Goal: Task Accomplishment & Management: Manage account settings

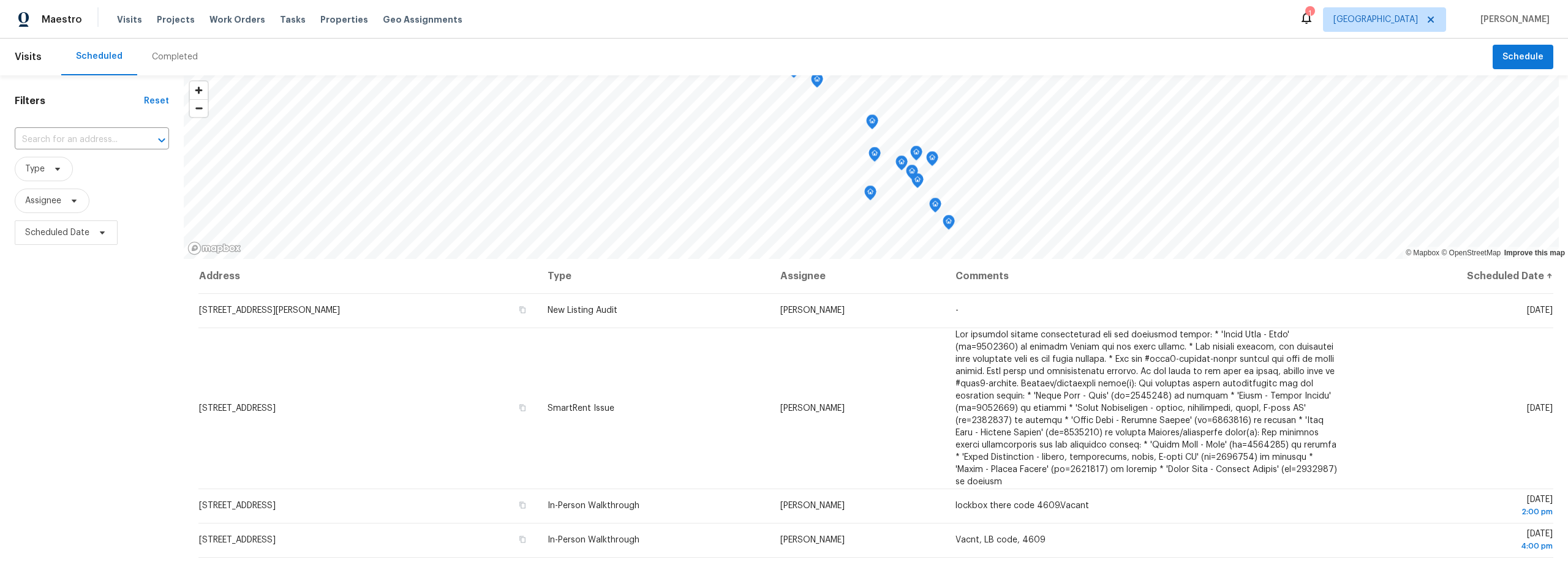
scroll to position [154, 0]
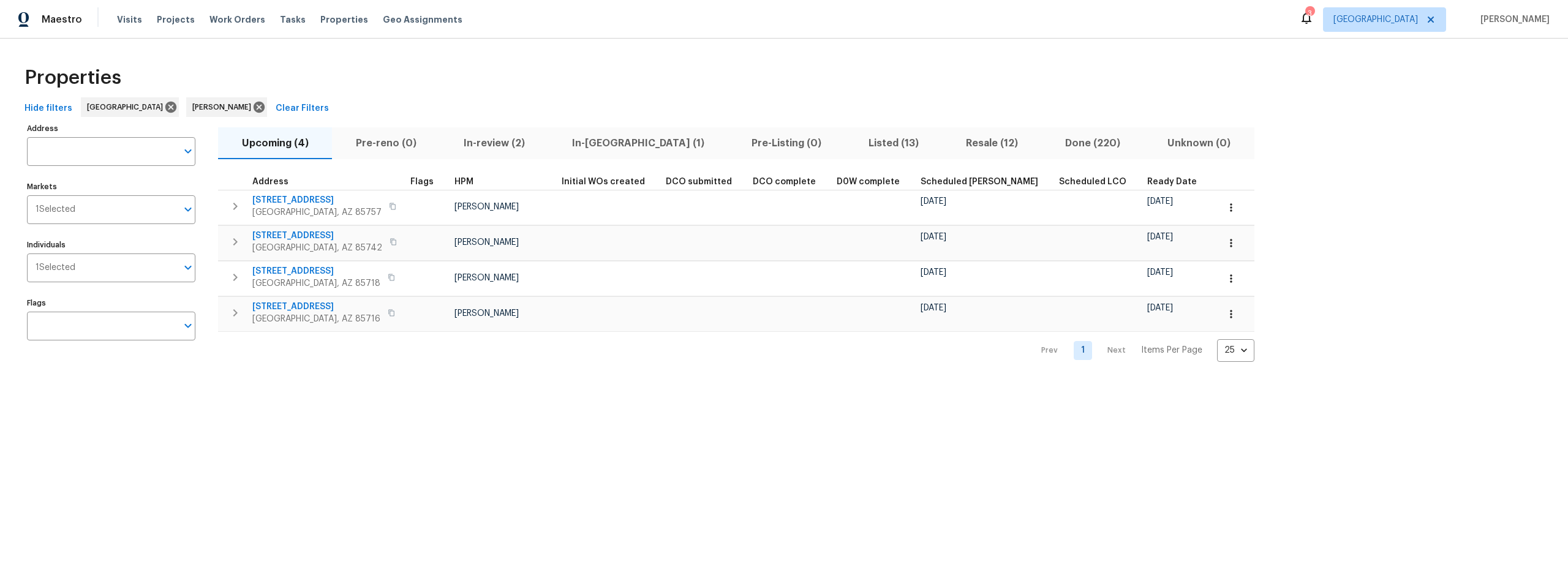
drag, startPoint x: 809, startPoint y: 145, endPoint x: 756, endPoint y: 151, distance: 53.3
click at [853, 145] on span "Listed (13)" at bounding box center [894, 143] width 83 height 17
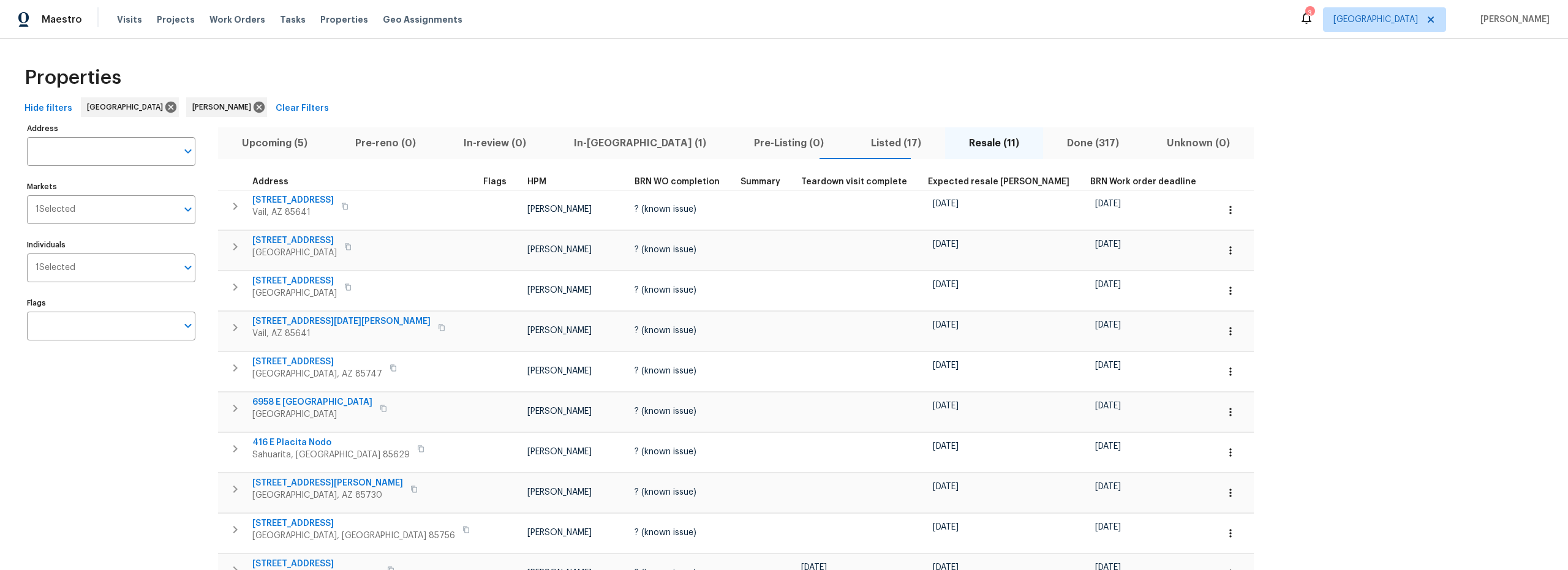
click at [854, 148] on span "Listed (17)" at bounding box center [896, 143] width 83 height 17
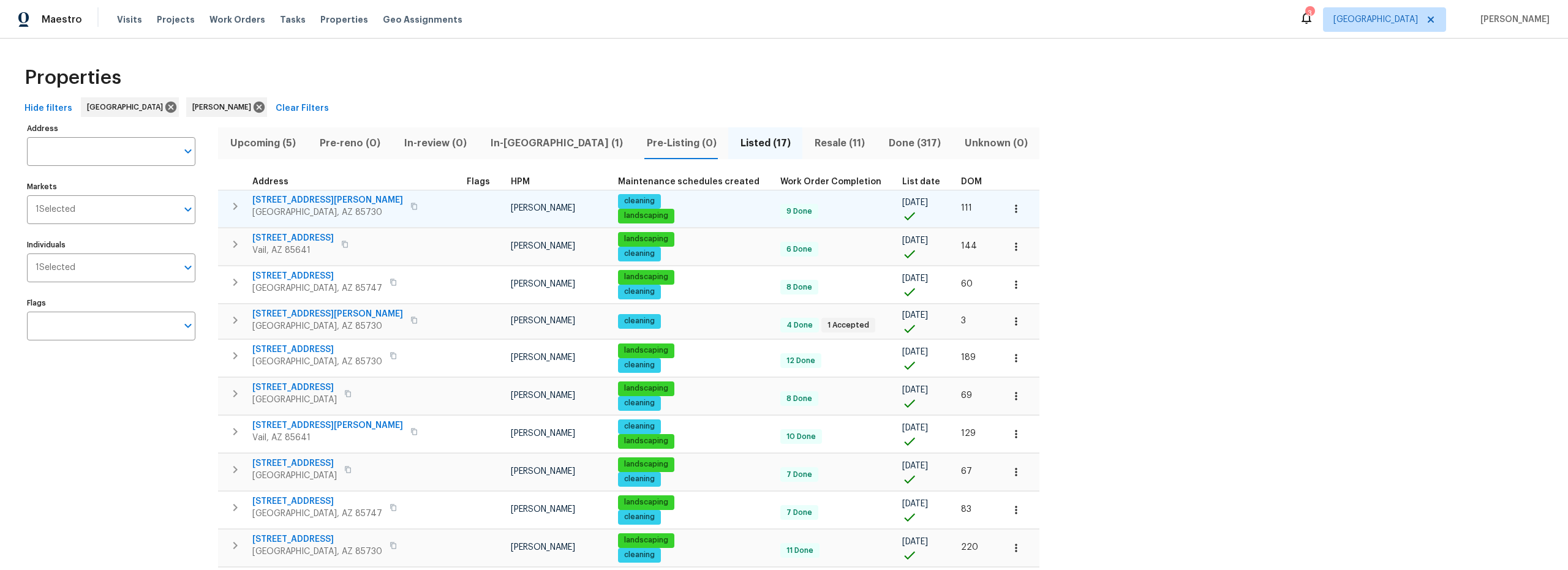
click at [229, 207] on icon "button" at bounding box center [235, 206] width 15 height 15
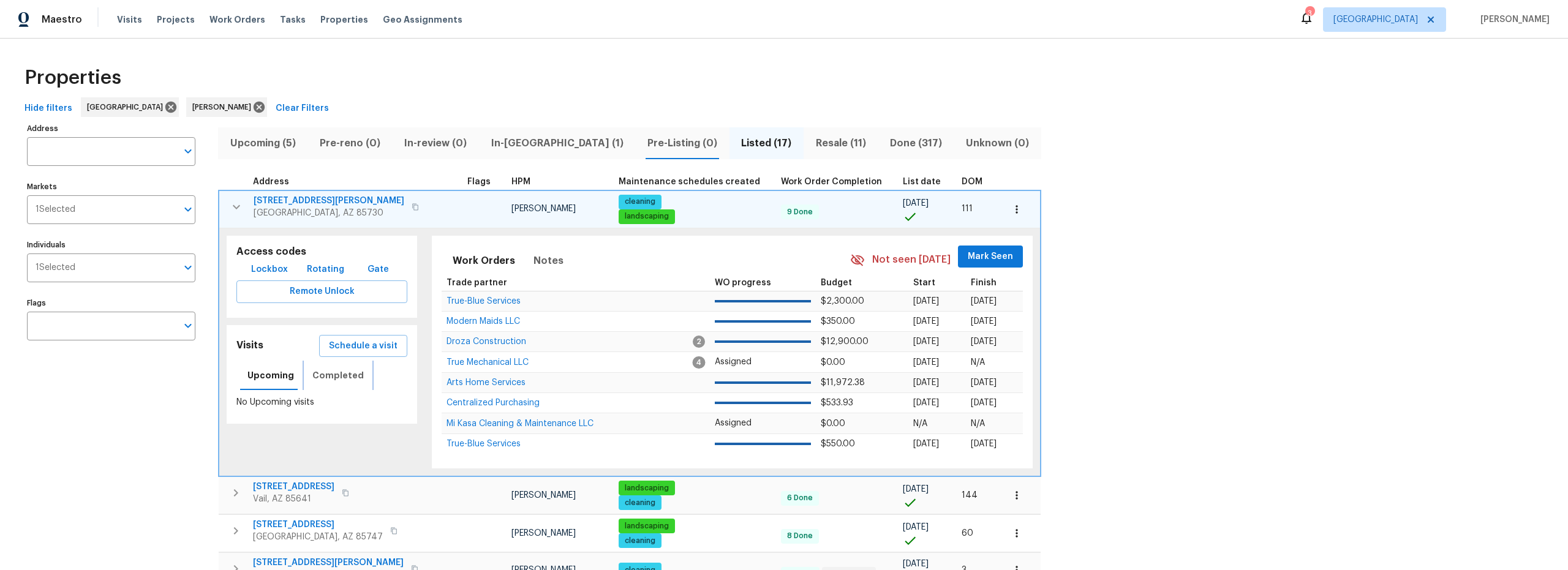
click at [329, 376] on span "Completed" at bounding box center [338, 375] width 51 height 15
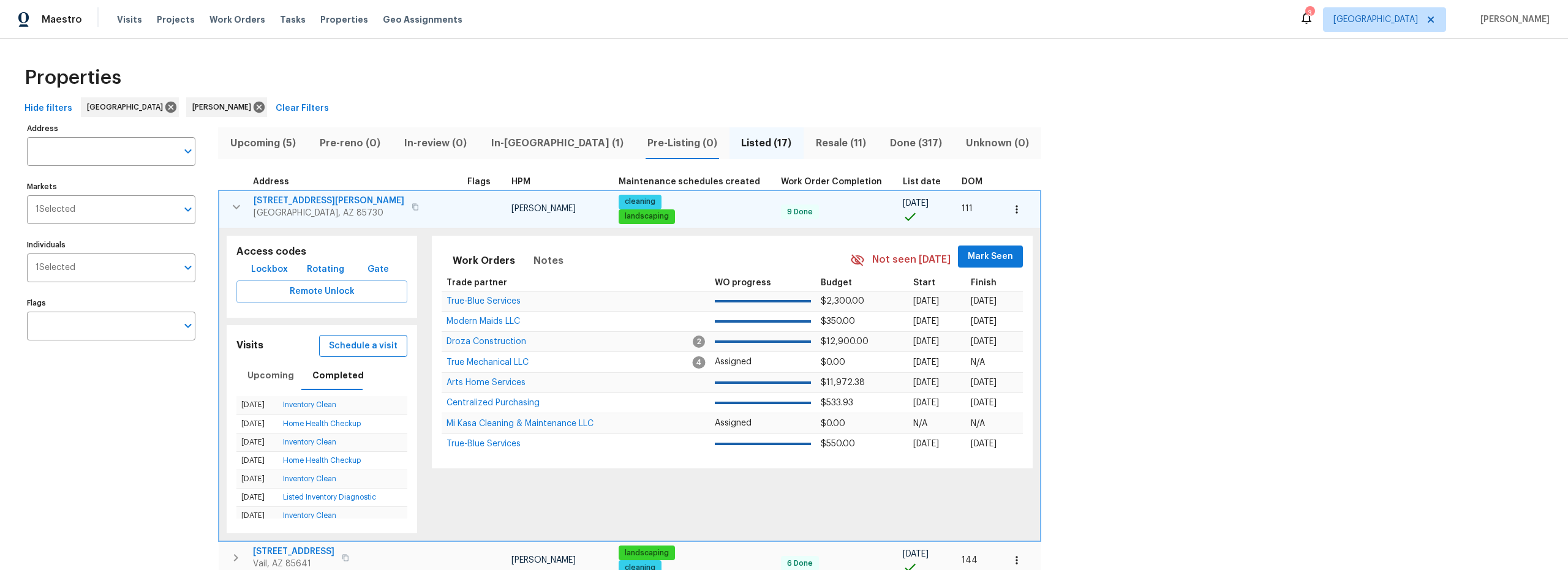
click at [352, 348] on span "Schedule a visit" at bounding box center [363, 346] width 69 height 15
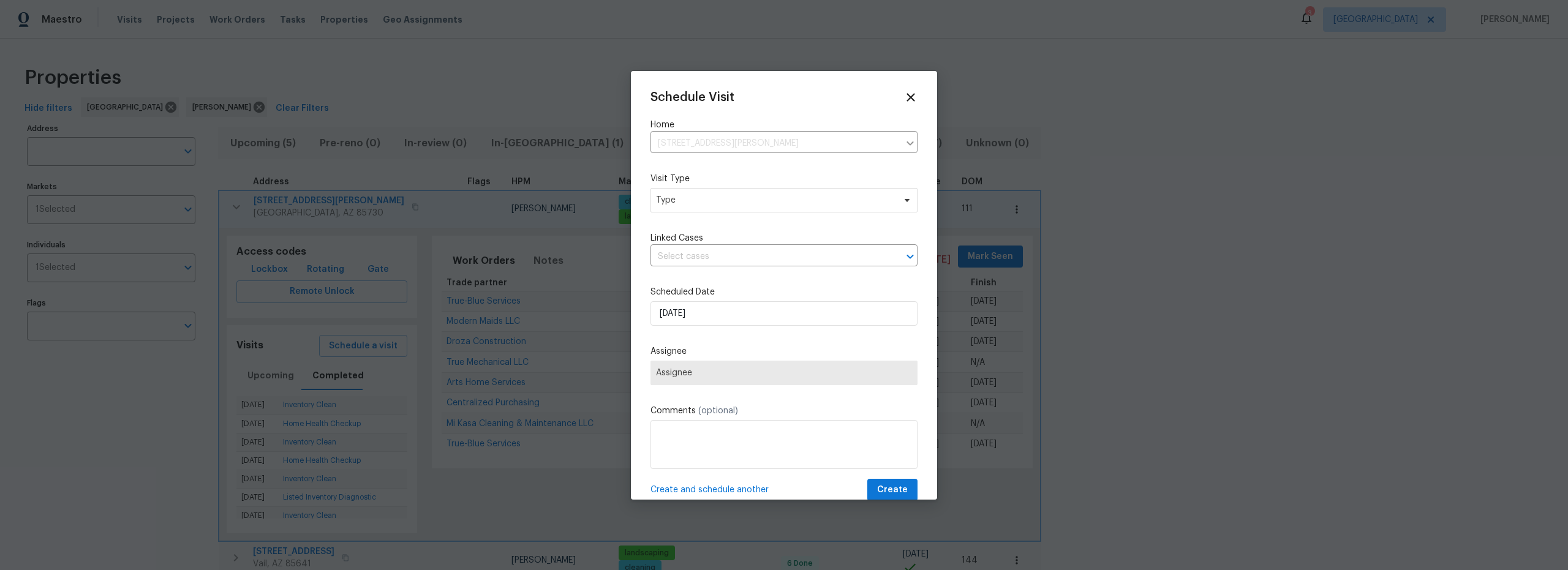
click at [747, 226] on div "Schedule Visit Home 6733 E David Dr, Tucson, AZ 85730 ​ Visit Type Type Linked …" at bounding box center [784, 296] width 267 height 410
click at [734, 212] on div "Schedule Visit Home 6733 E David Dr, Tucson, AZ 85730 ​ Visit Type Type Linked …" at bounding box center [784, 296] width 267 height 410
click at [690, 202] on span "Type" at bounding box center [774, 200] width 238 height 12
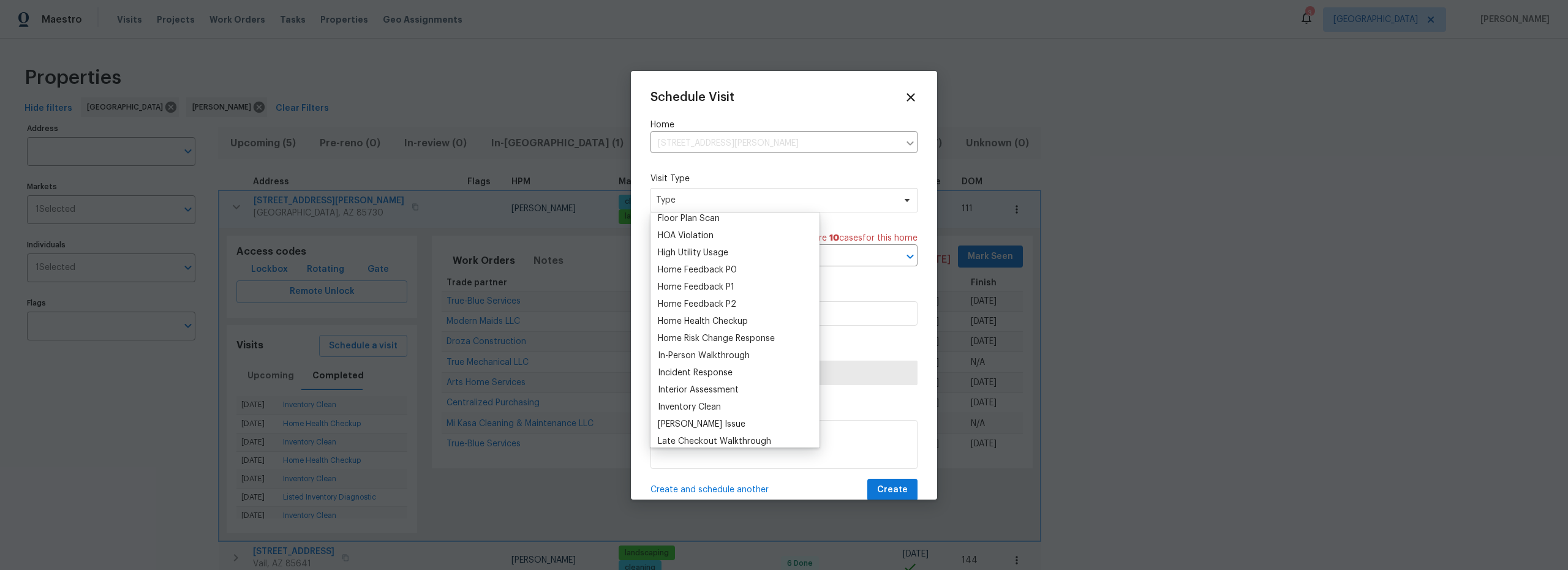
scroll to position [358, 0]
click at [701, 380] on div "Inventory Clean" at bounding box center [690, 380] width 63 height 12
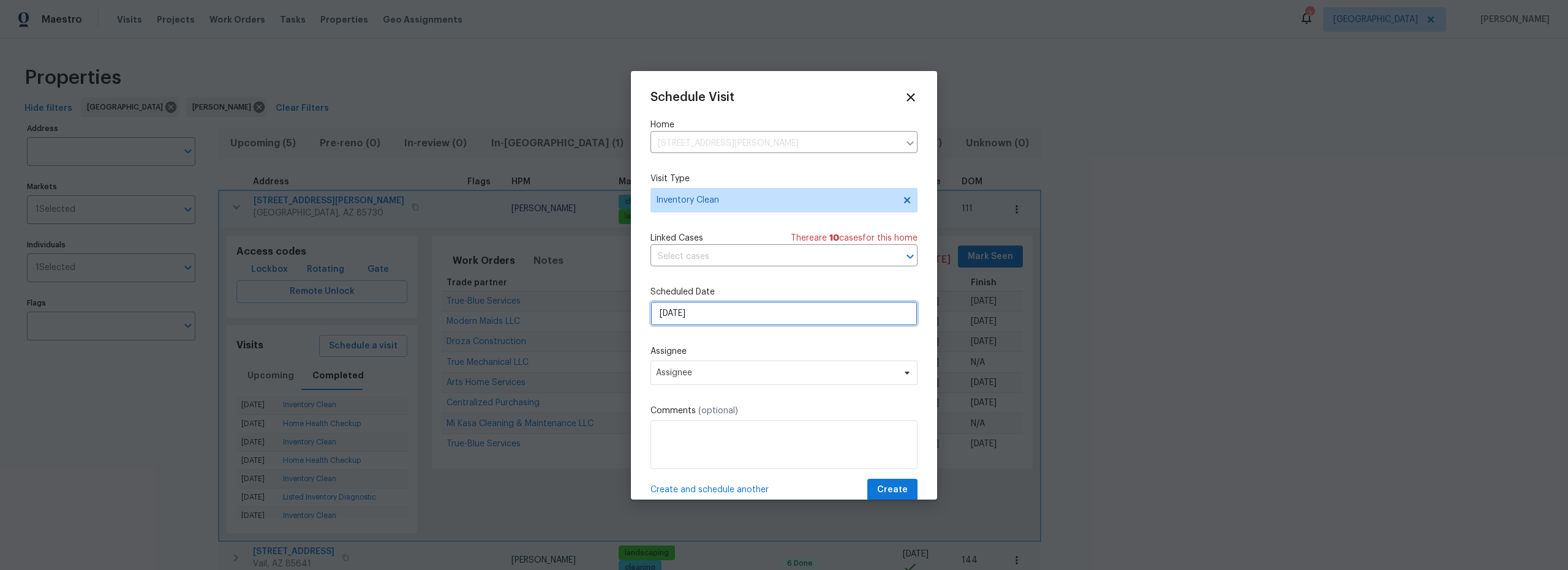
click at [736, 318] on input "8/11/2025" at bounding box center [784, 313] width 267 height 24
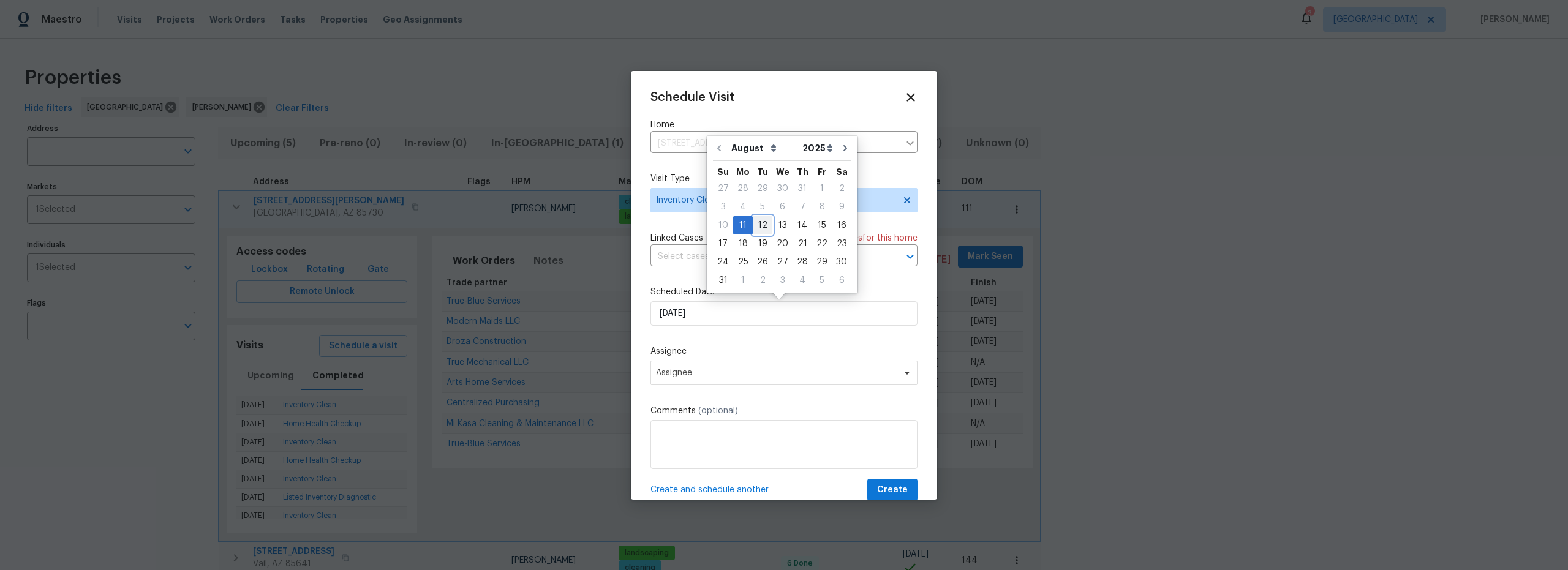
click at [758, 226] on div "12" at bounding box center [762, 225] width 20 height 17
type input "[DATE]"
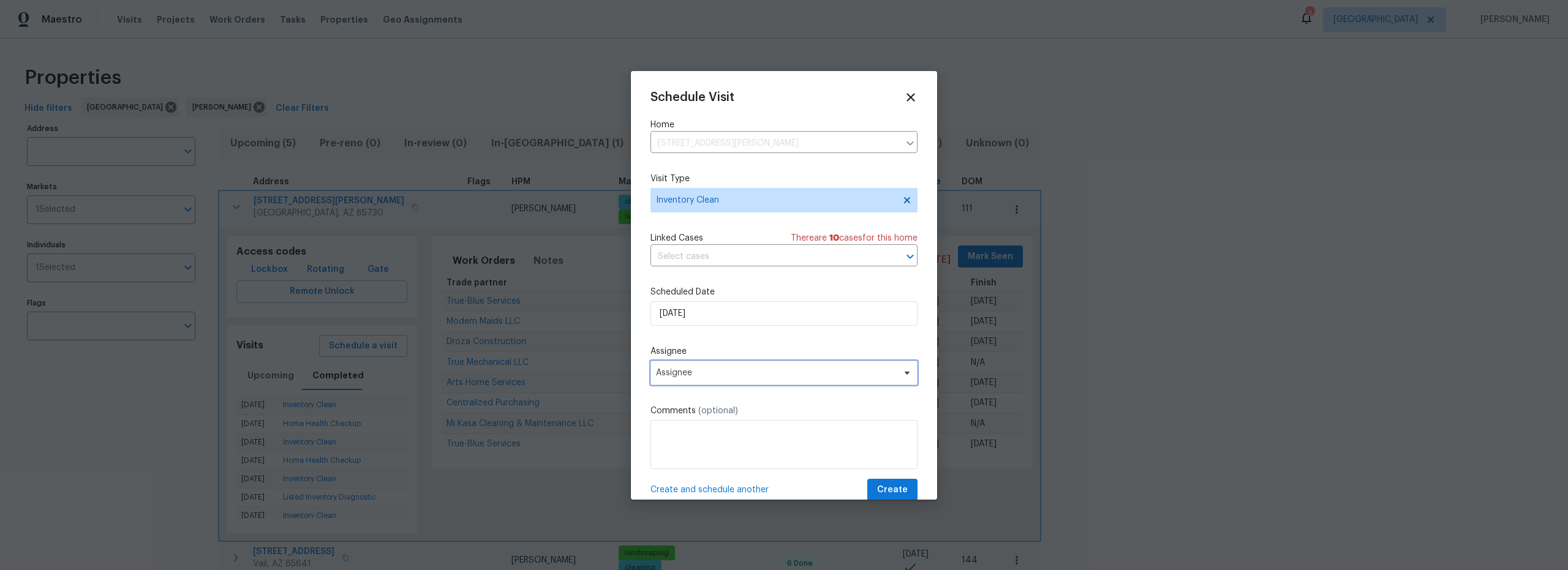
click at [743, 376] on span "Assignee" at bounding box center [776, 372] width 240 height 10
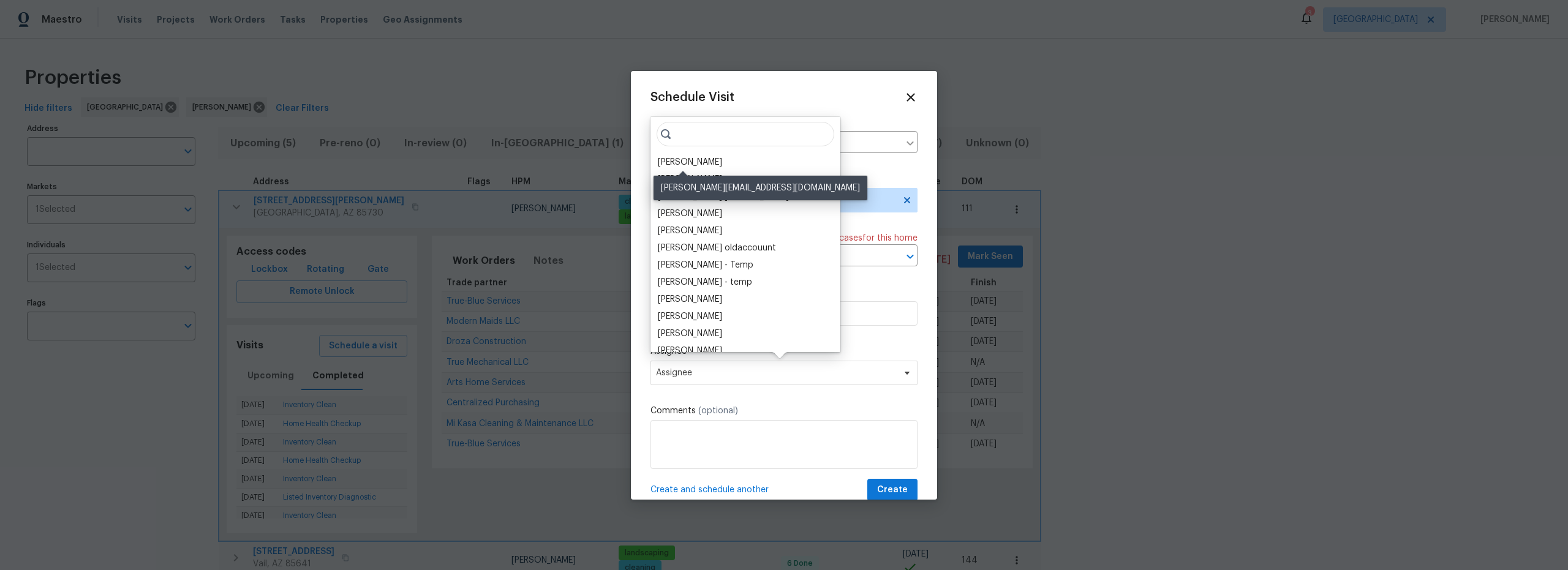
drag, startPoint x: 683, startPoint y: 163, endPoint x: 695, endPoint y: 171, distance: 14.4
click at [683, 163] on div "[PERSON_NAME]" at bounding box center [690, 162] width 64 height 12
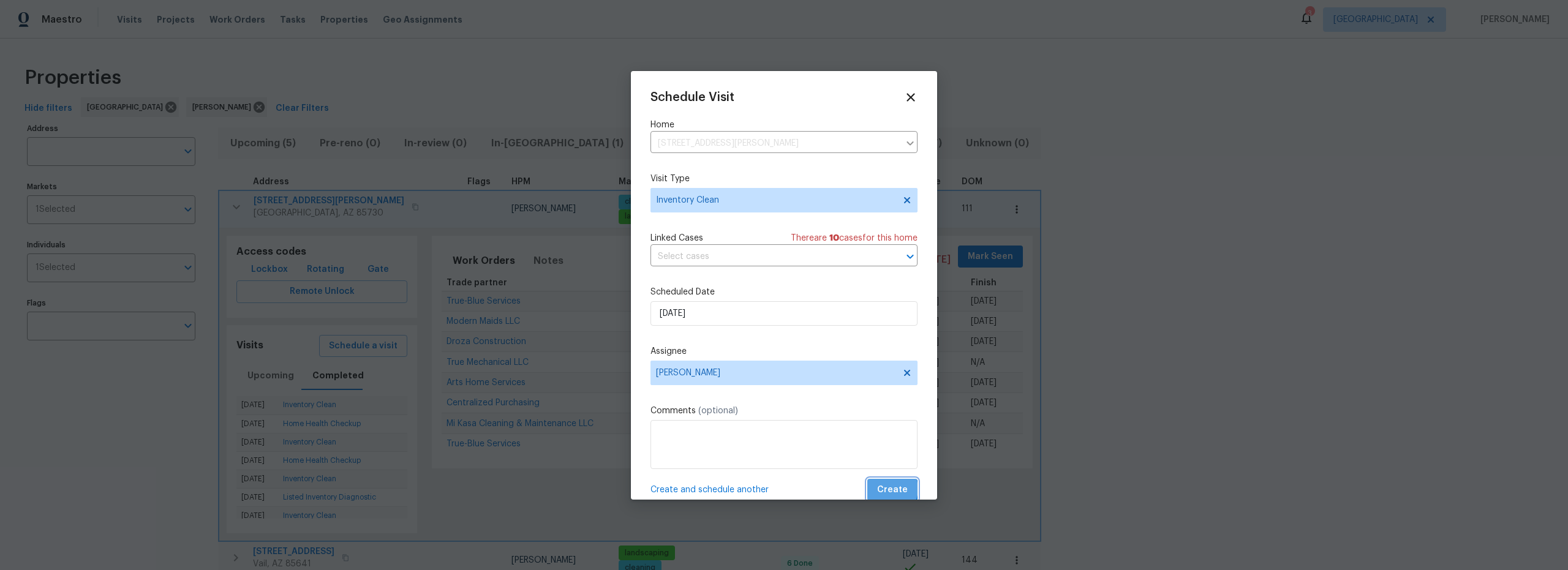
drag, startPoint x: 884, startPoint y: 490, endPoint x: 853, endPoint y: 485, distance: 31.4
click at [884, 490] on span "Create" at bounding box center [892, 490] width 31 height 15
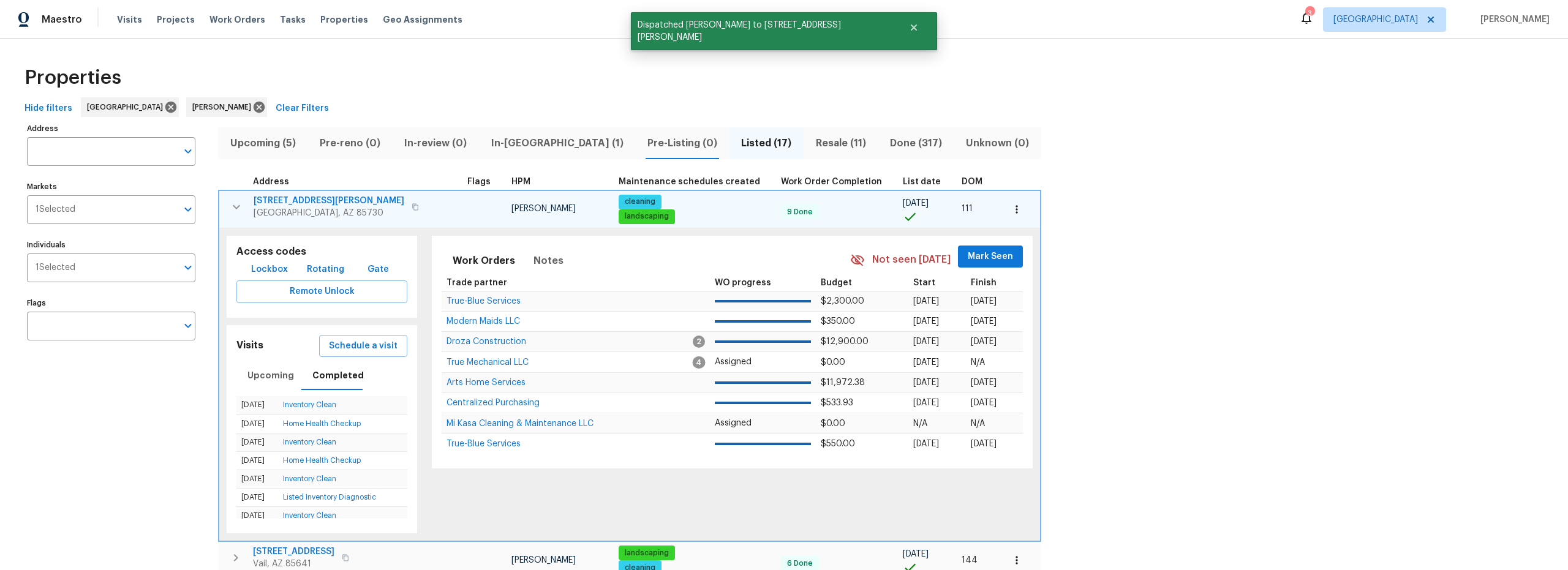
click at [235, 208] on icon "button" at bounding box center [236, 206] width 7 height 4
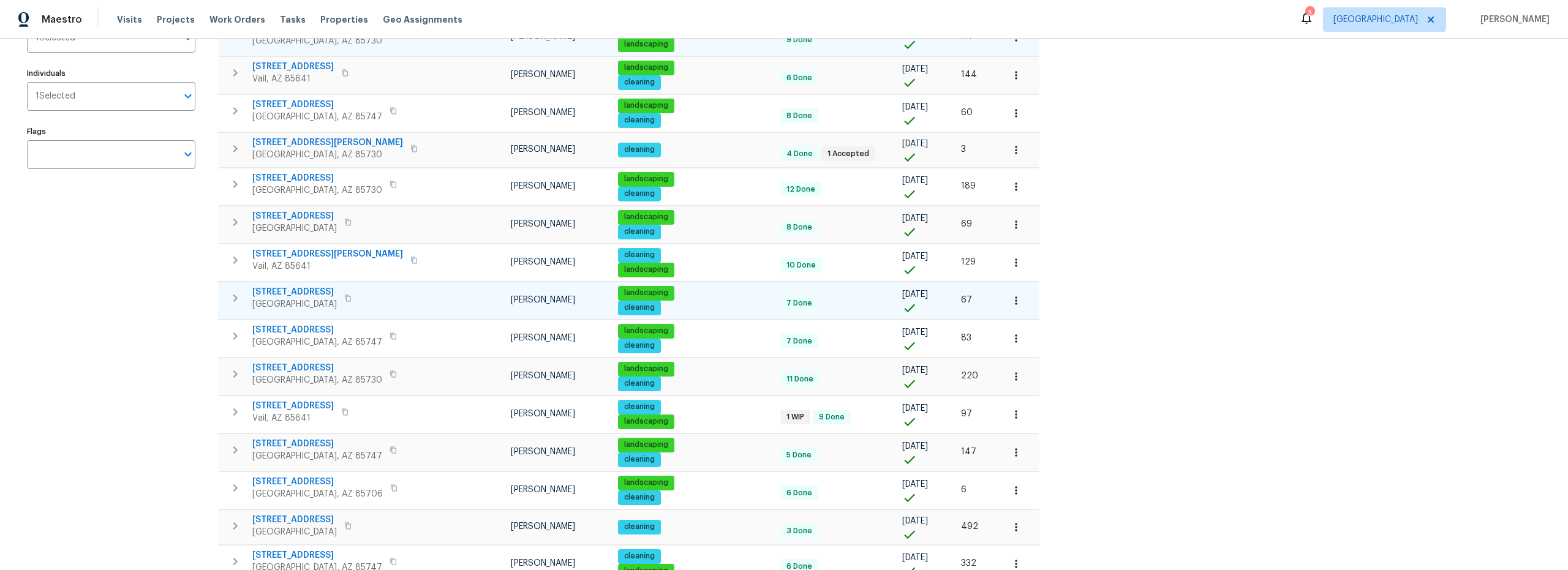
scroll to position [174, 0]
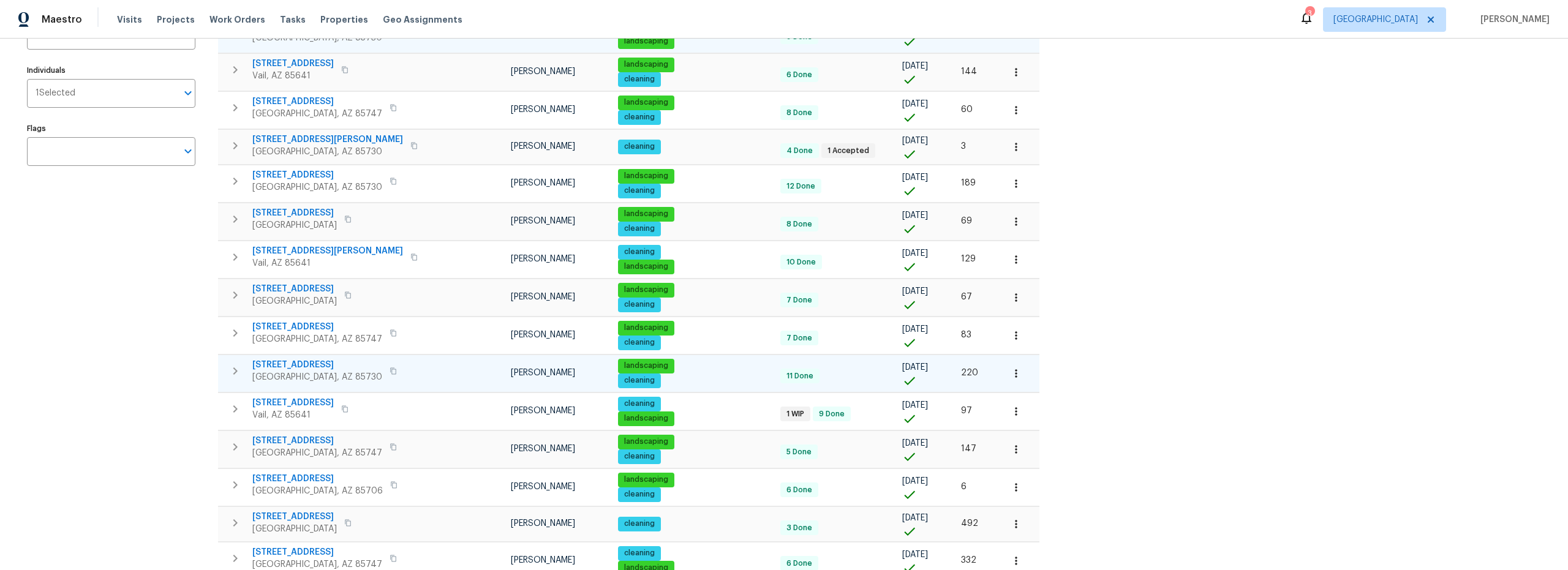
click at [239, 373] on icon "button" at bounding box center [235, 371] width 15 height 15
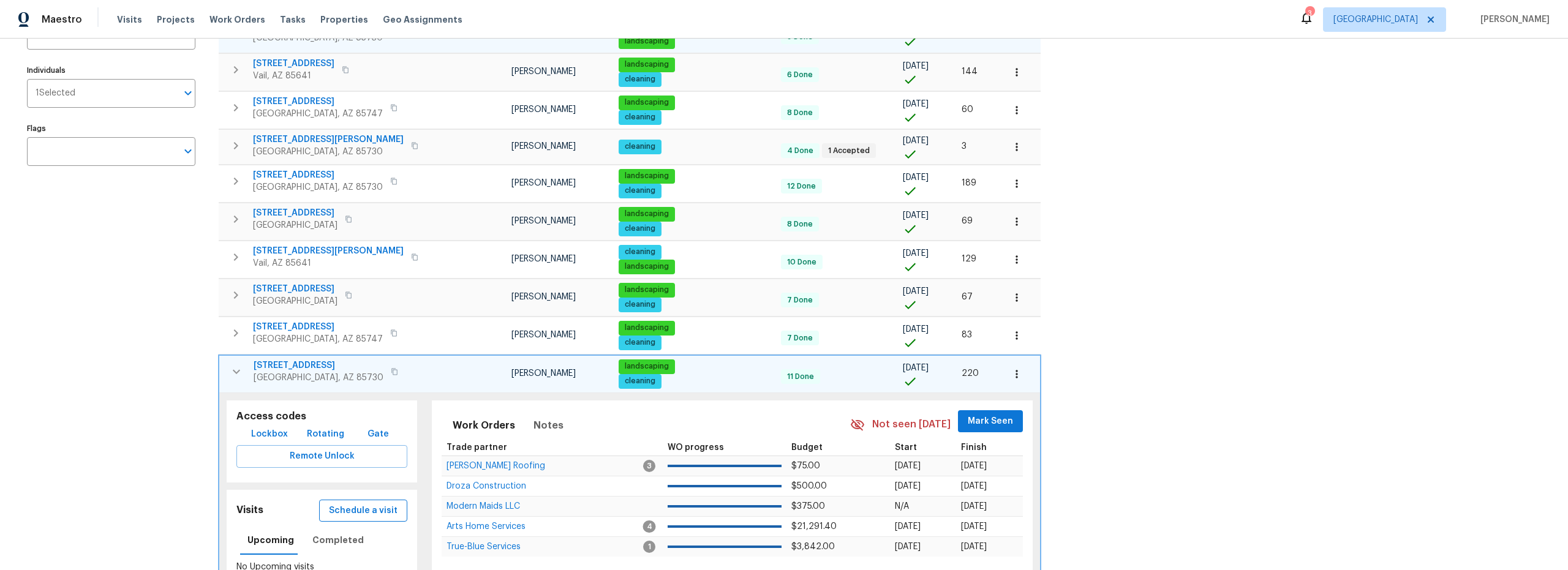
drag, startPoint x: 343, startPoint y: 498, endPoint x: 348, endPoint y: 504, distance: 7.8
click at [346, 503] on div "Schedule a visit" at bounding box center [363, 511] width 92 height 26
click at [351, 508] on span "Schedule a visit" at bounding box center [363, 511] width 69 height 15
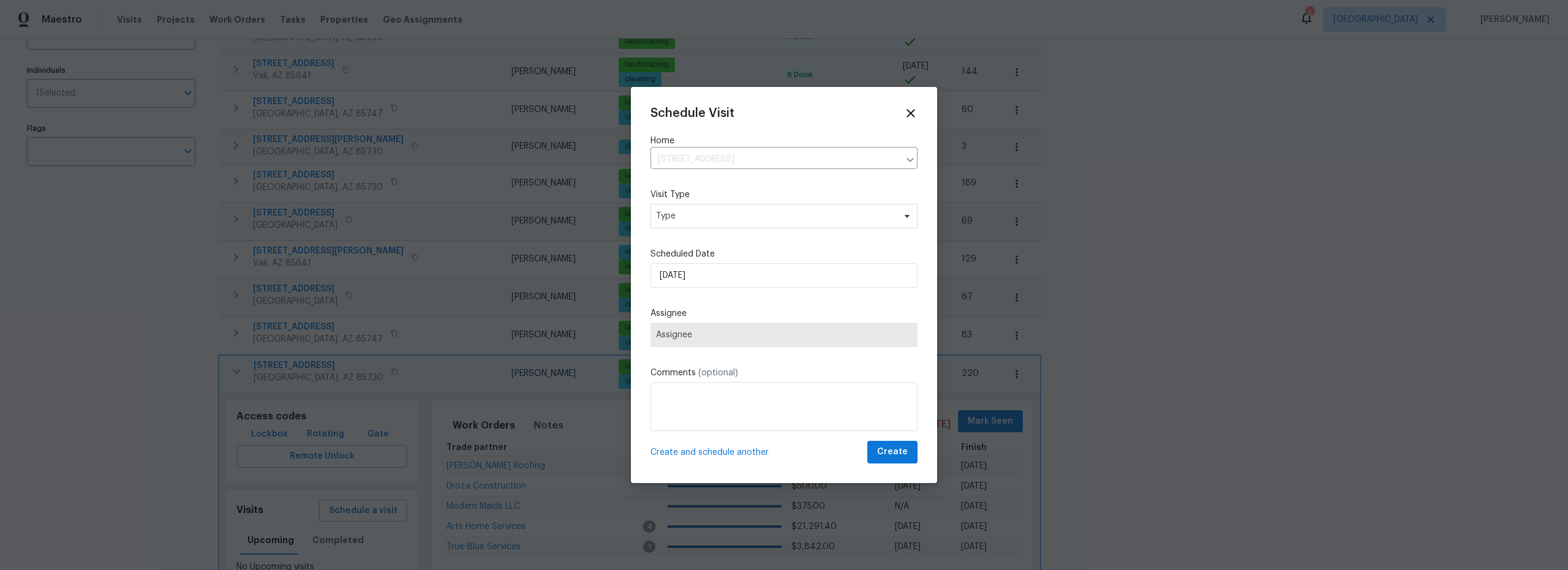
click at [712, 274] on div "Schedule Visit Home 9980 E Victoria Ln, Tucson, AZ 85730 ​ Visit Type Type Sche…" at bounding box center [784, 285] width 267 height 357
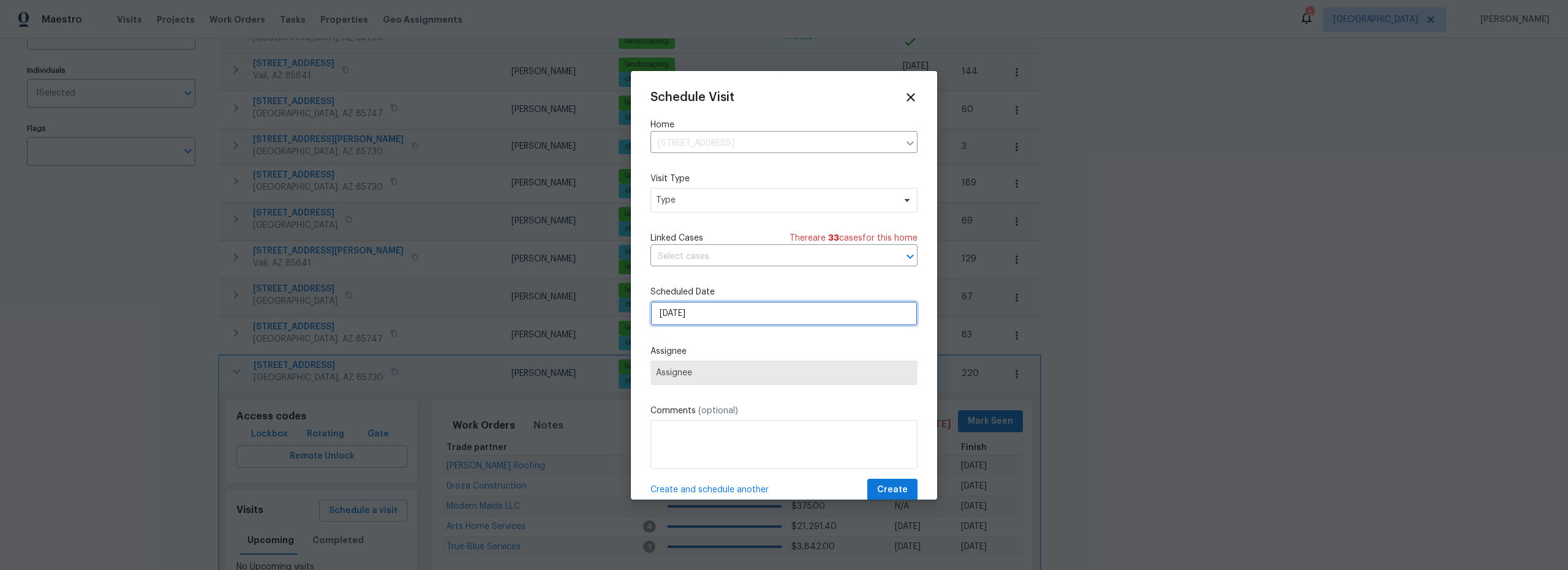
click at [723, 324] on input "8/11/2025" at bounding box center [784, 313] width 267 height 24
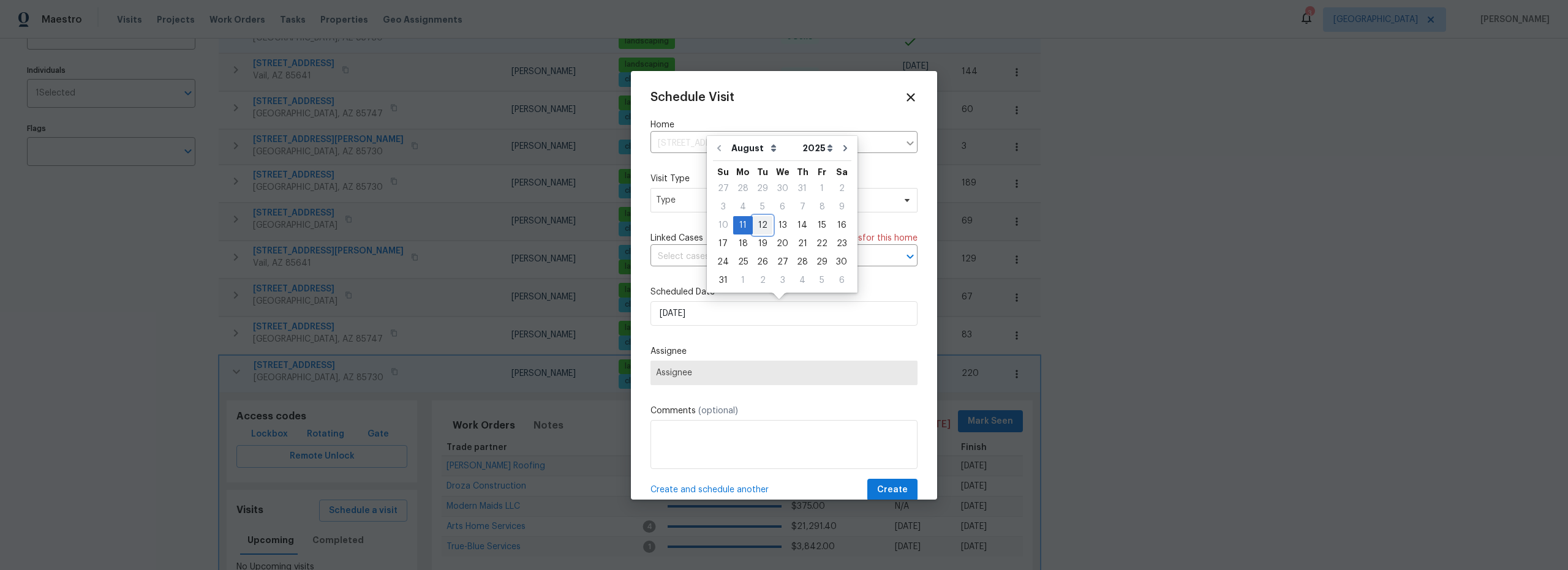
click at [761, 229] on div "12" at bounding box center [762, 225] width 20 height 17
type input "[DATE]"
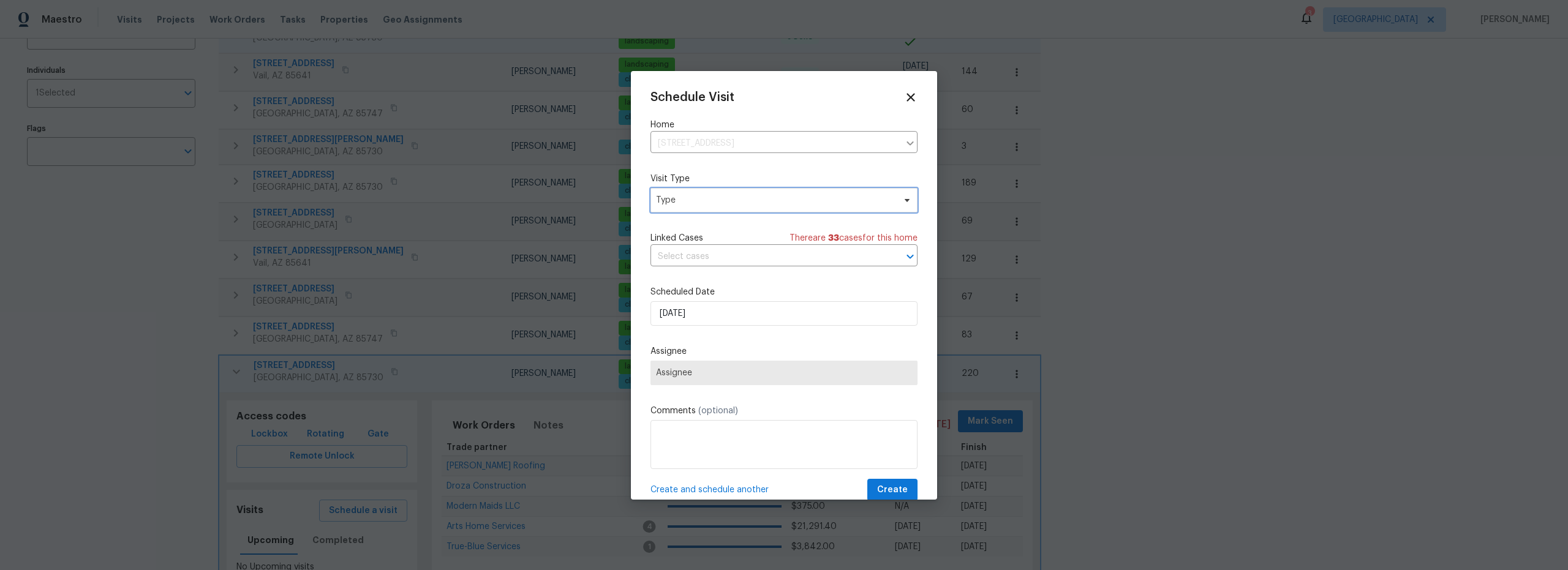
drag, startPoint x: 718, startPoint y: 197, endPoint x: 718, endPoint y: 211, distance: 14.0
click at [717, 198] on span "Type" at bounding box center [774, 200] width 238 height 12
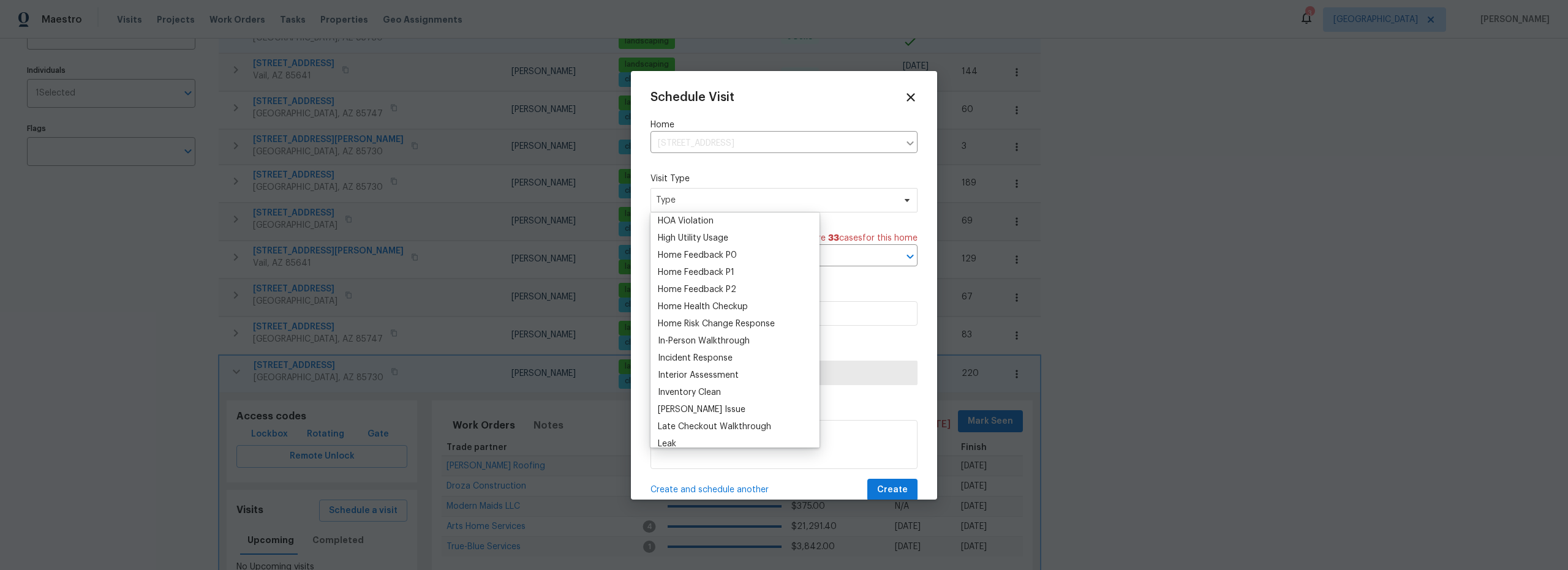
scroll to position [378, 0]
click at [702, 364] on div "Inventory Clean" at bounding box center [690, 360] width 63 height 12
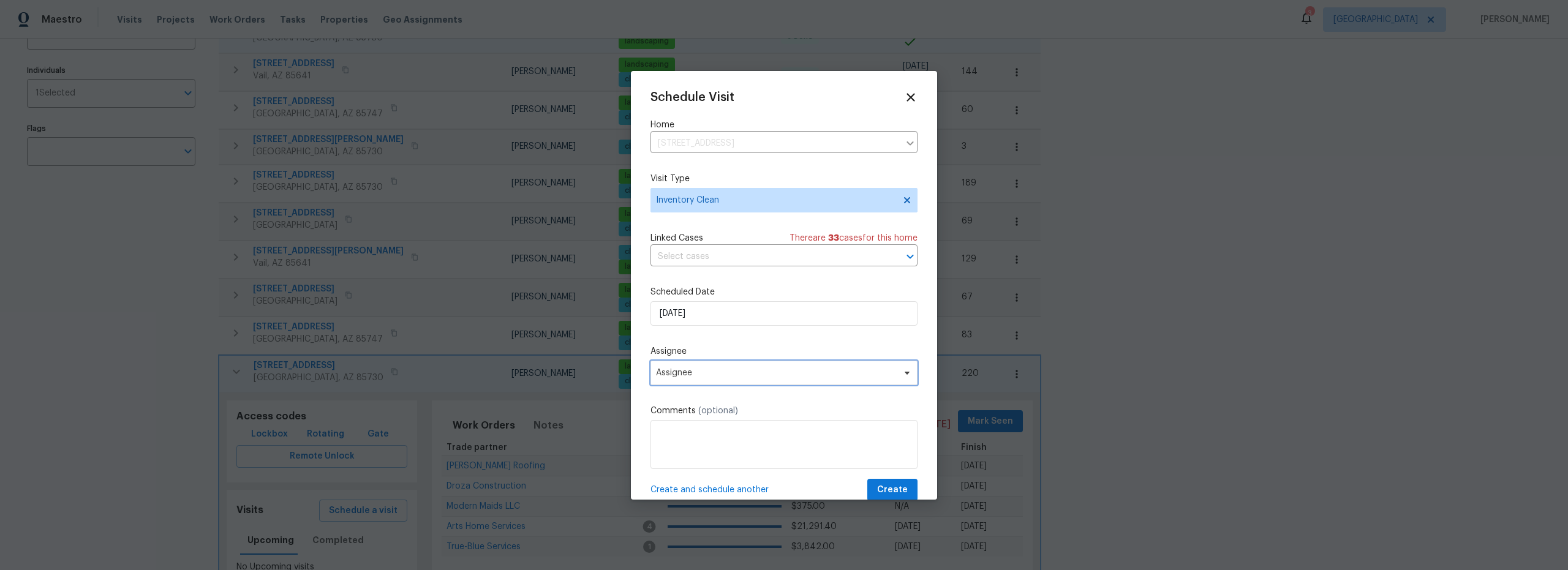
click at [754, 370] on span "Assignee" at bounding box center [776, 372] width 240 height 10
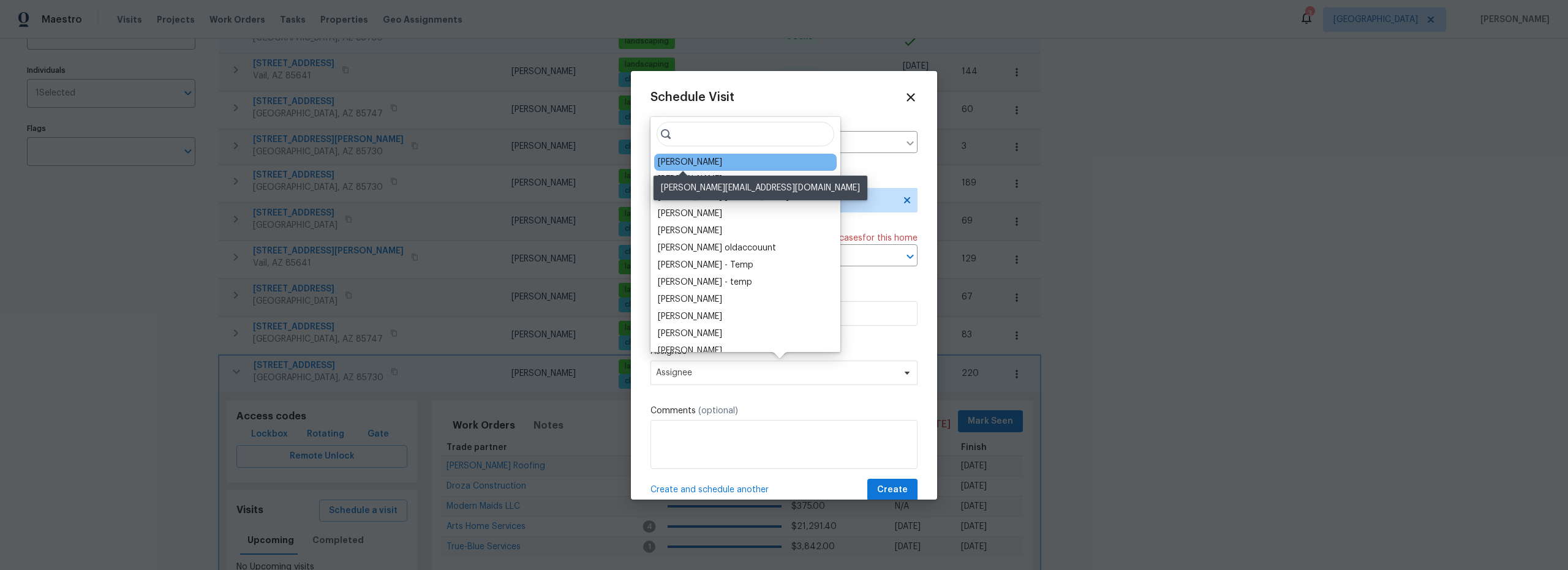
click at [695, 166] on div "[PERSON_NAME]" at bounding box center [690, 162] width 64 height 12
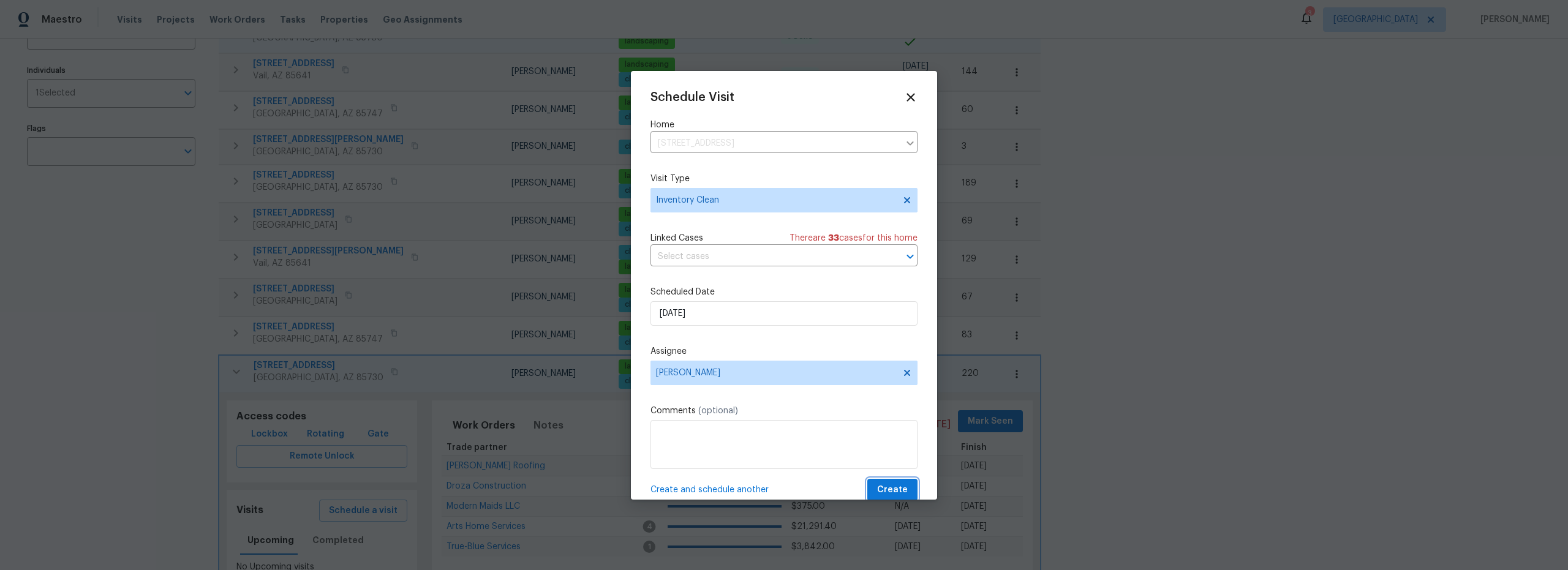
drag, startPoint x: 887, startPoint y: 498, endPoint x: 769, endPoint y: 472, distance: 120.8
click at [886, 497] on button "Create" at bounding box center [892, 490] width 51 height 23
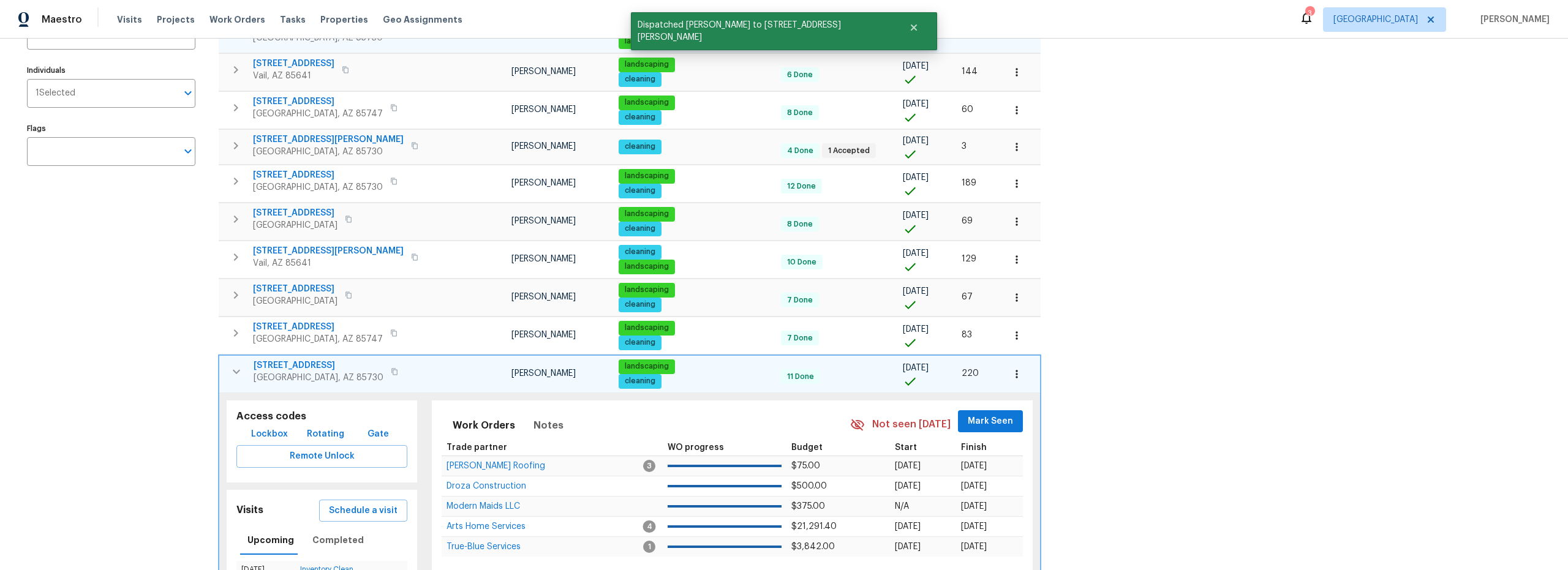
click at [238, 371] on icon "button" at bounding box center [236, 372] width 7 height 4
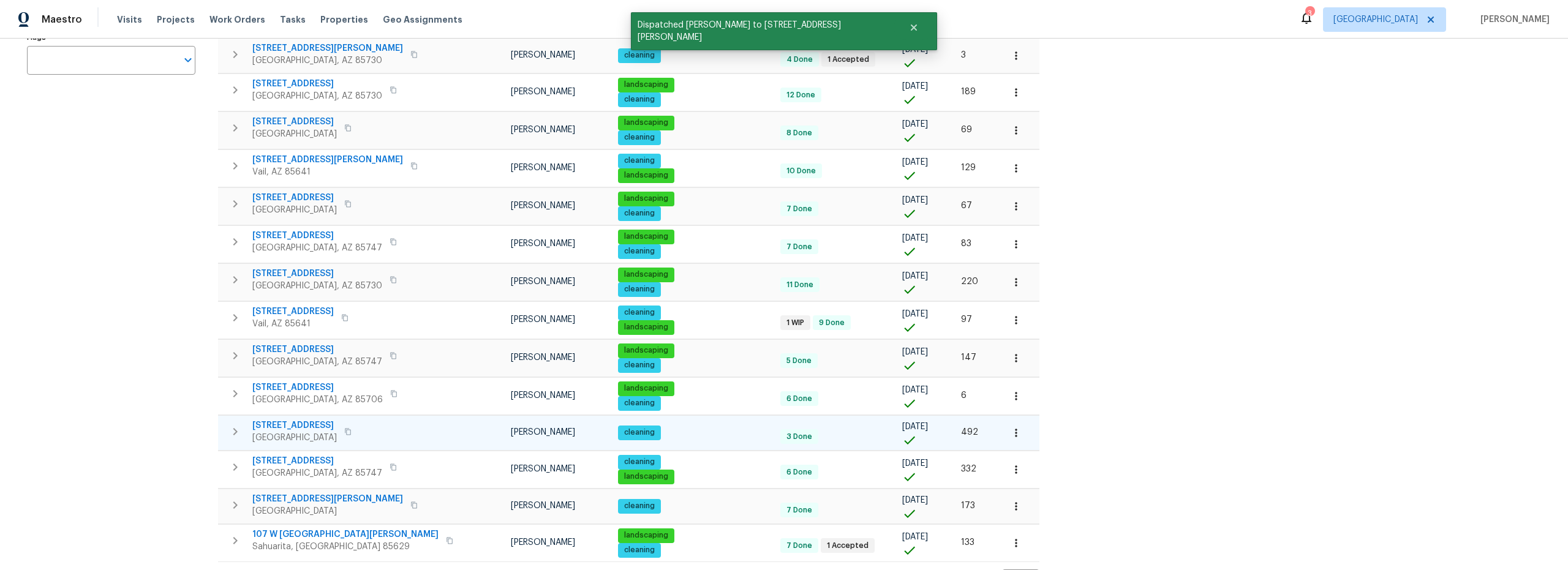
scroll to position [317, 0]
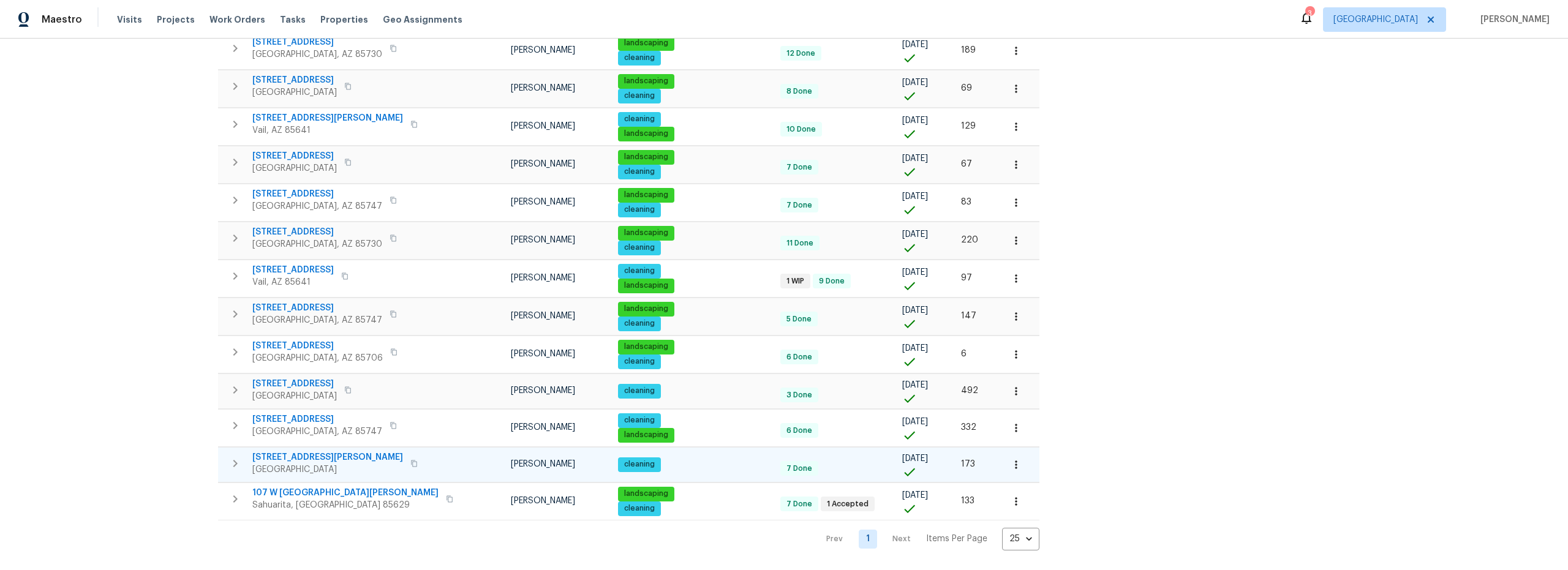
drag, startPoint x: 239, startPoint y: 452, endPoint x: 267, endPoint y: 458, distance: 28.6
click at [247, 454] on button "button" at bounding box center [235, 463] width 24 height 24
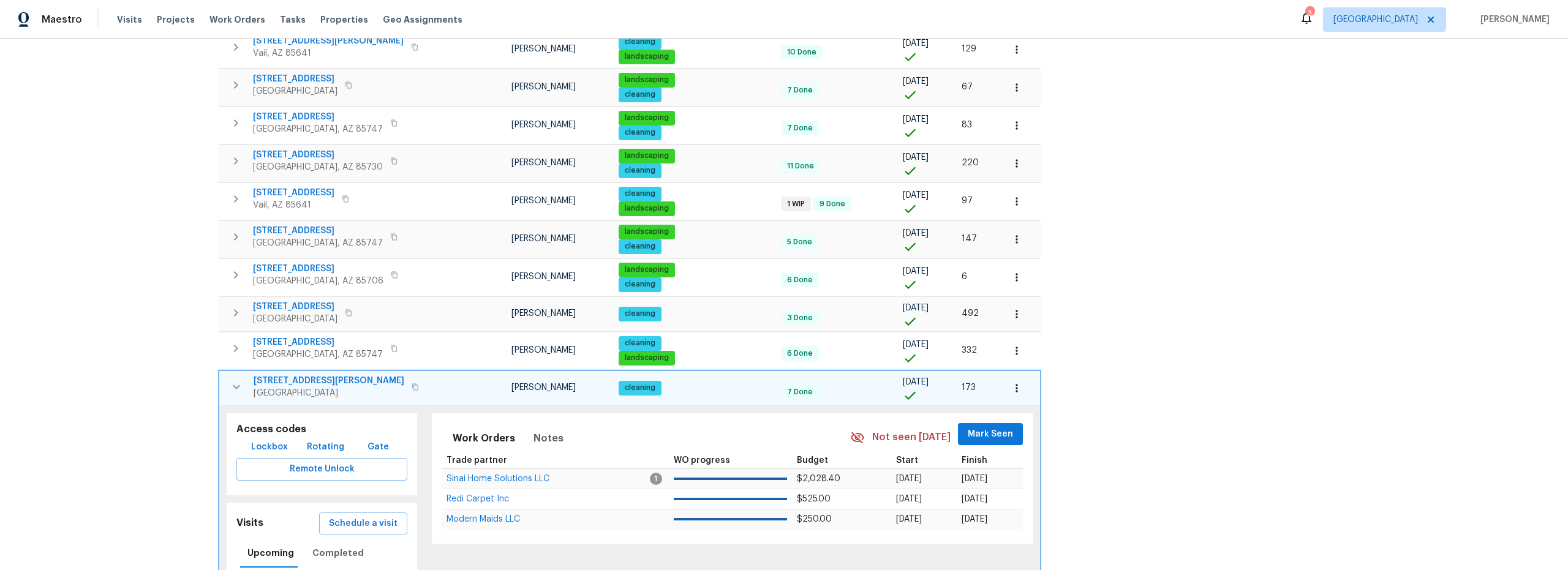
scroll to position [358, 0]
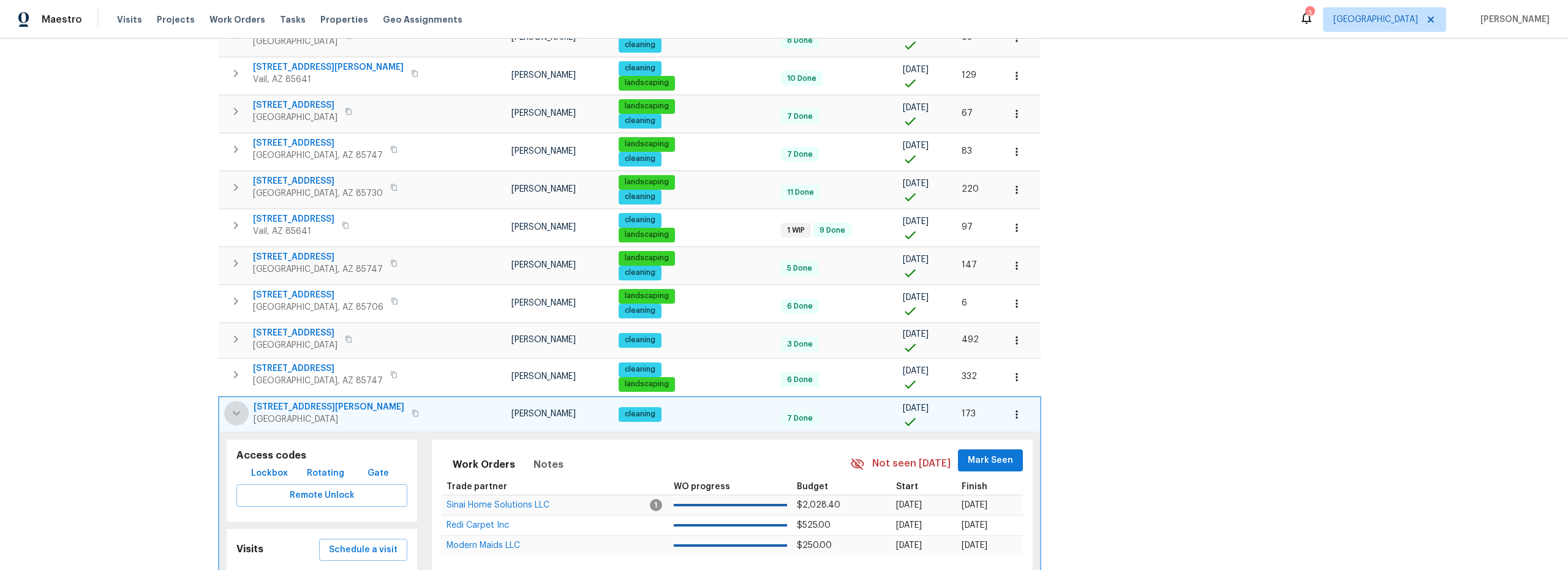
click at [237, 412] on icon "button" at bounding box center [236, 413] width 15 height 15
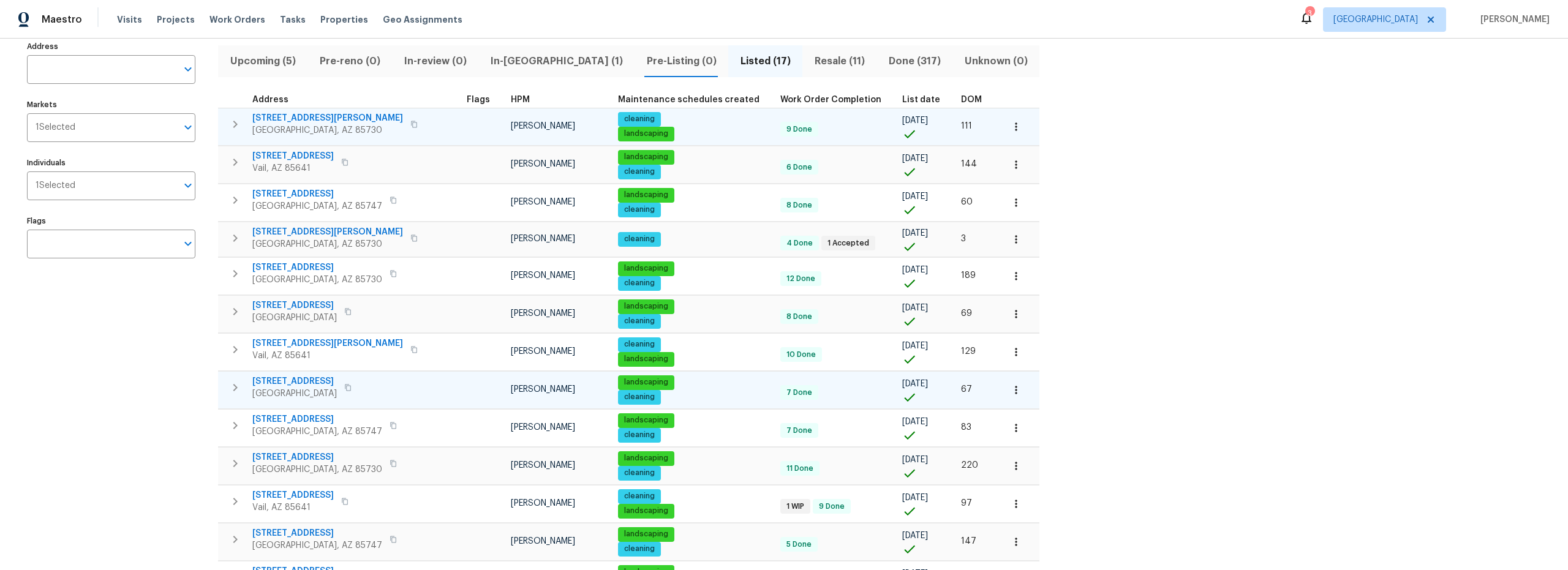
scroll to position [0, 0]
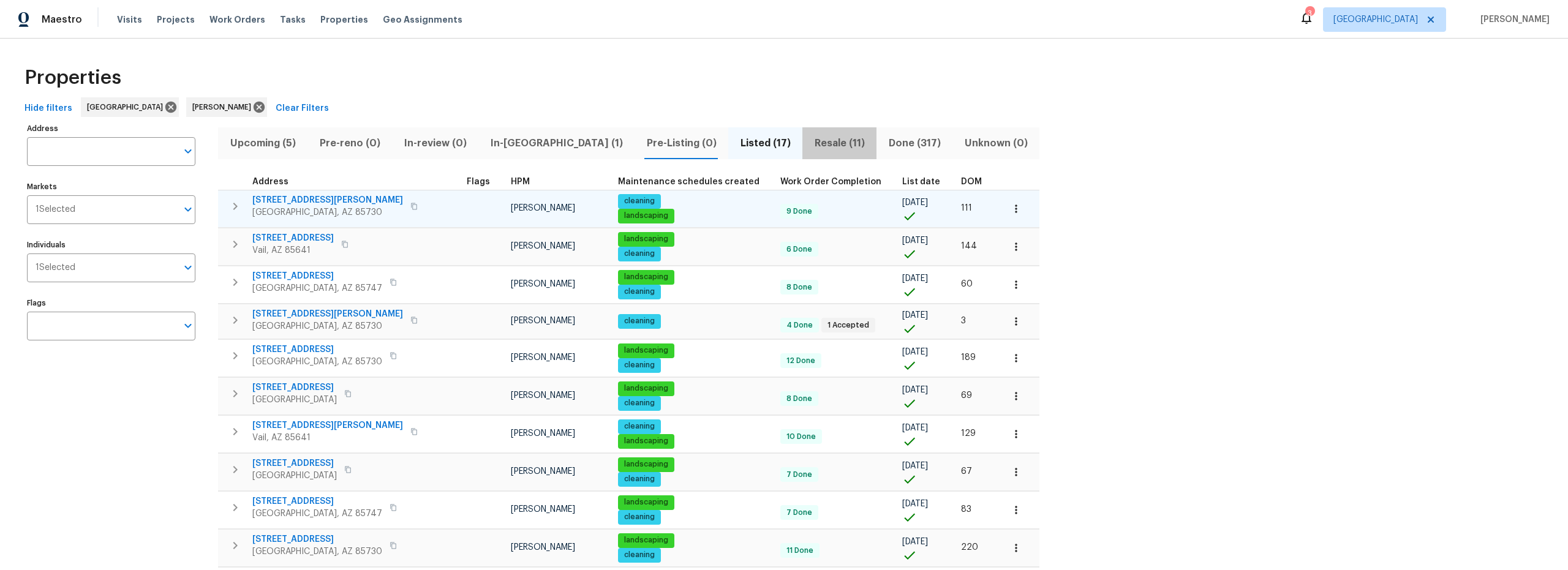
drag, startPoint x: 741, startPoint y: 143, endPoint x: 747, endPoint y: 157, distance: 15.2
click at [810, 144] on span "Resale (11)" at bounding box center [839, 143] width 59 height 17
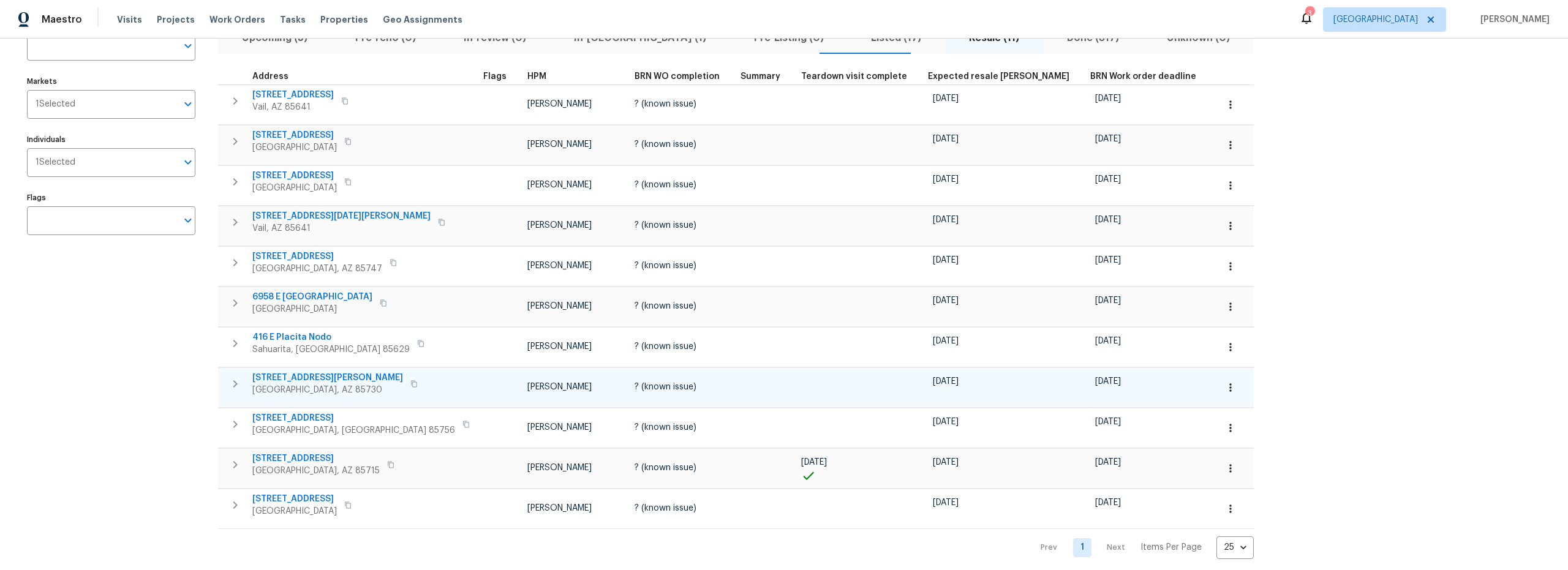
scroll to position [123, 0]
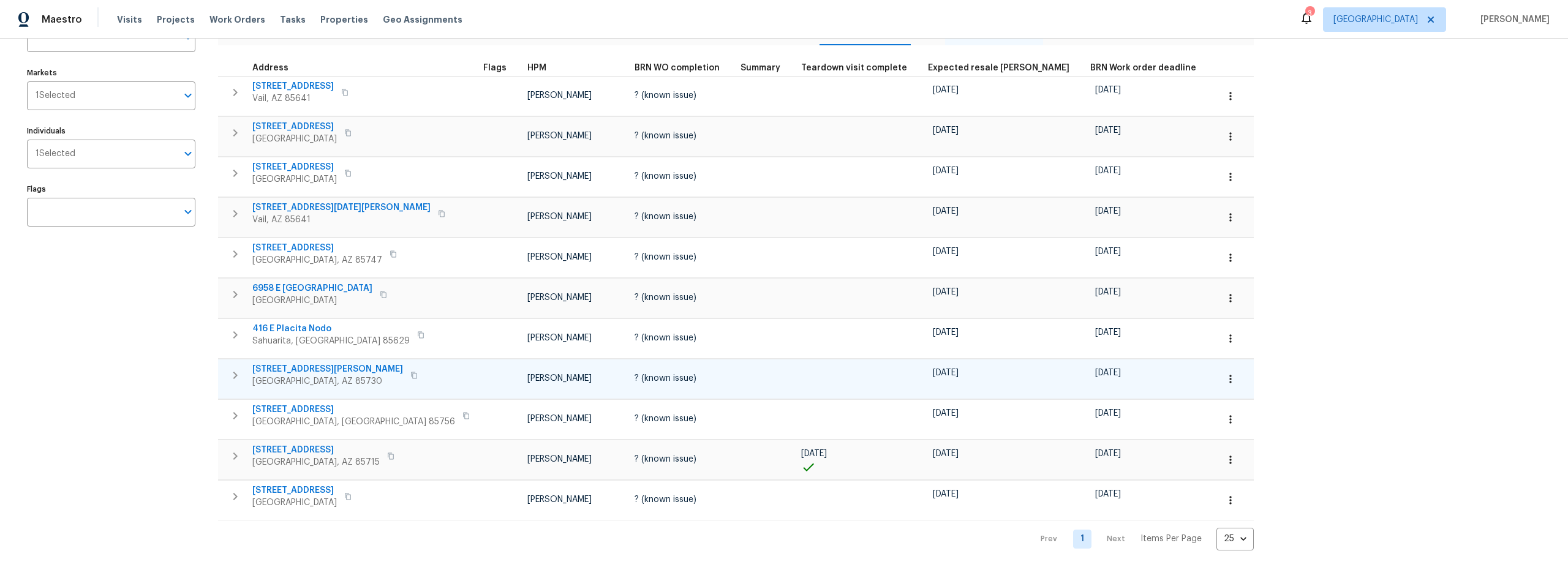
click at [234, 372] on icon "button" at bounding box center [236, 375] width 4 height 7
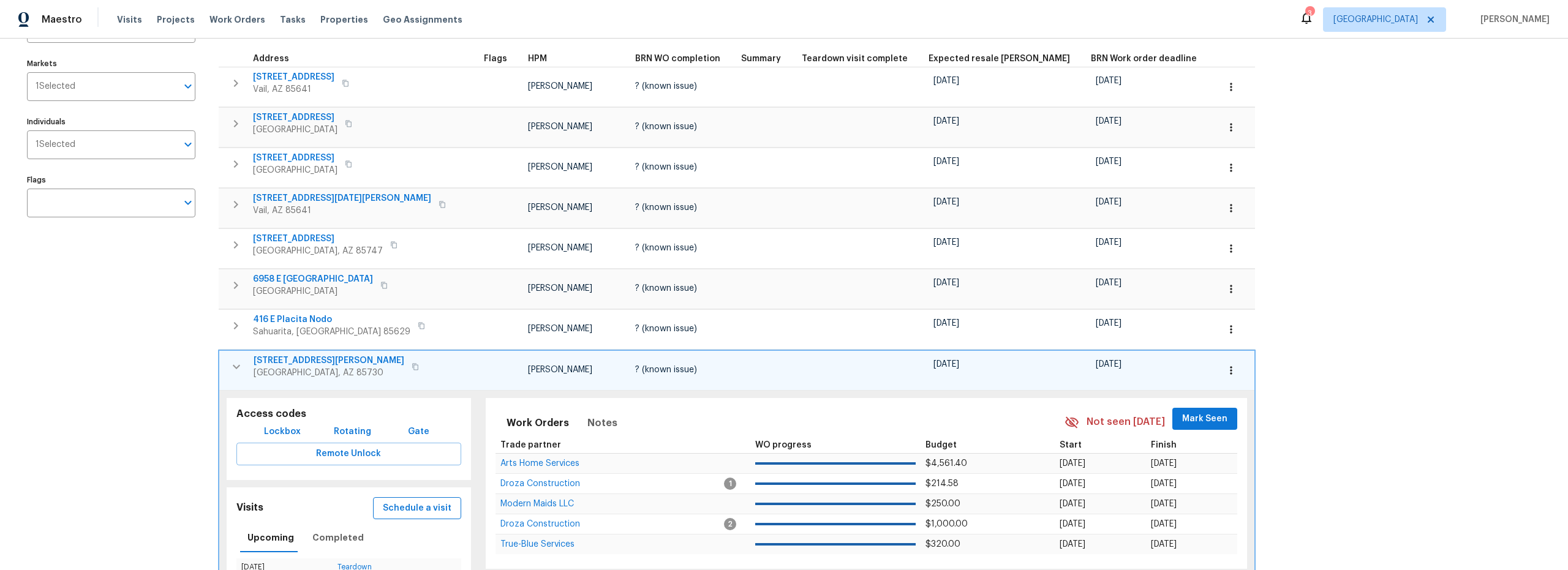
click at [395, 511] on span "Schedule a visit" at bounding box center [417, 508] width 69 height 15
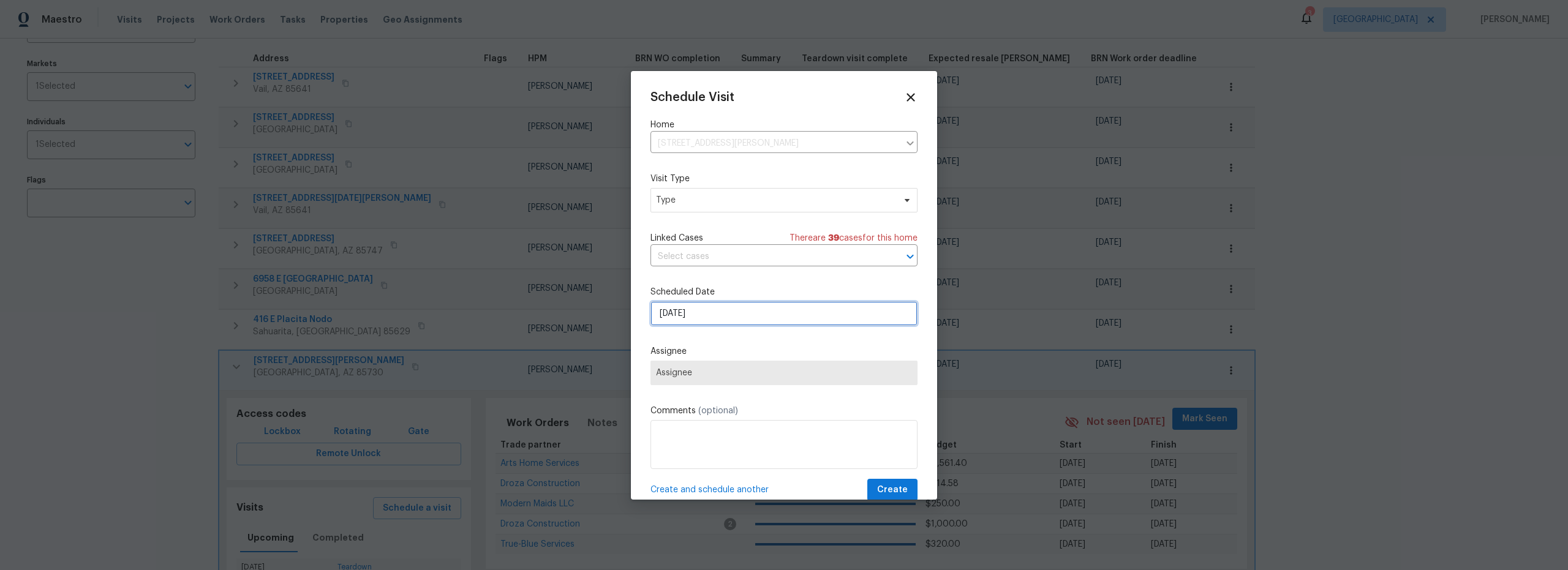
click at [720, 321] on input "8/11/2025" at bounding box center [784, 313] width 267 height 24
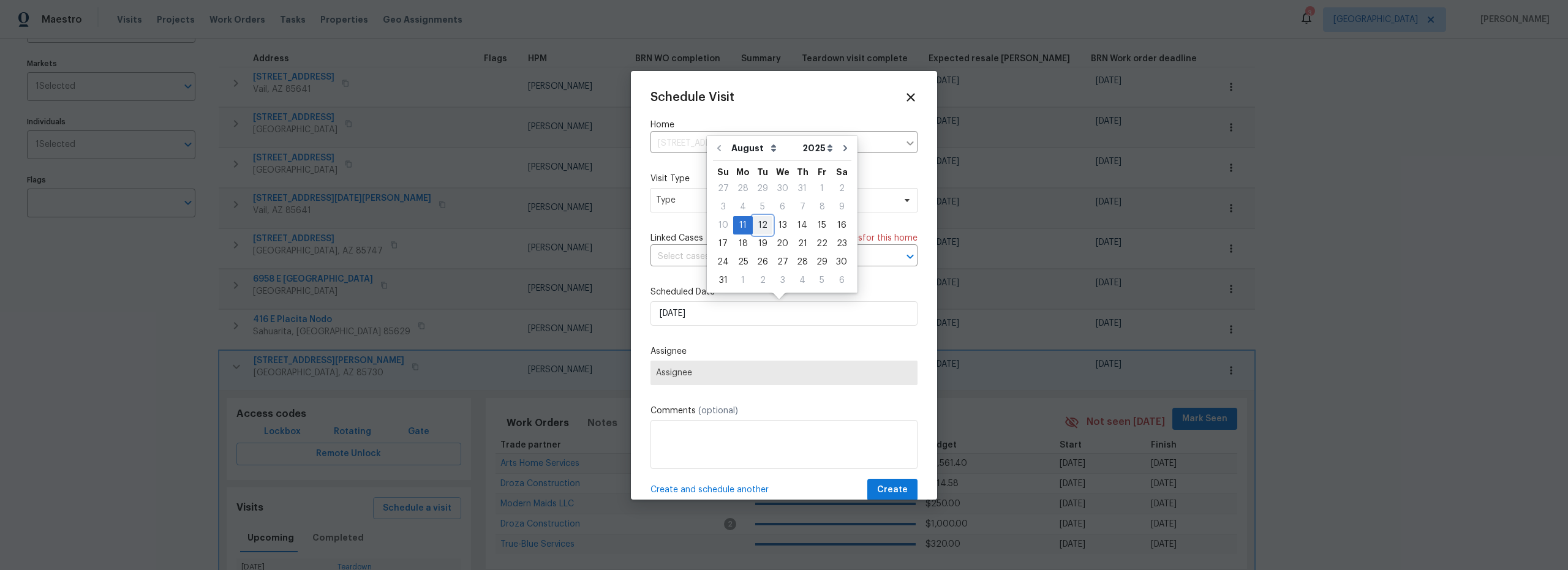
click at [760, 230] on div "12" at bounding box center [762, 225] width 20 height 17
type input "[DATE]"
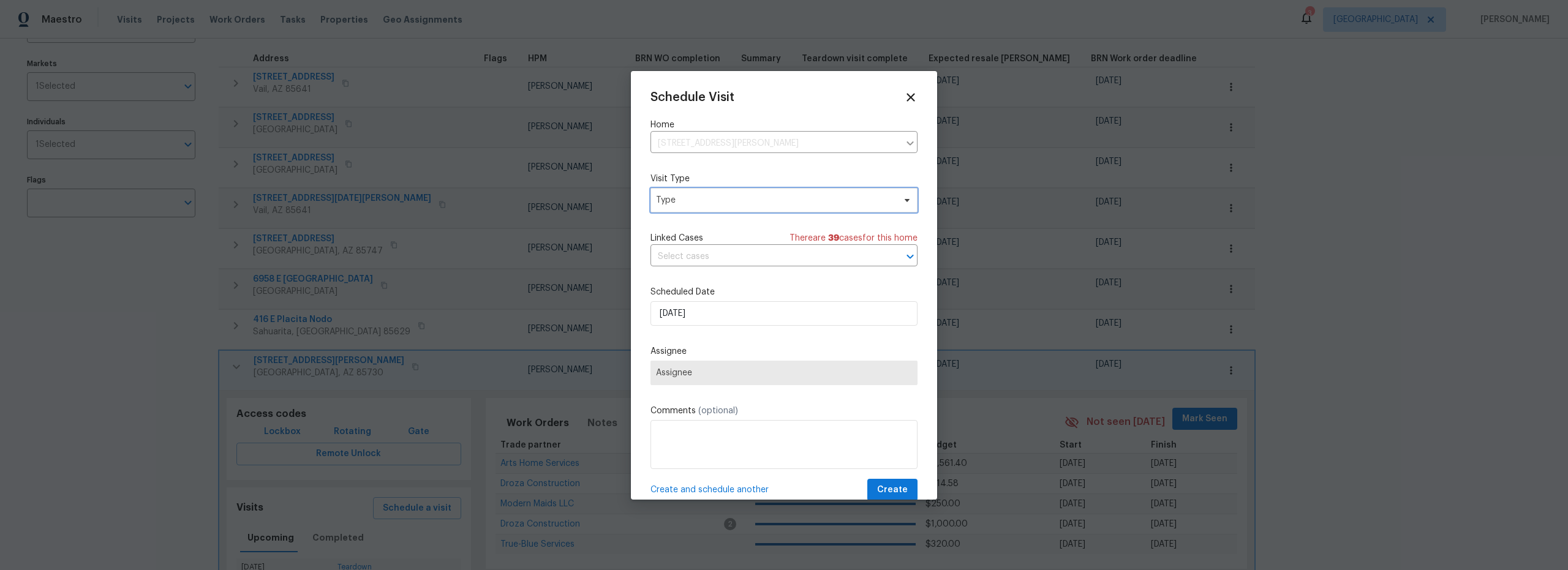
click at [714, 204] on span "Type" at bounding box center [774, 200] width 238 height 12
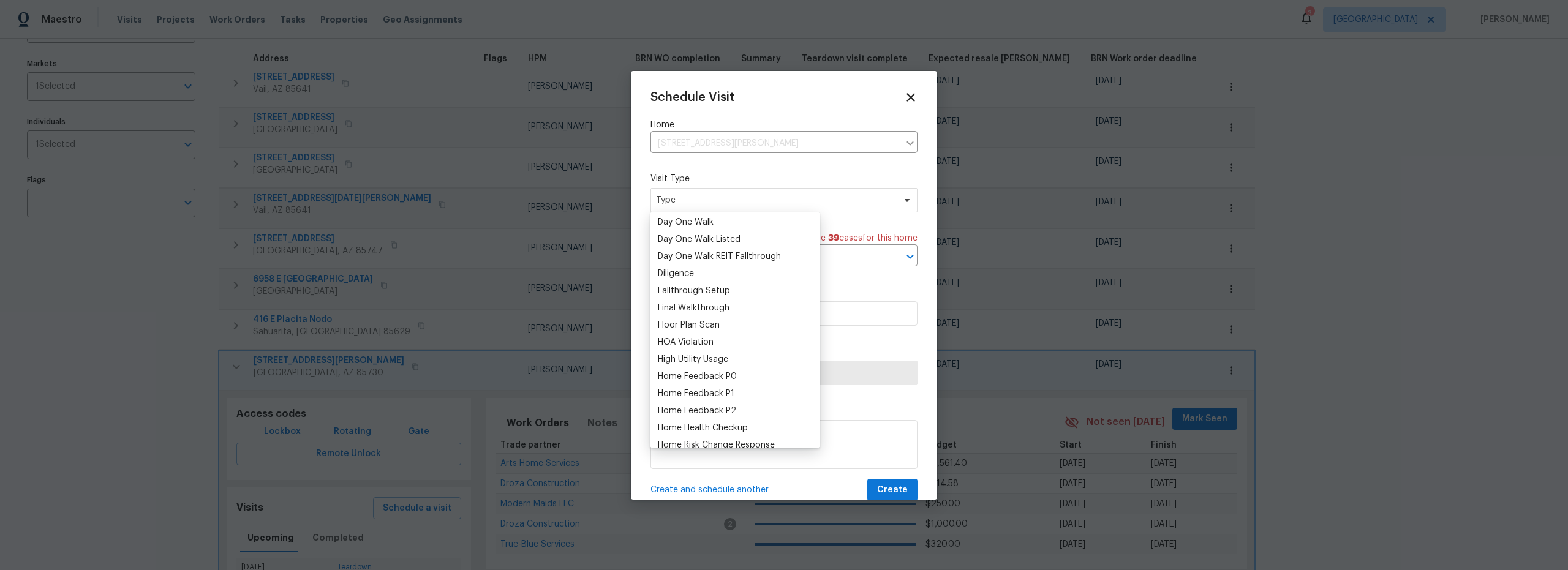
scroll to position [326, 0]
click at [701, 409] on div "Inventory Clean" at bounding box center [690, 411] width 63 height 12
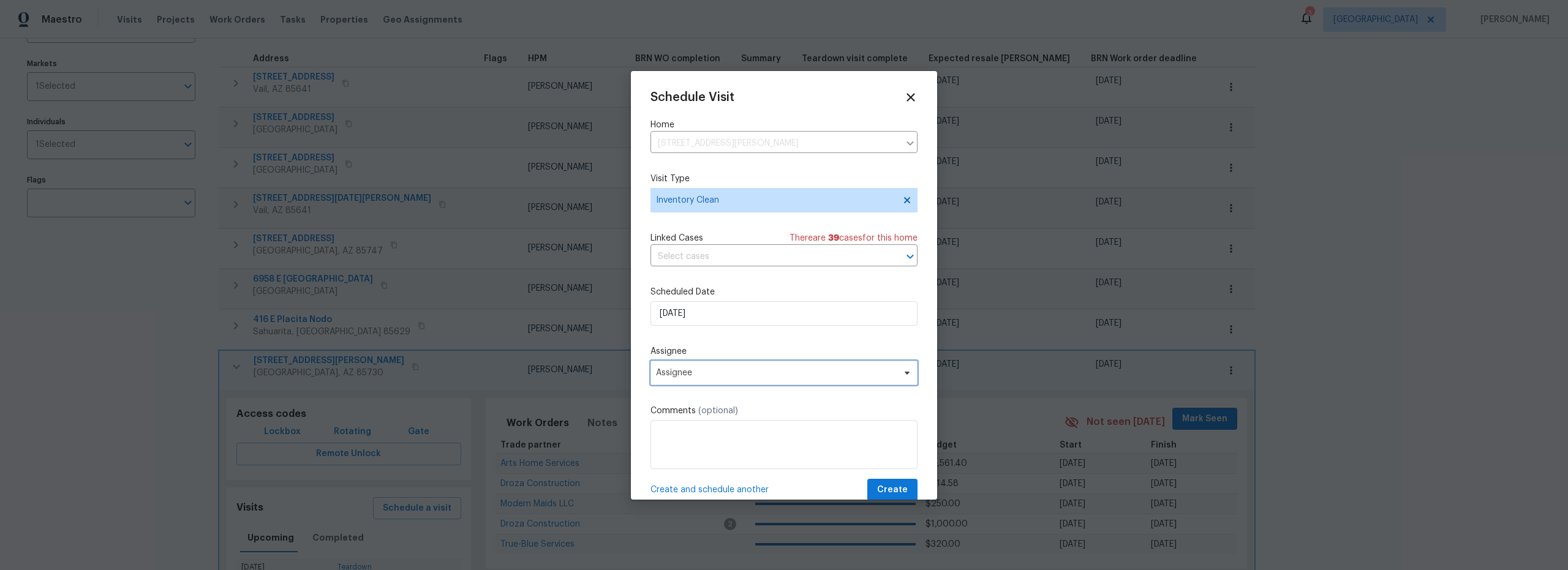
click at [739, 373] on span "Assignee" at bounding box center [776, 372] width 240 height 10
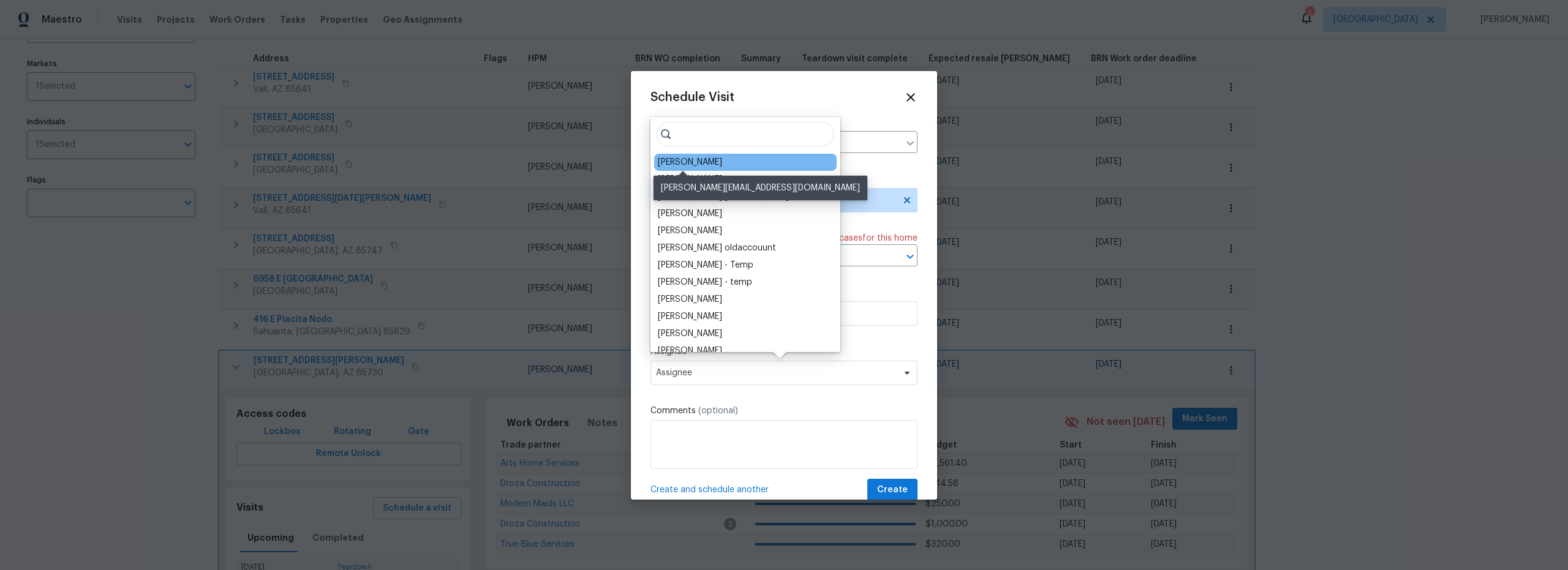
click at [701, 164] on div "[PERSON_NAME]" at bounding box center [690, 162] width 64 height 12
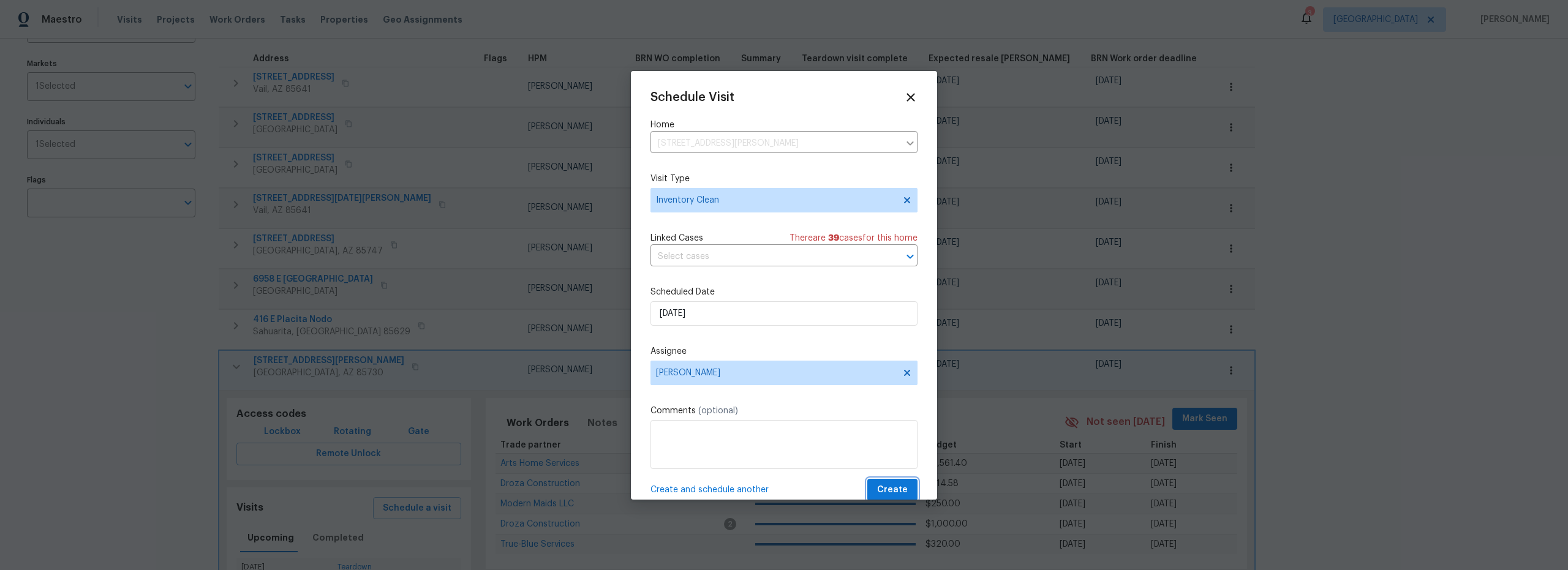
drag, startPoint x: 885, startPoint y: 491, endPoint x: 878, endPoint y: 488, distance: 7.6
click at [885, 491] on span "Create" at bounding box center [892, 490] width 31 height 15
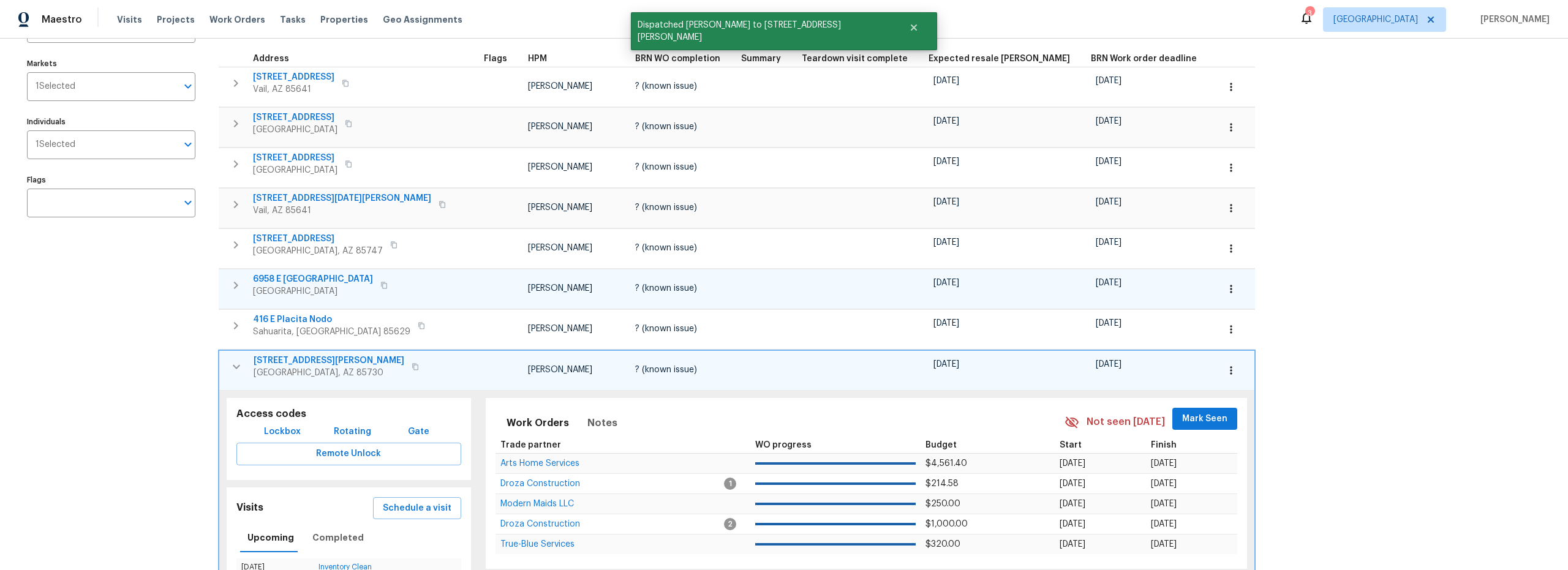
click at [228, 284] on icon "button" at bounding box center [236, 285] width 15 height 15
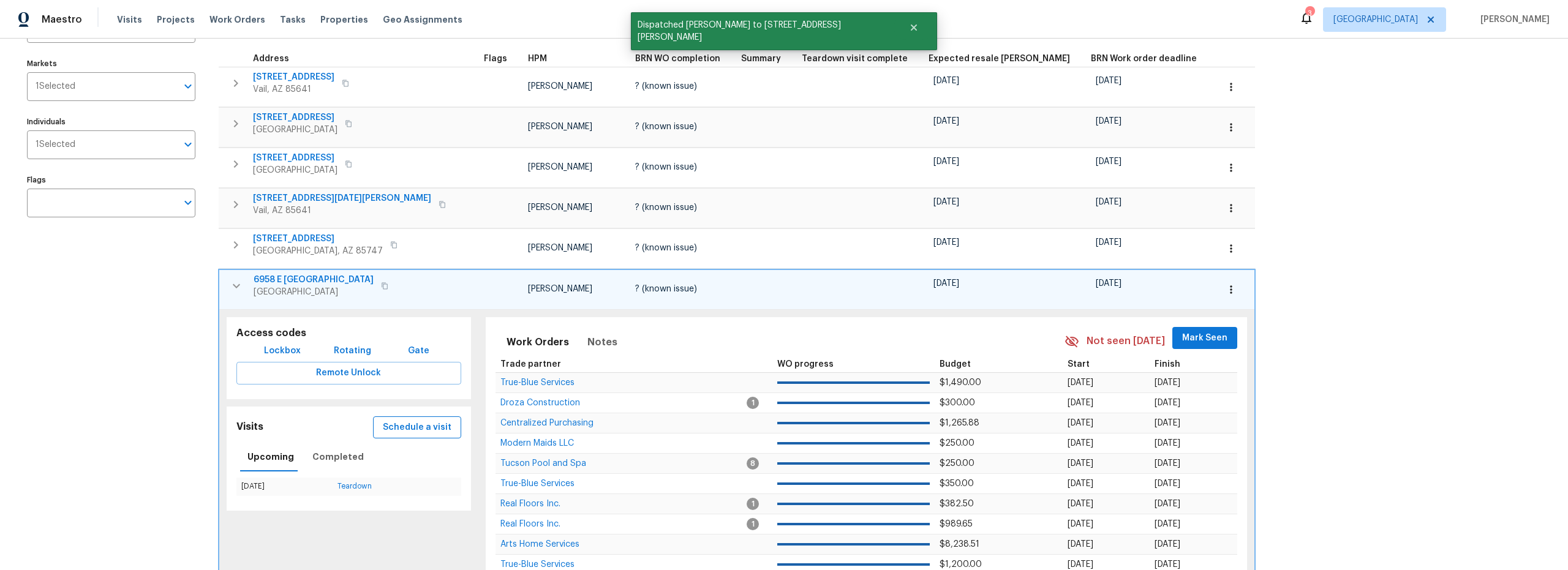
click at [386, 426] on span "Schedule a visit" at bounding box center [417, 427] width 69 height 15
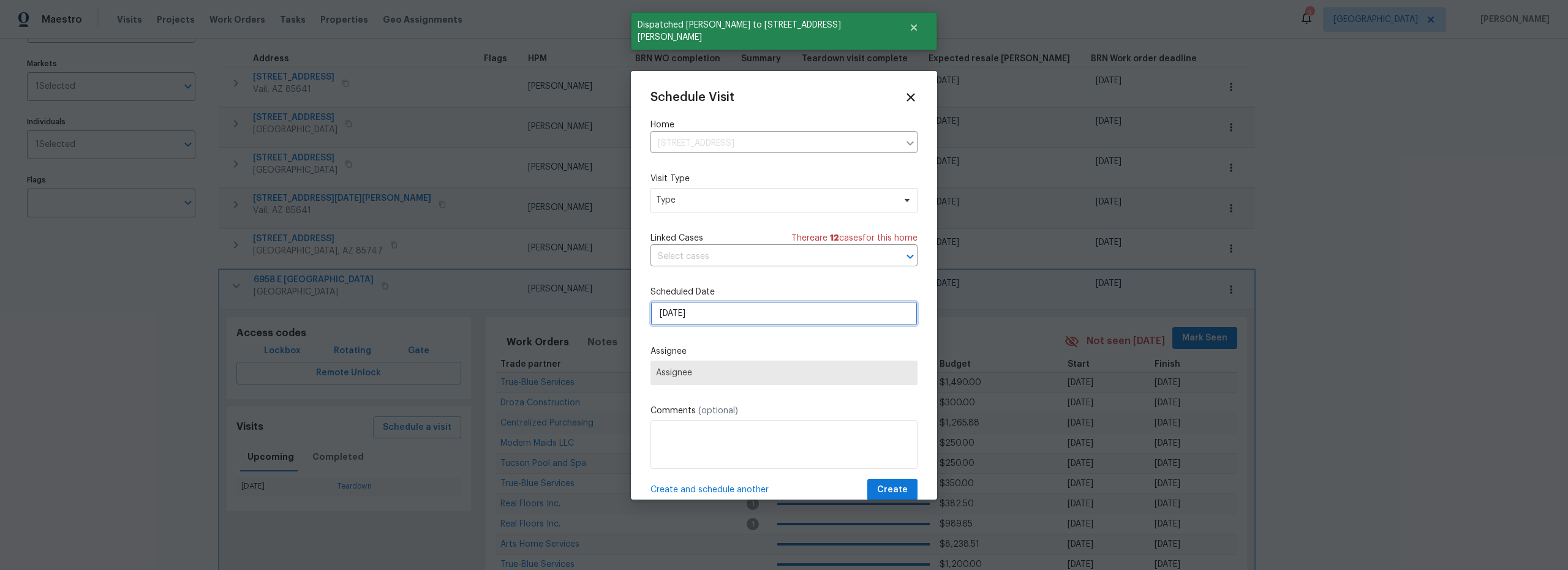
click at [716, 320] on input "8/11/2025" at bounding box center [784, 313] width 267 height 24
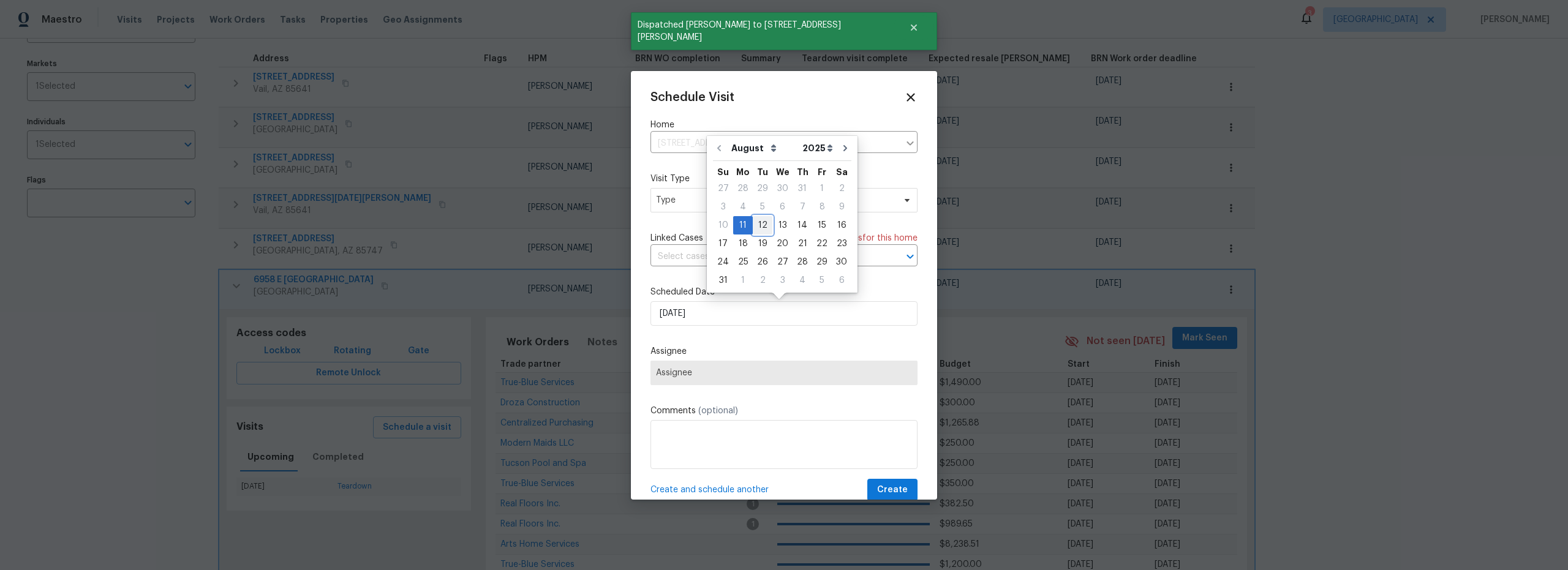
click at [761, 223] on div "12" at bounding box center [762, 225] width 20 height 17
type input "[DATE]"
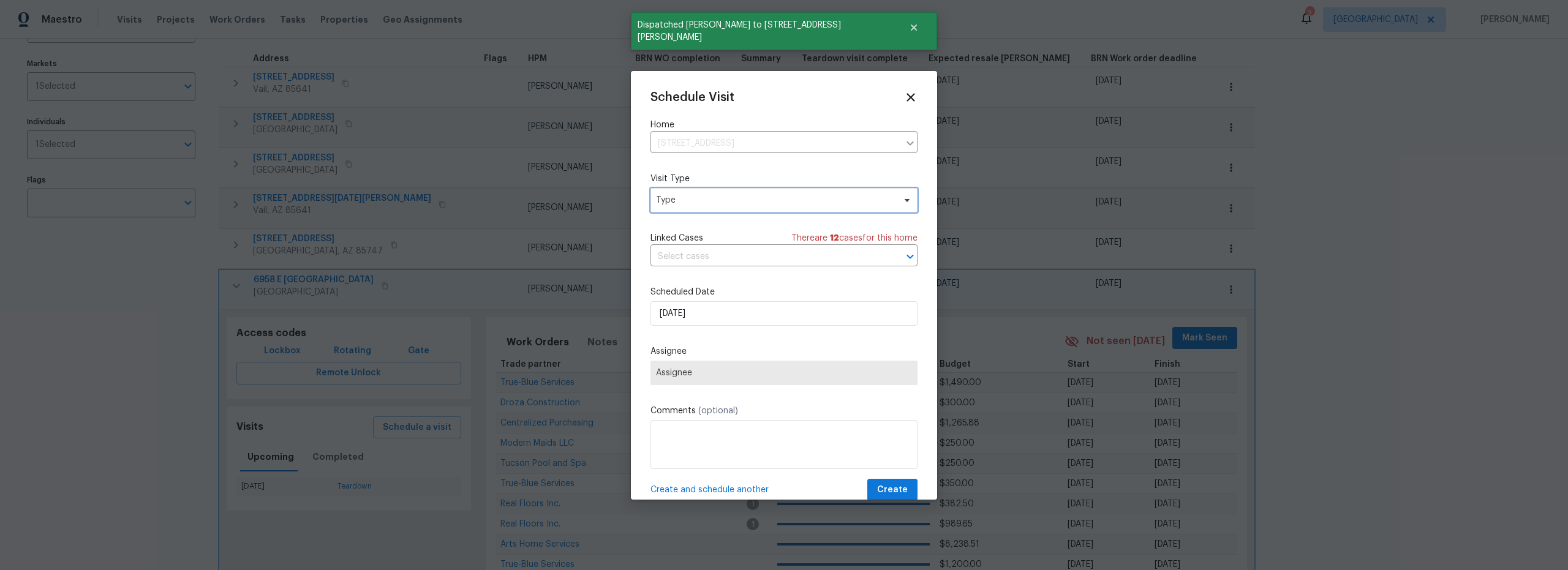
click at [724, 200] on span "Type" at bounding box center [774, 200] width 238 height 12
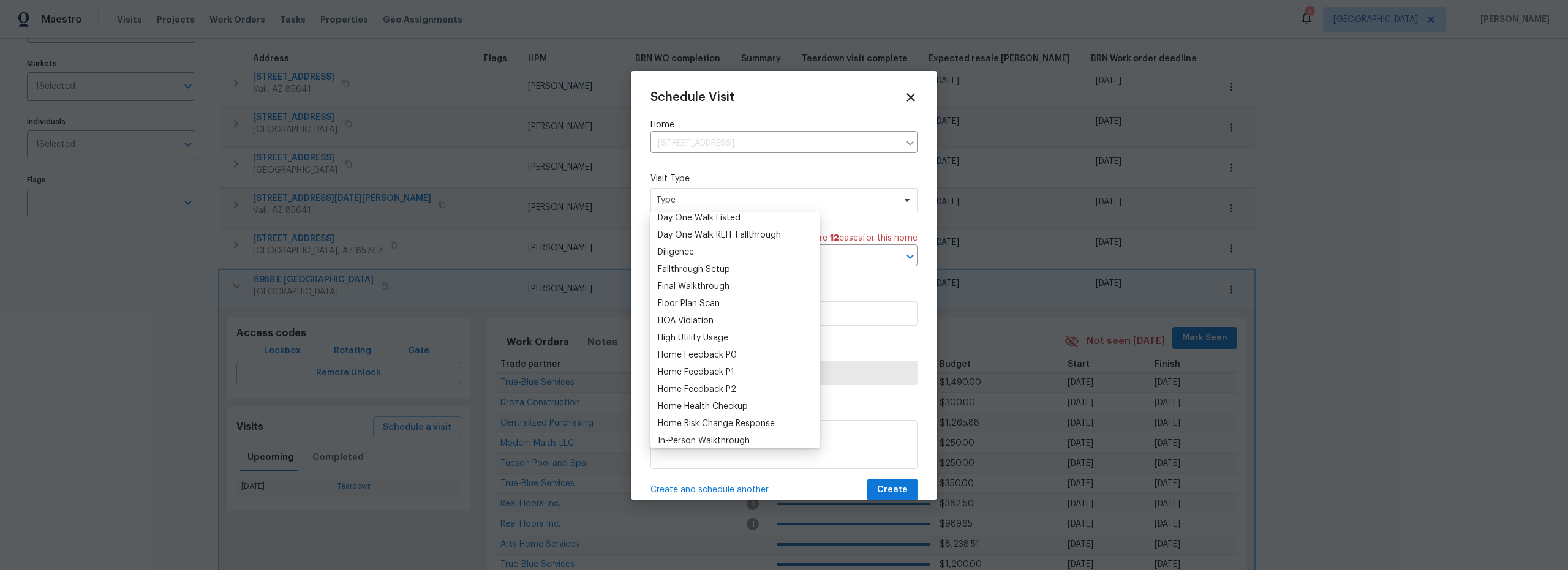
scroll to position [331, 0]
click at [726, 405] on div "Inventory Clean" at bounding box center [735, 406] width 162 height 17
click at [694, 407] on div "Inventory Clean" at bounding box center [690, 406] width 63 height 12
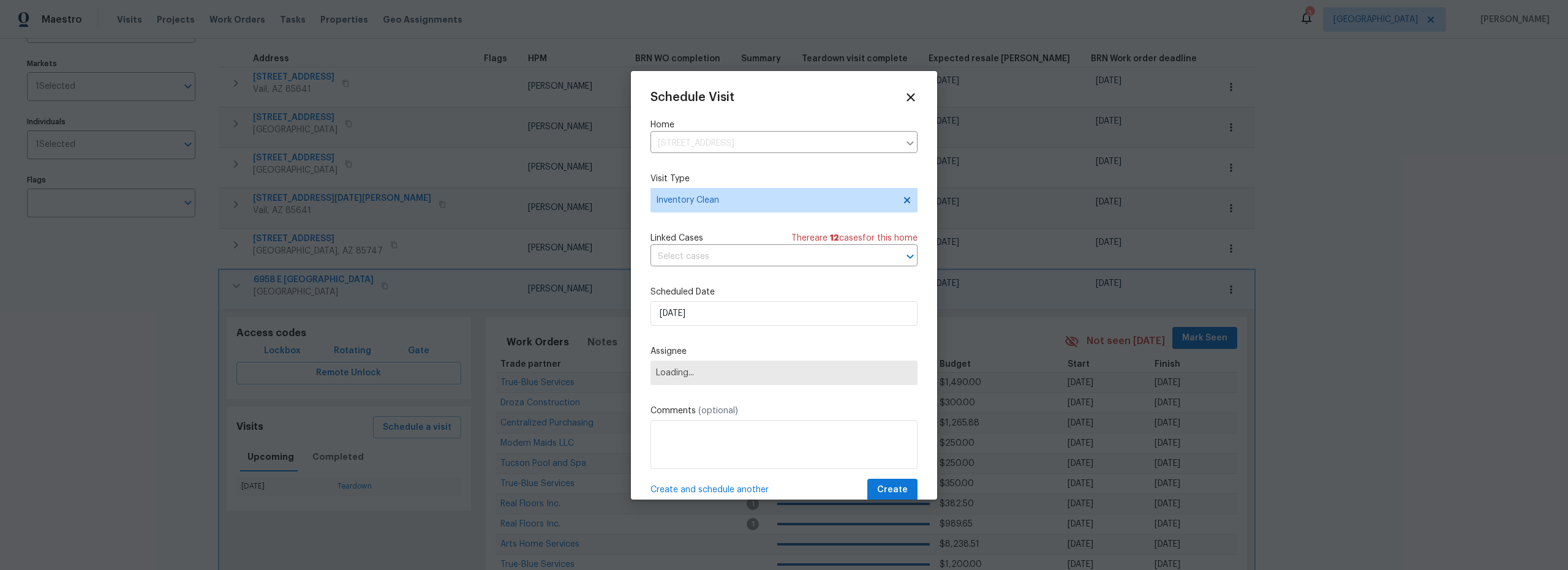
click at [755, 379] on span "Loading..." at bounding box center [784, 372] width 267 height 24
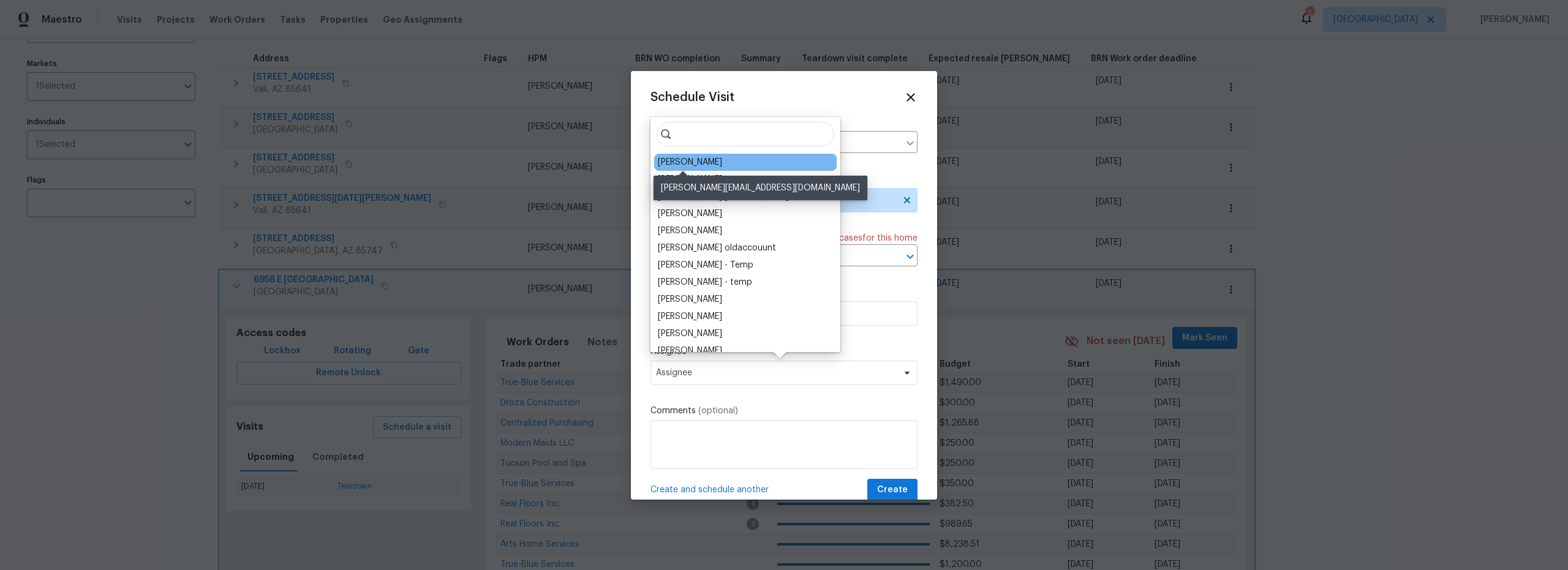
click at [703, 160] on div "[PERSON_NAME]" at bounding box center [690, 162] width 64 height 12
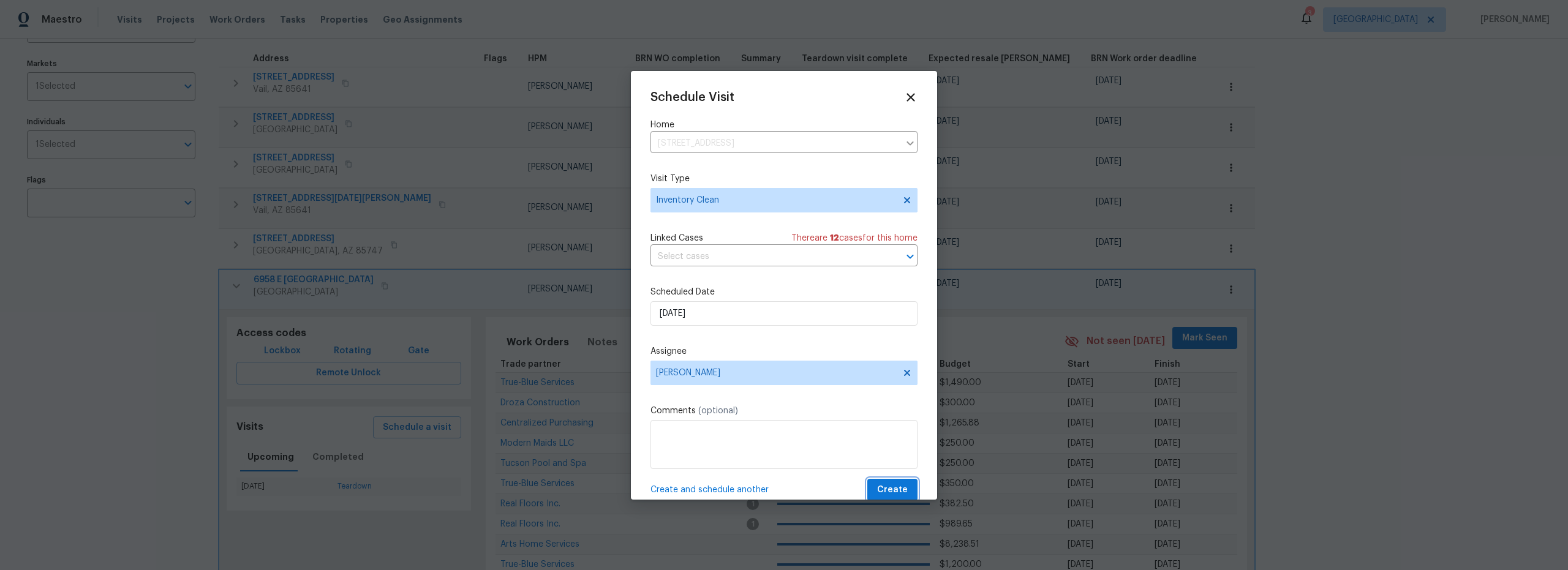
click at [888, 487] on span "Create" at bounding box center [892, 490] width 31 height 15
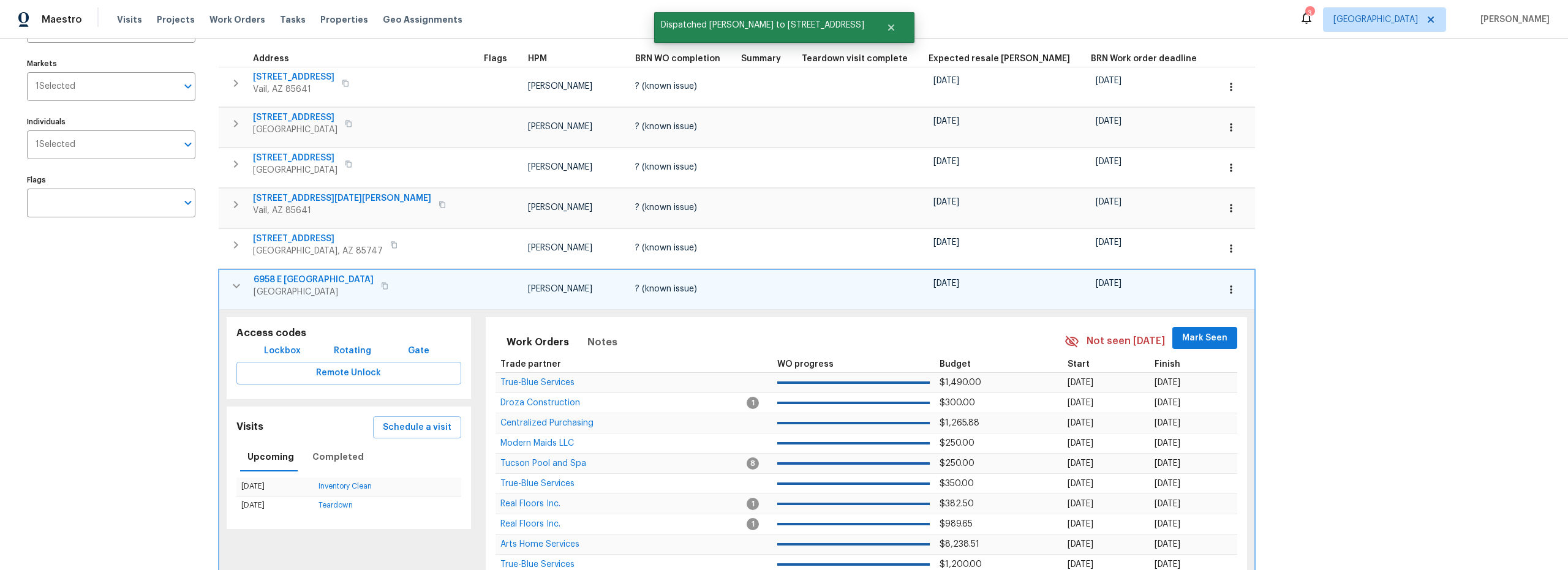
click at [230, 280] on icon "button" at bounding box center [236, 286] width 15 height 15
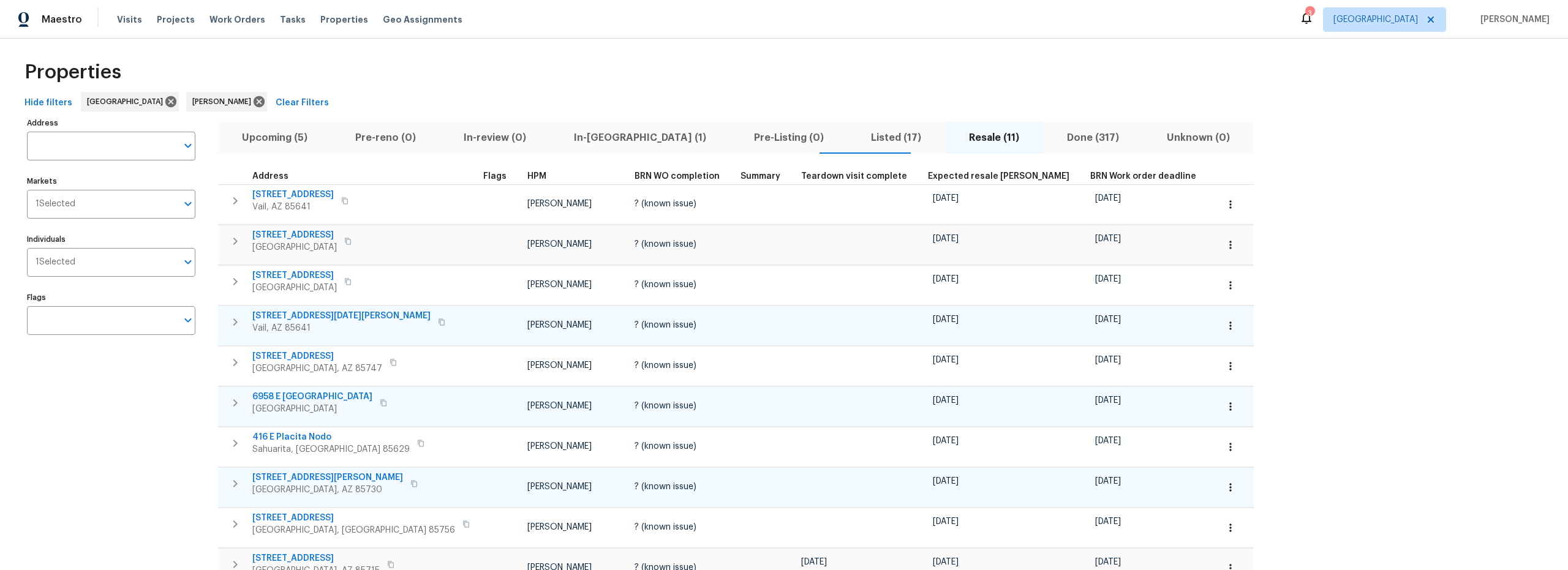
scroll to position [7, 0]
click at [234, 236] on icon "button" at bounding box center [236, 239] width 4 height 7
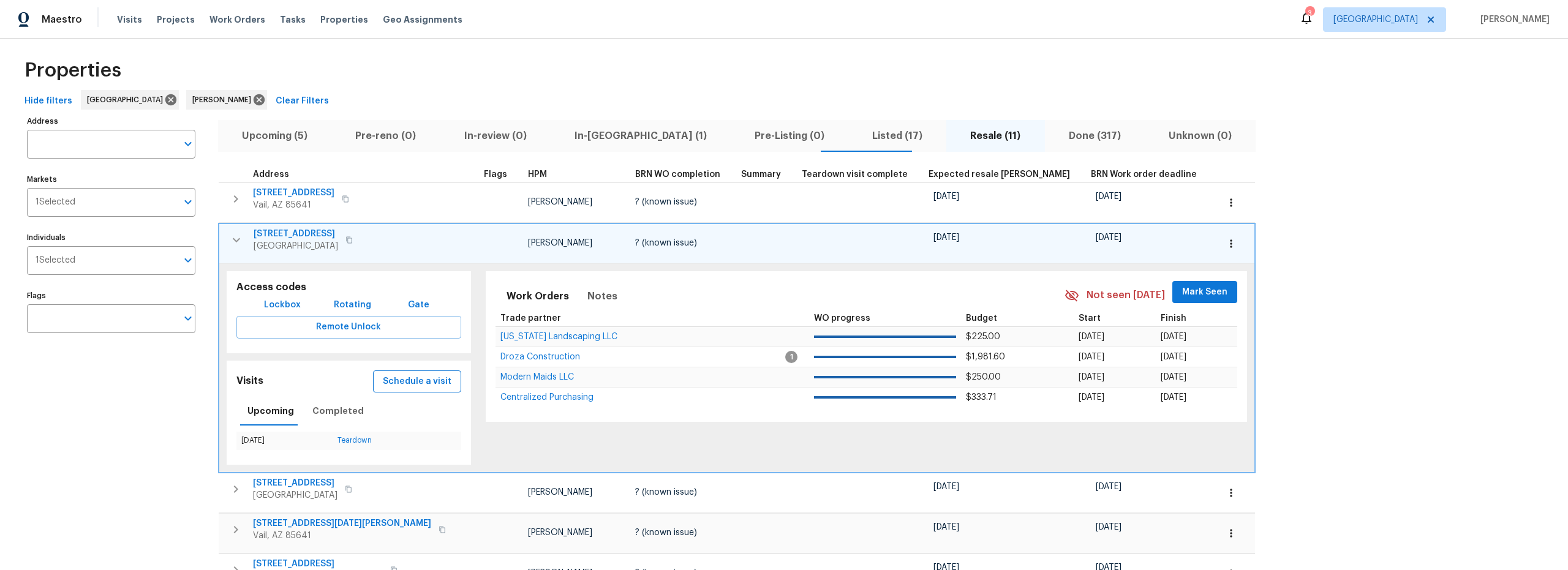
click at [383, 385] on span "Schedule a visit" at bounding box center [417, 381] width 69 height 15
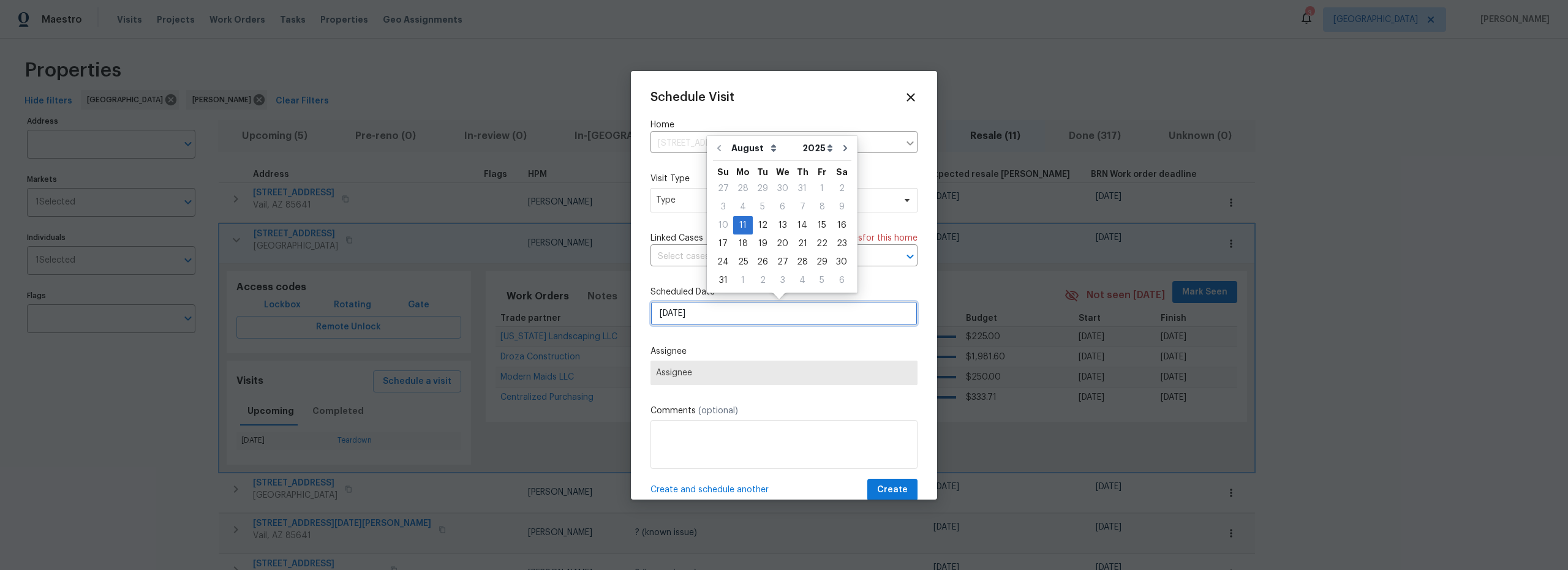
click at [714, 311] on input "8/11/2025" at bounding box center [784, 313] width 267 height 24
click at [760, 226] on div "12" at bounding box center [762, 225] width 20 height 17
type input "[DATE]"
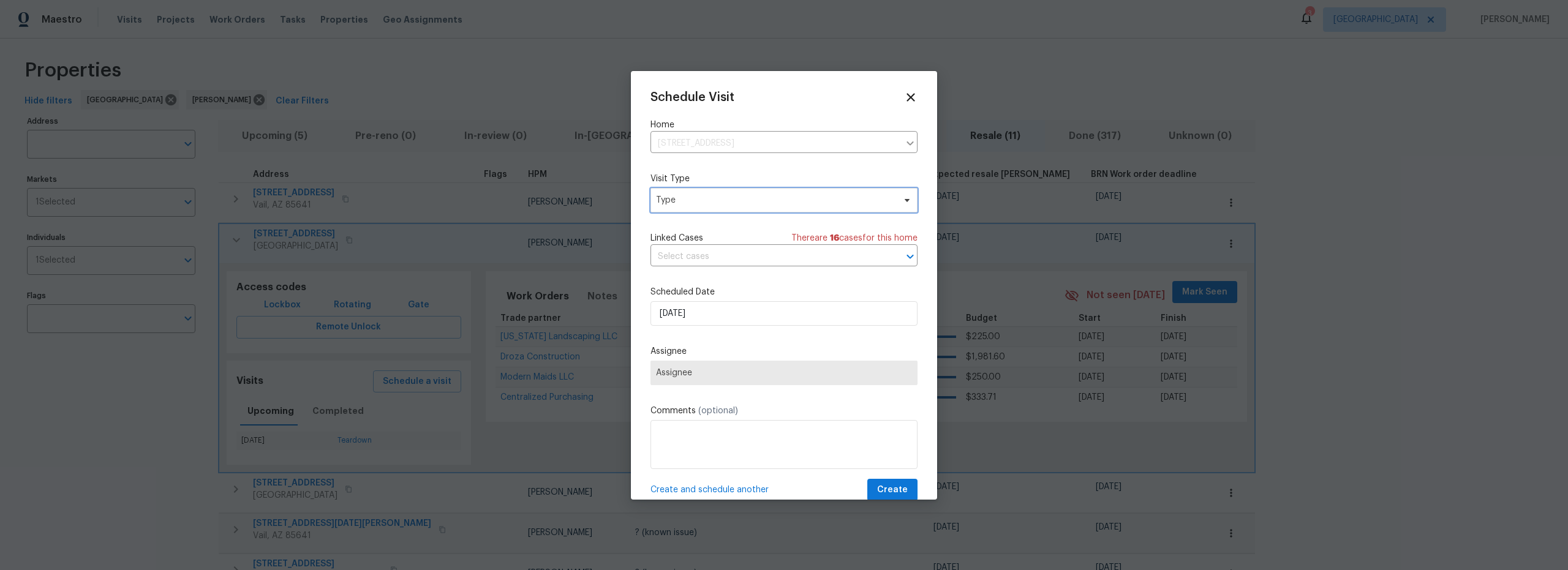
click at [720, 203] on span "Type" at bounding box center [774, 200] width 238 height 12
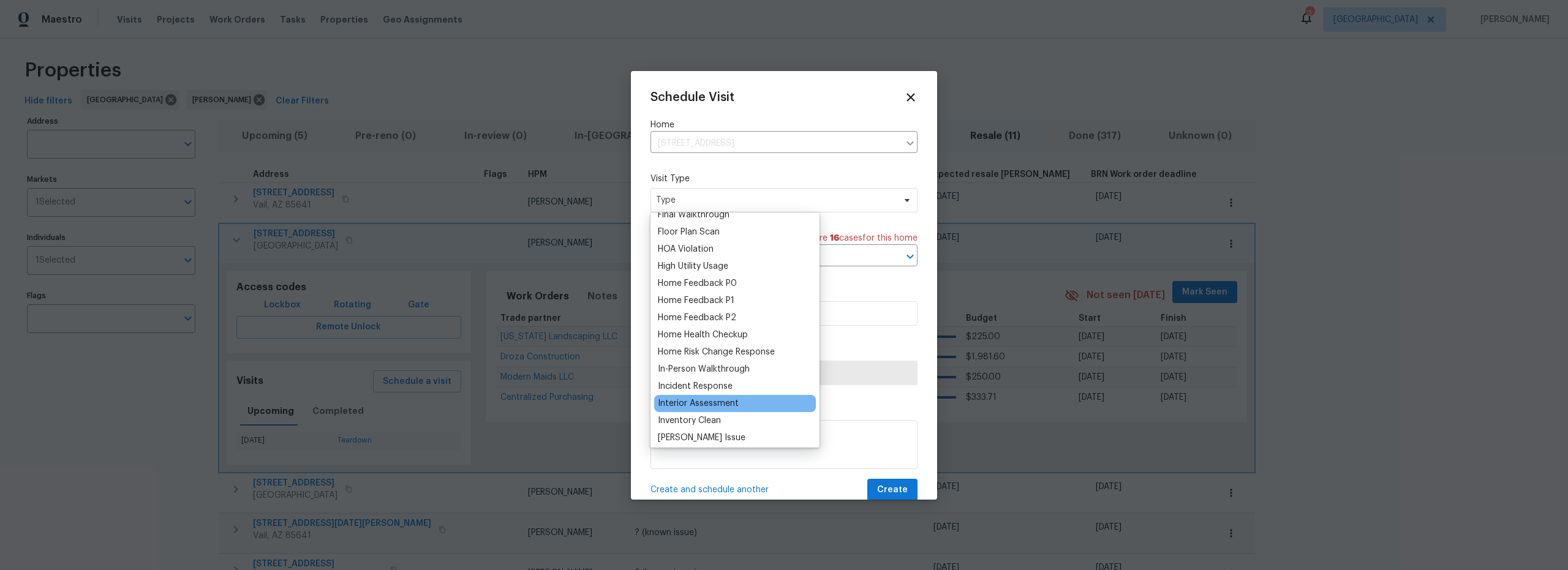
scroll to position [358, 0]
click at [709, 379] on div "Inventory Clean" at bounding box center [690, 379] width 63 height 12
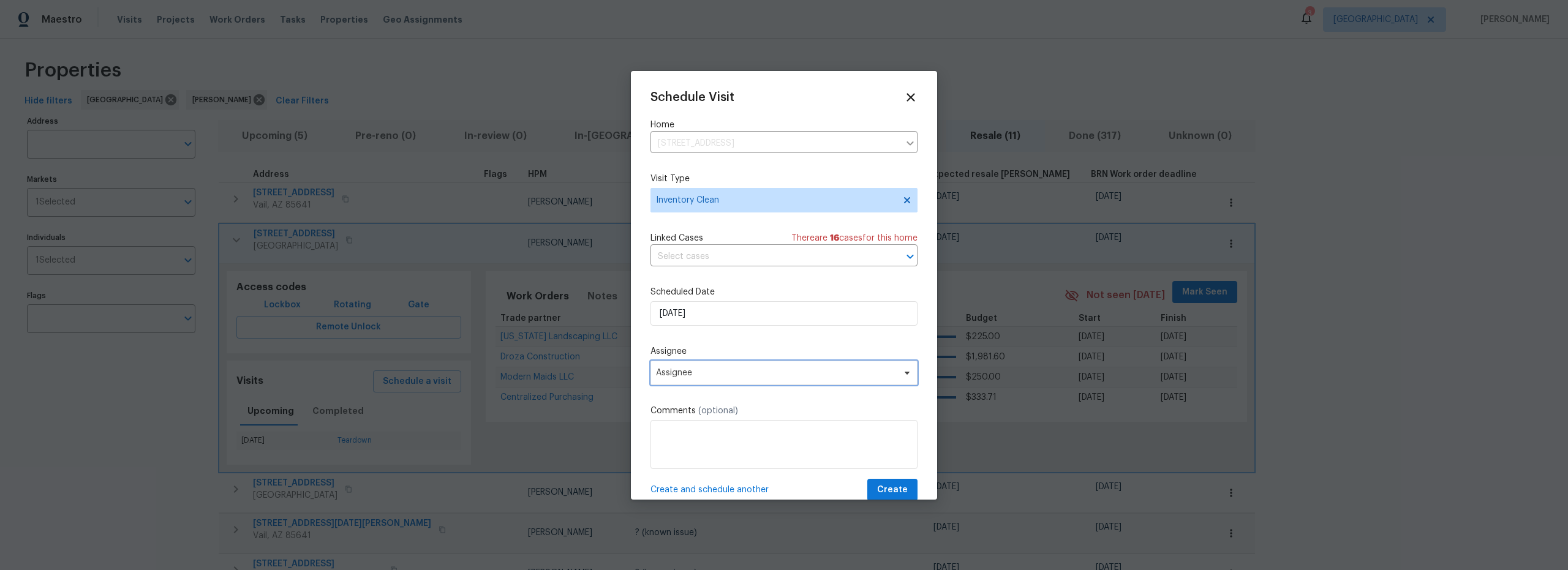
drag, startPoint x: 736, startPoint y: 372, endPoint x: 738, endPoint y: 378, distance: 6.3
click at [738, 378] on span "Assignee" at bounding box center [784, 372] width 267 height 24
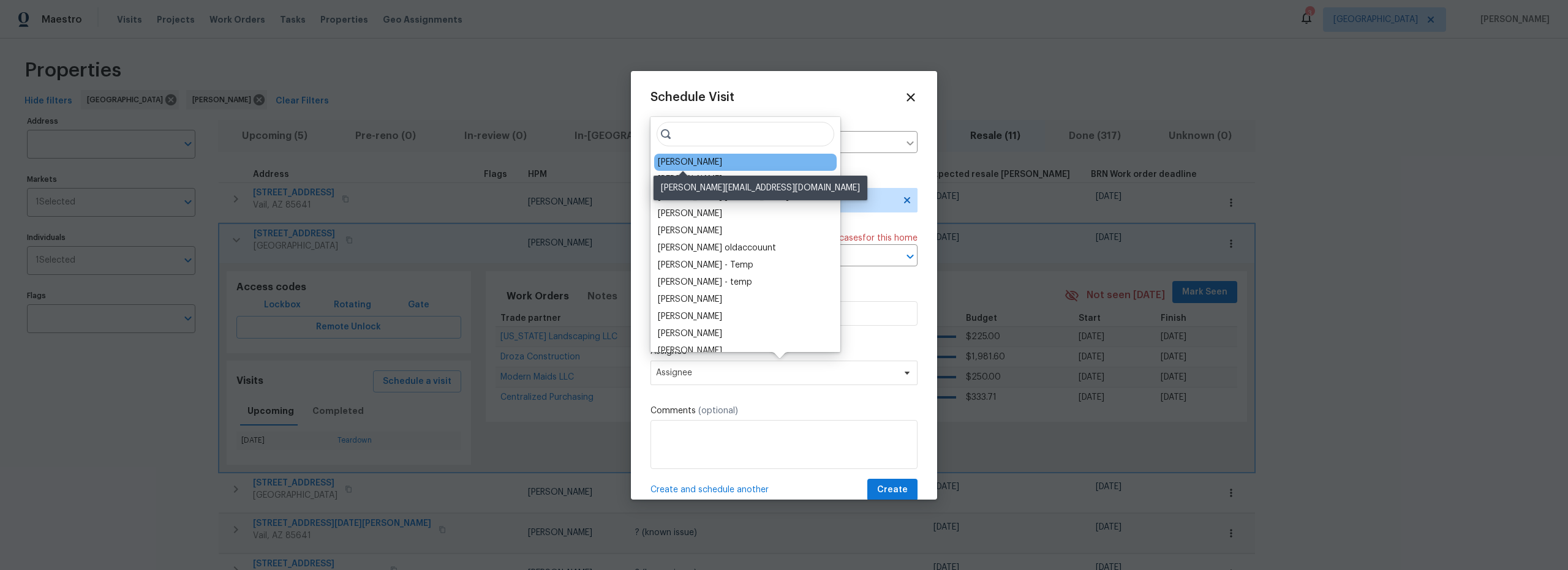
click at [677, 160] on div "[PERSON_NAME]" at bounding box center [690, 162] width 64 height 12
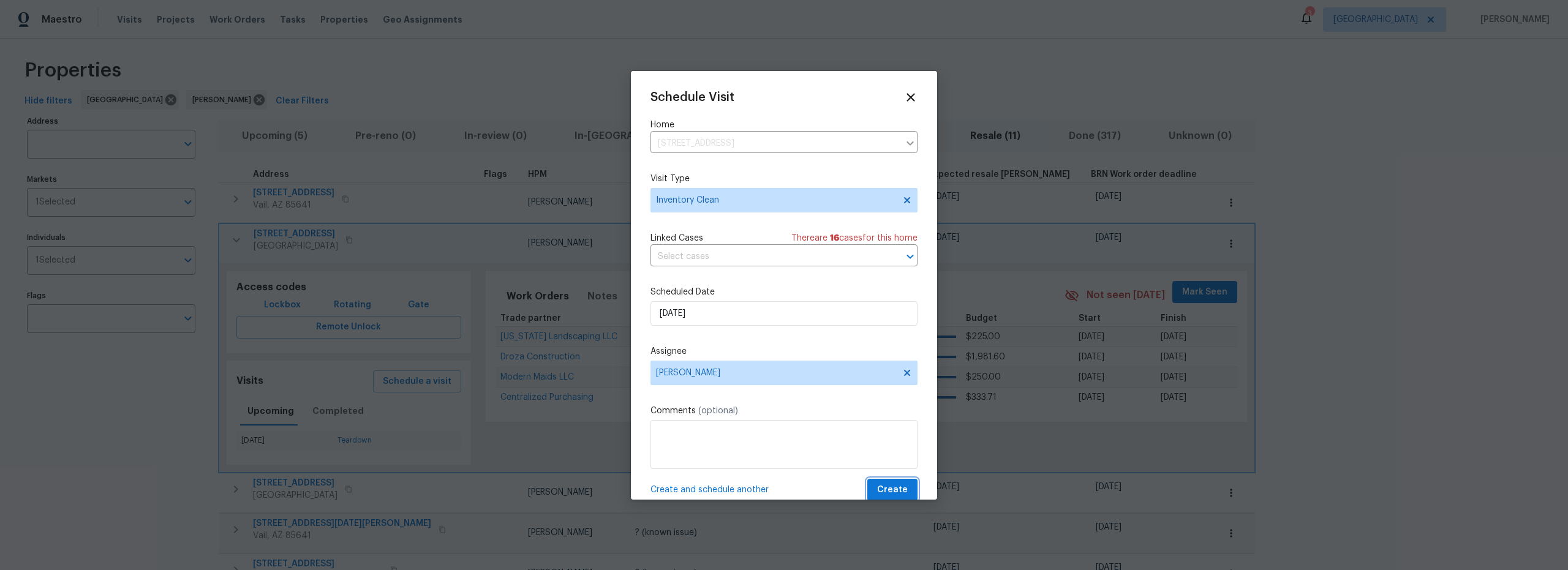
click at [901, 487] on button "Create" at bounding box center [892, 490] width 51 height 23
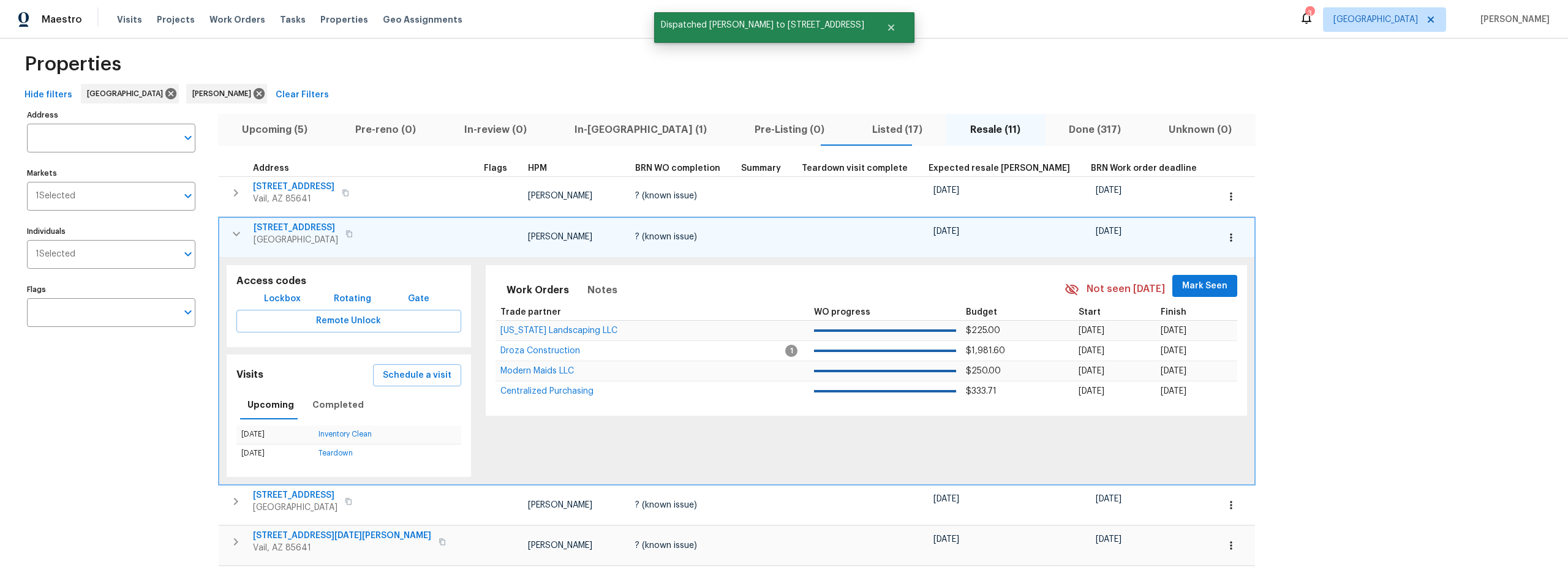
scroll to position [0, 0]
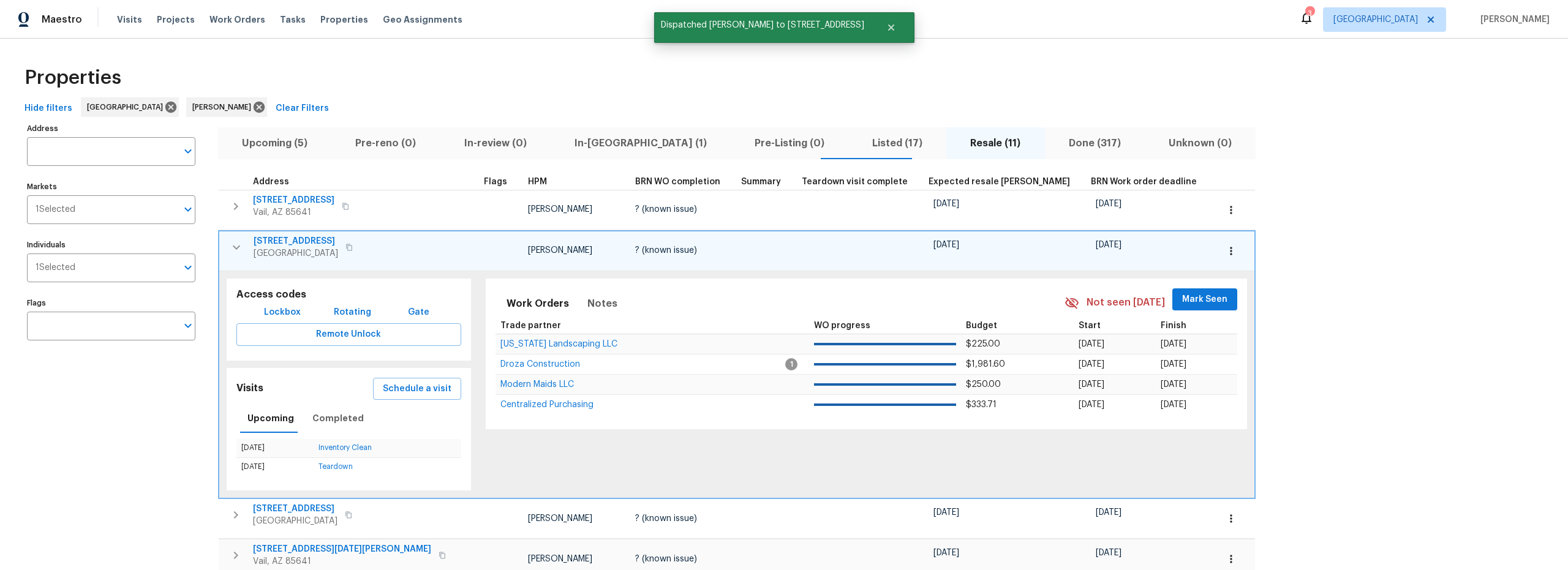
click at [234, 244] on icon "button" at bounding box center [236, 247] width 15 height 15
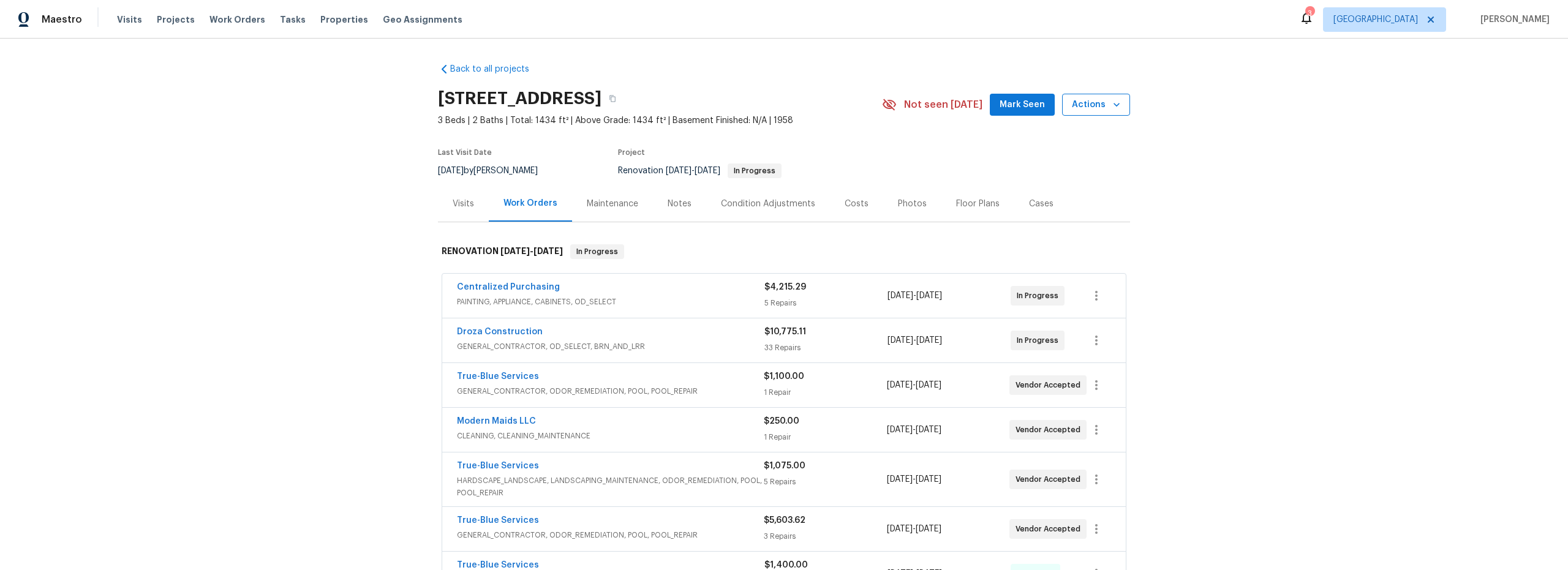
click at [1094, 105] on span "Actions" at bounding box center [1096, 105] width 48 height 15
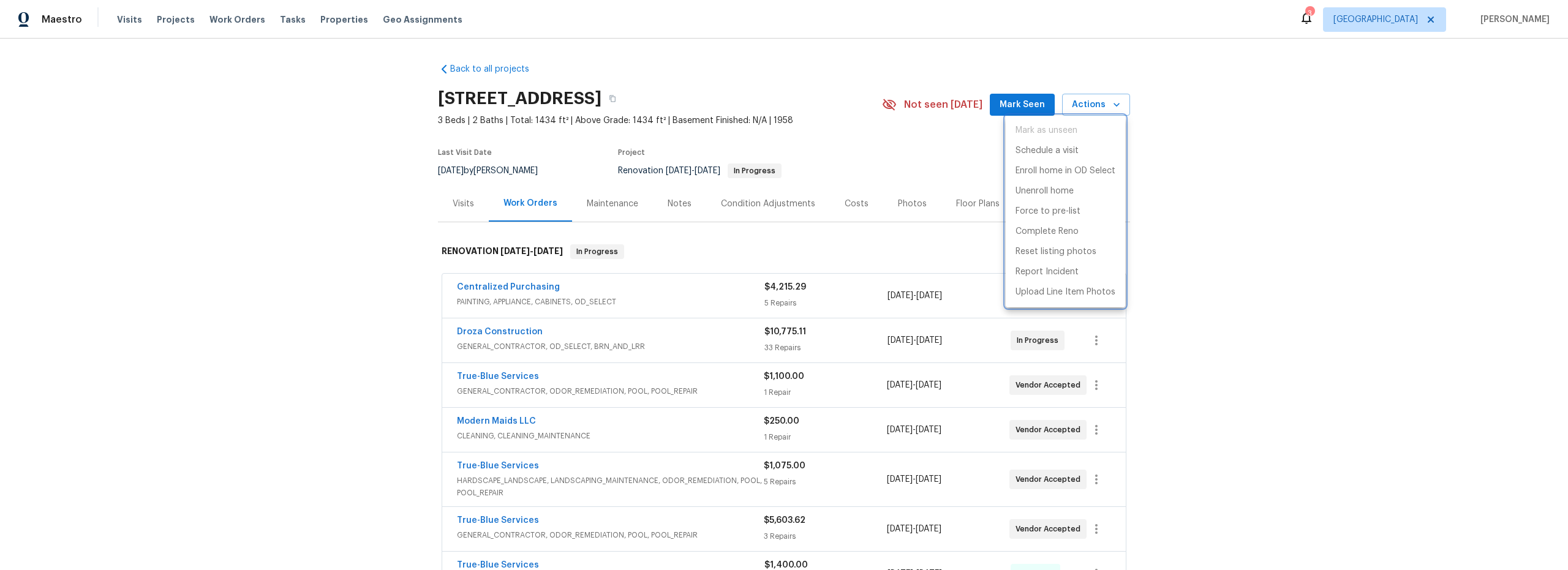
click at [1026, 105] on div at bounding box center [784, 285] width 1568 height 570
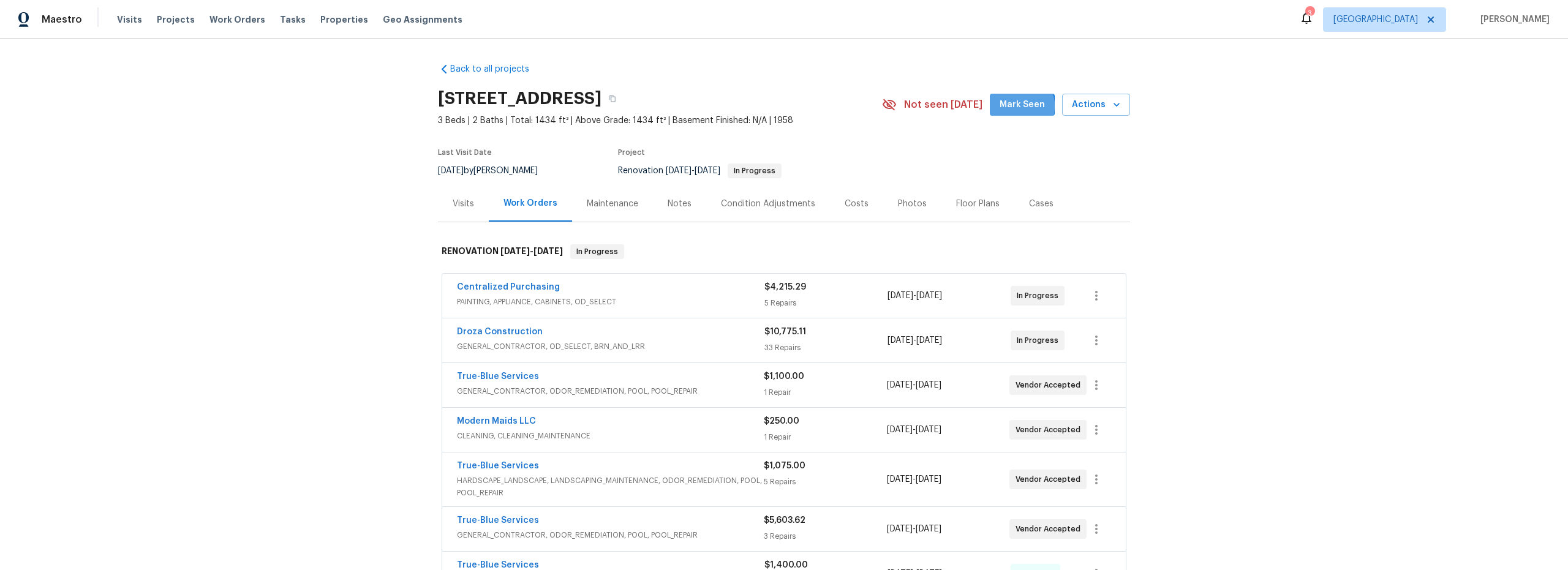
click at [1011, 108] on span "Mark Seen" at bounding box center [1023, 105] width 45 height 15
click at [1110, 104] on icon "button" at bounding box center [1116, 105] width 12 height 12
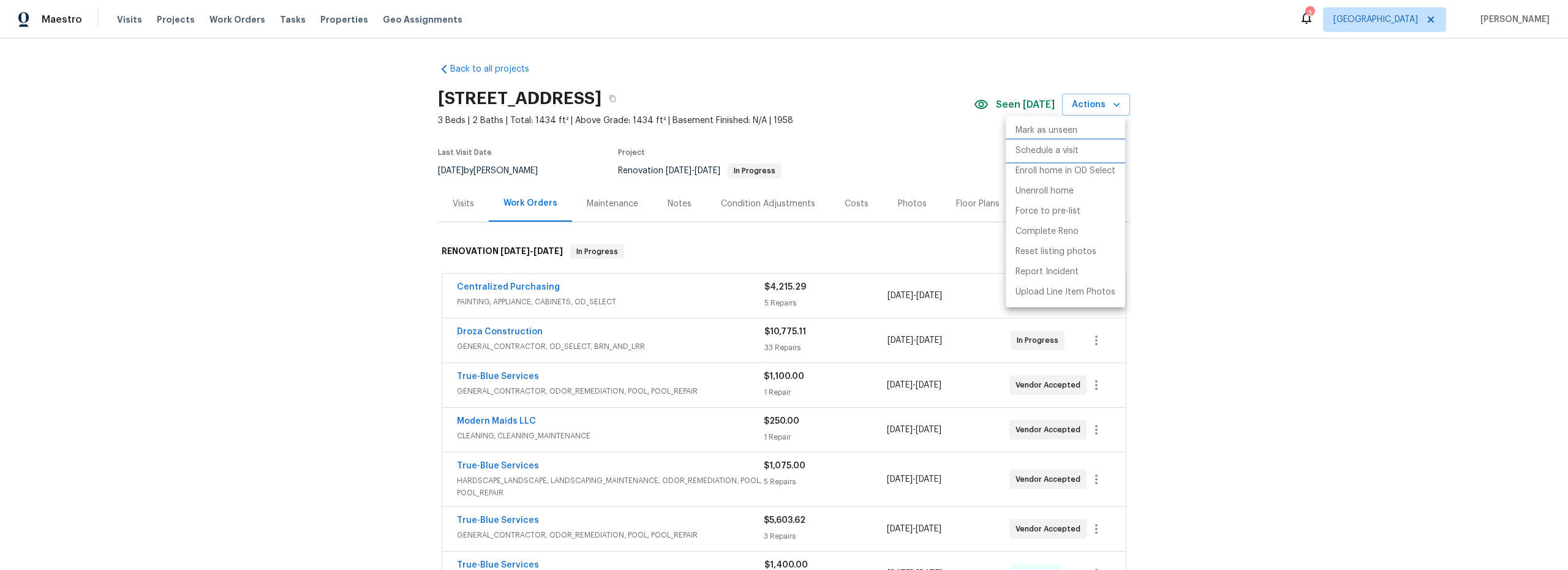
click at [1047, 149] on p "Schedule a visit" at bounding box center [1047, 151] width 63 height 13
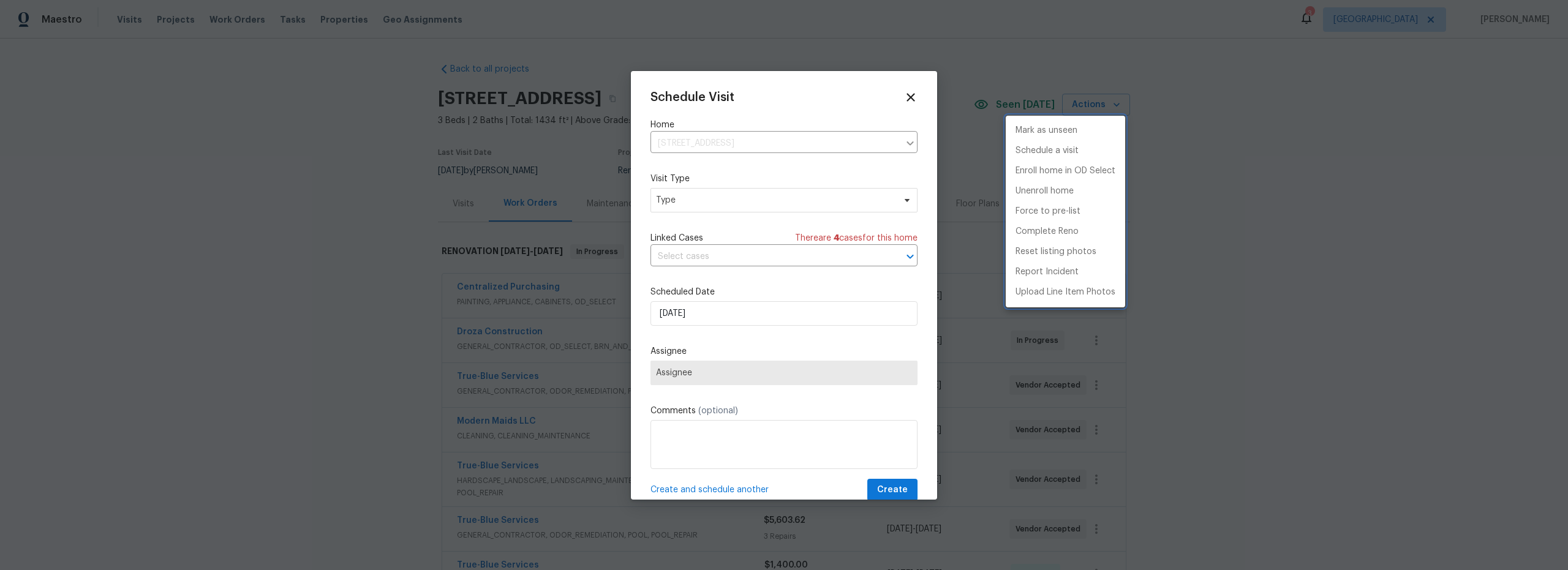
click at [702, 216] on div at bounding box center [784, 285] width 1568 height 570
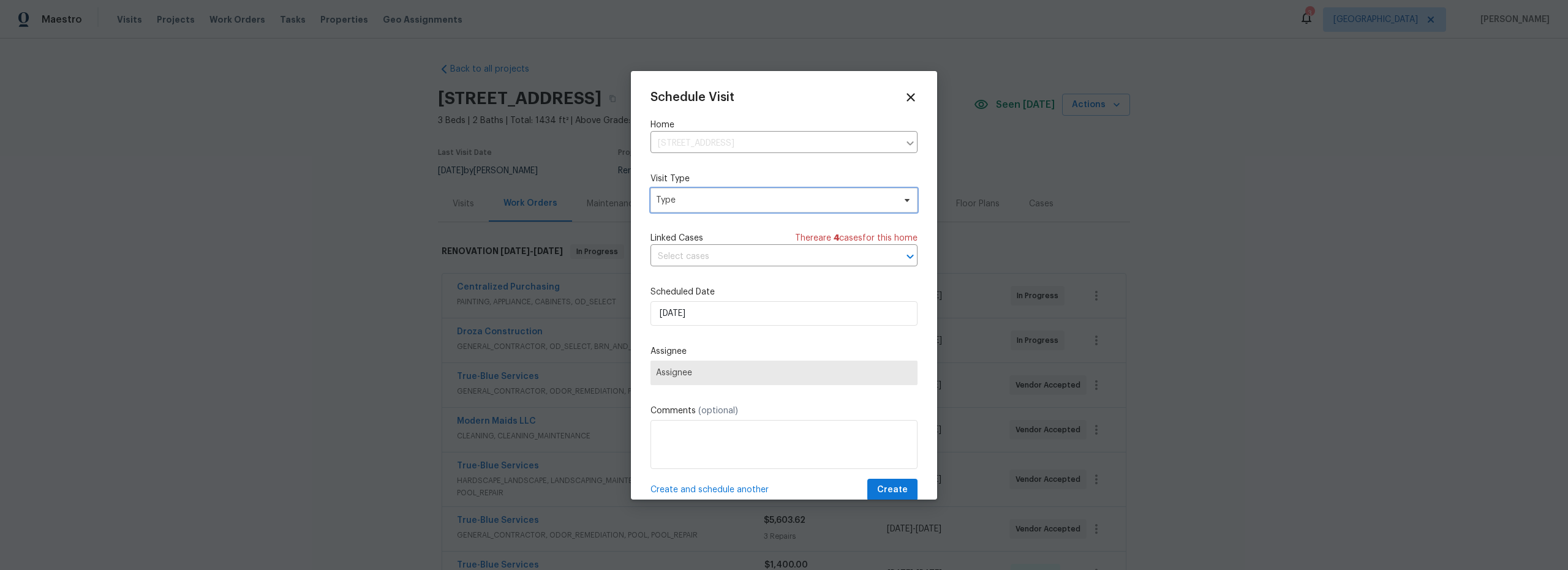
click at [705, 202] on span "Type" at bounding box center [774, 200] width 238 height 12
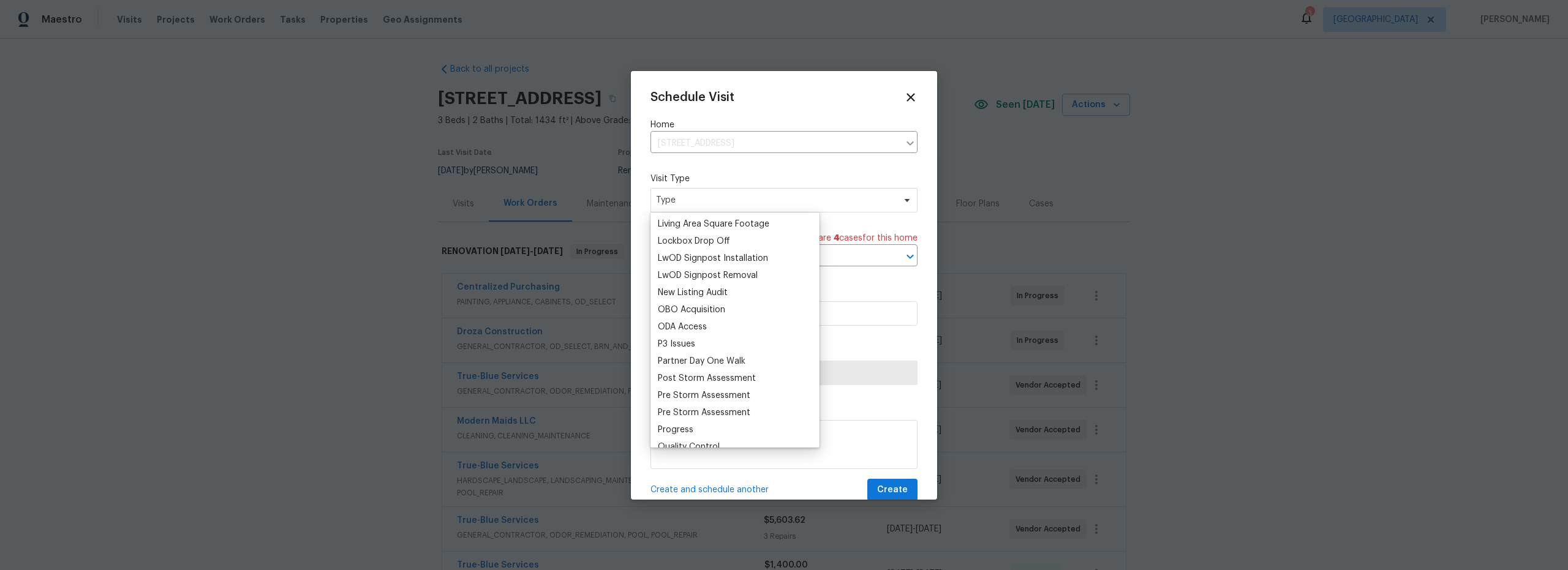
scroll to position [658, 0]
click at [686, 390] on div "Progress" at bounding box center [676, 389] width 36 height 12
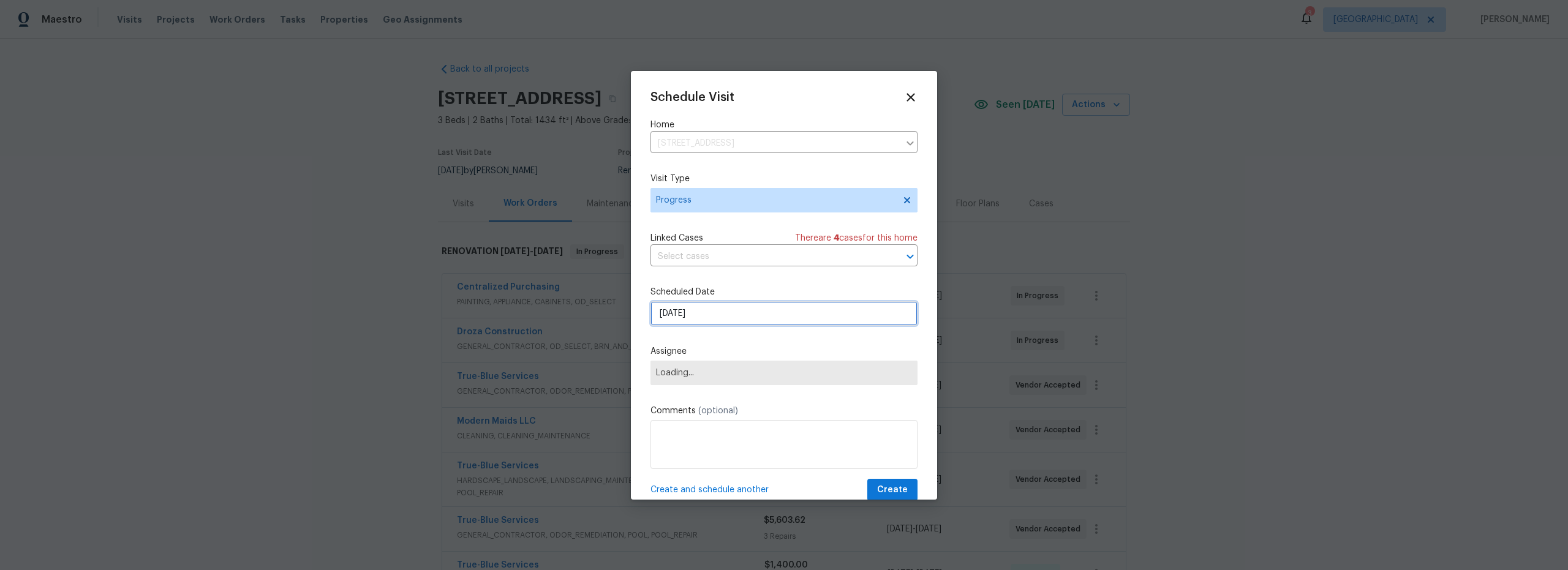
click at [714, 326] on input "8/11/2025" at bounding box center [784, 313] width 267 height 24
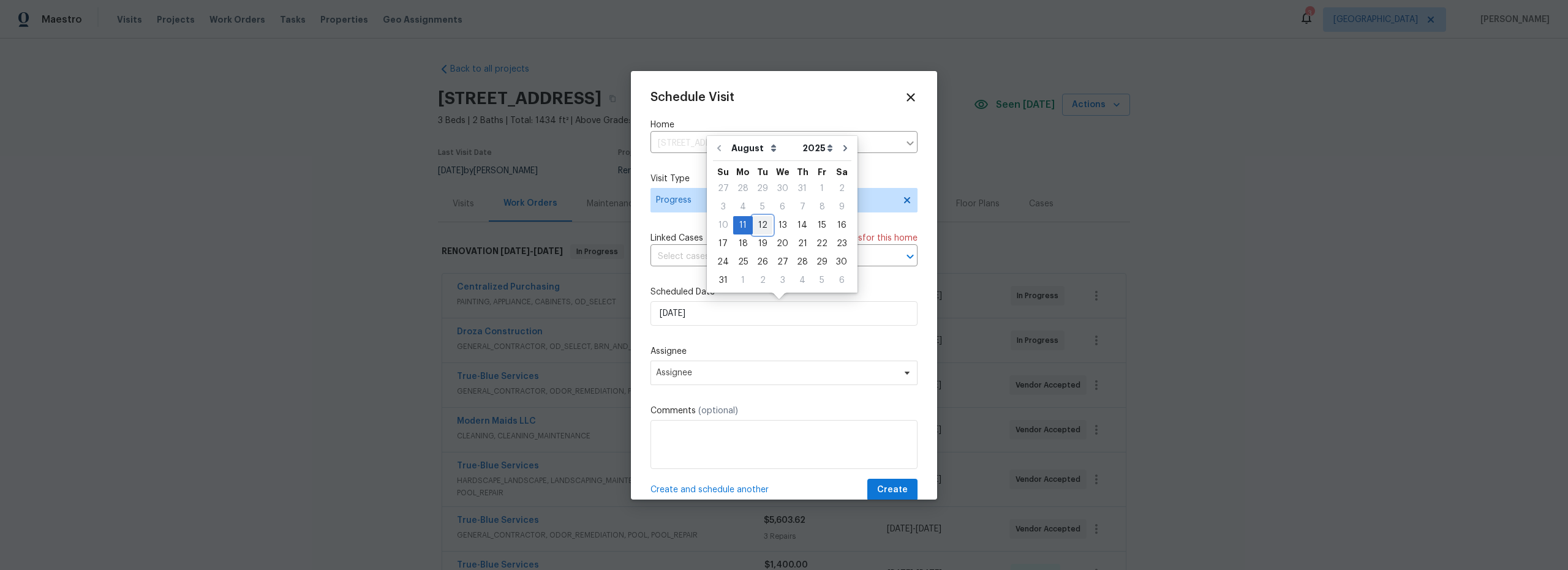
click at [758, 222] on div "12" at bounding box center [762, 225] width 20 height 17
type input "[DATE]"
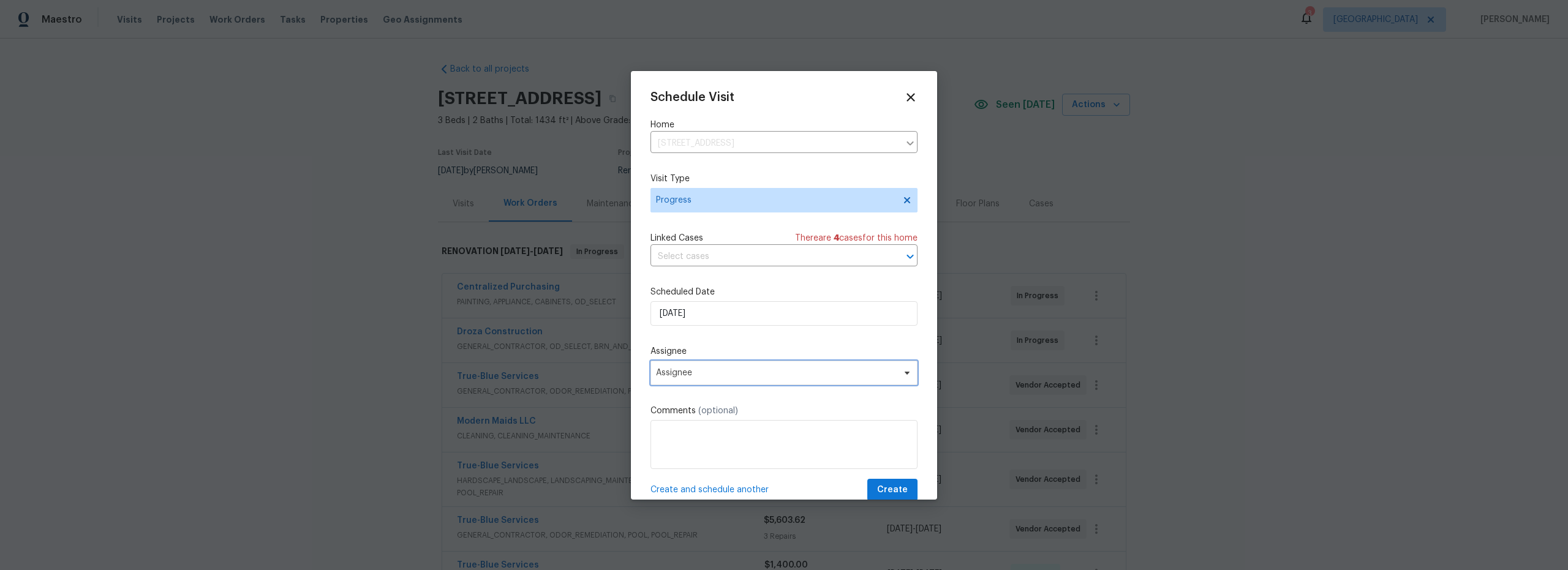
click at [743, 373] on span "Assignee" at bounding box center [776, 372] width 240 height 10
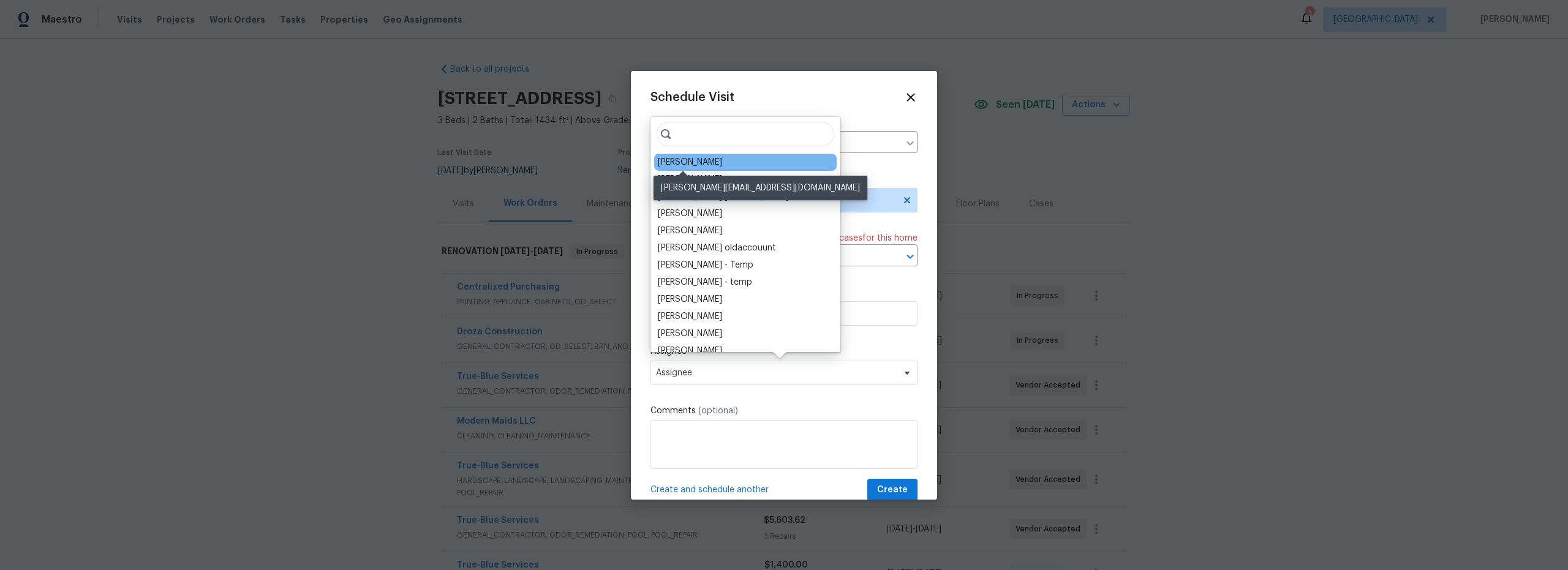
click at [665, 163] on div "[PERSON_NAME]" at bounding box center [690, 162] width 64 height 12
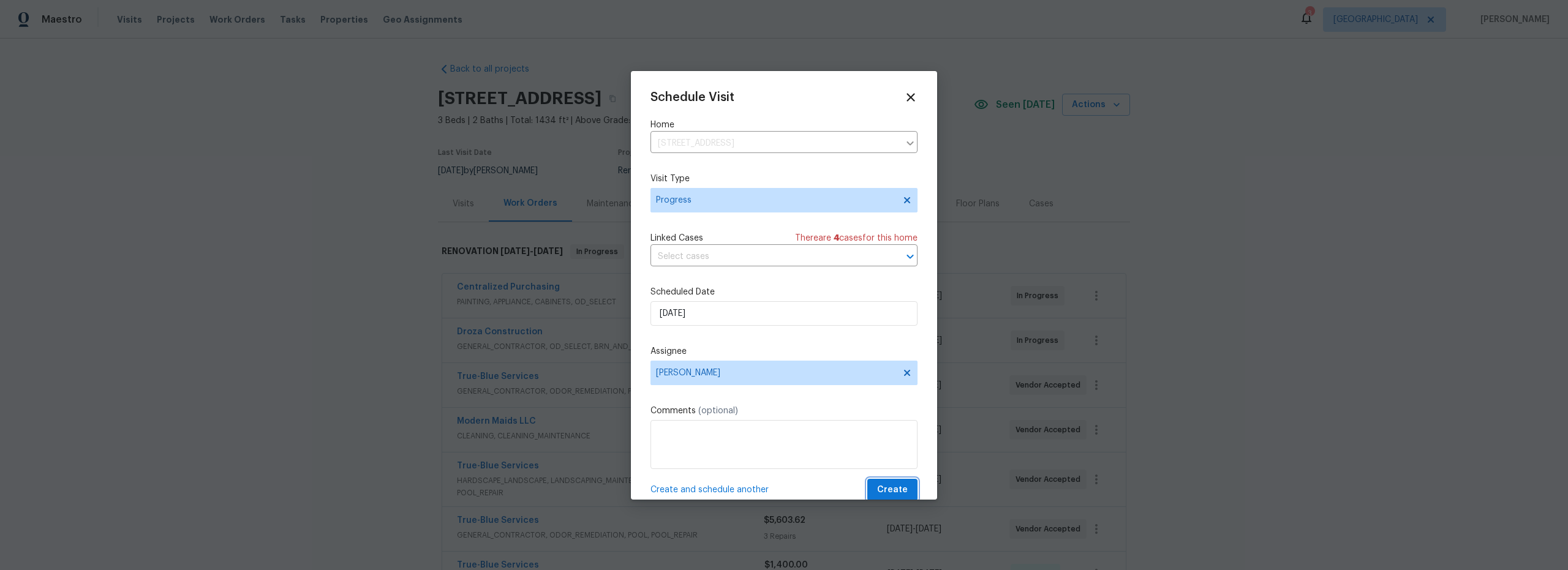
drag, startPoint x: 884, startPoint y: 487, endPoint x: 876, endPoint y: 486, distance: 8.1
click at [884, 487] on span "Create" at bounding box center [892, 490] width 31 height 15
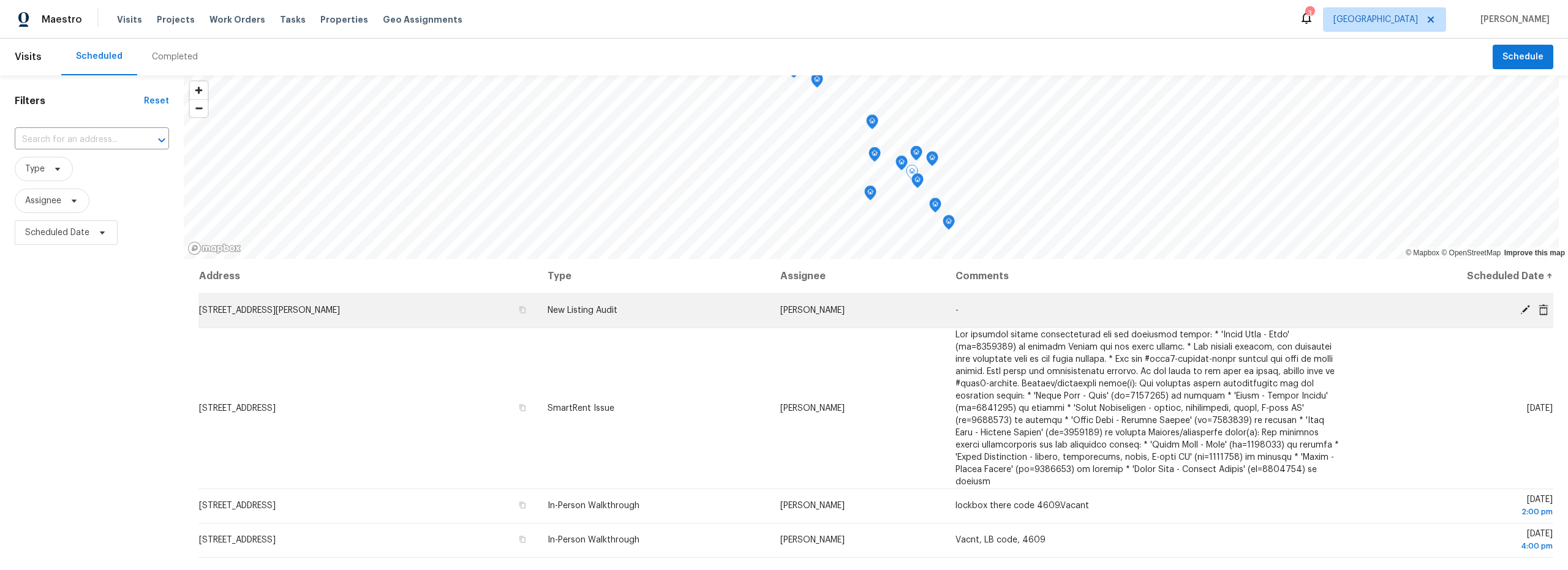
click at [701, 310] on td "New Listing Audit" at bounding box center [654, 310] width 233 height 34
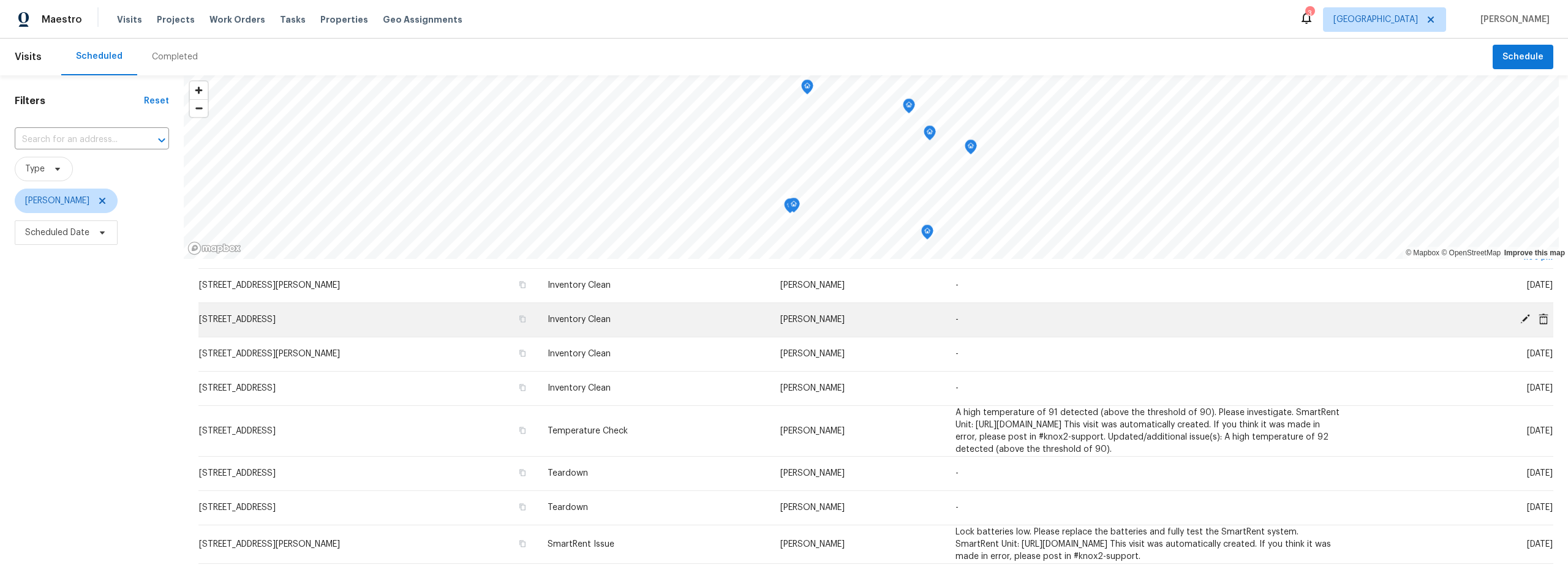
scroll to position [156, 0]
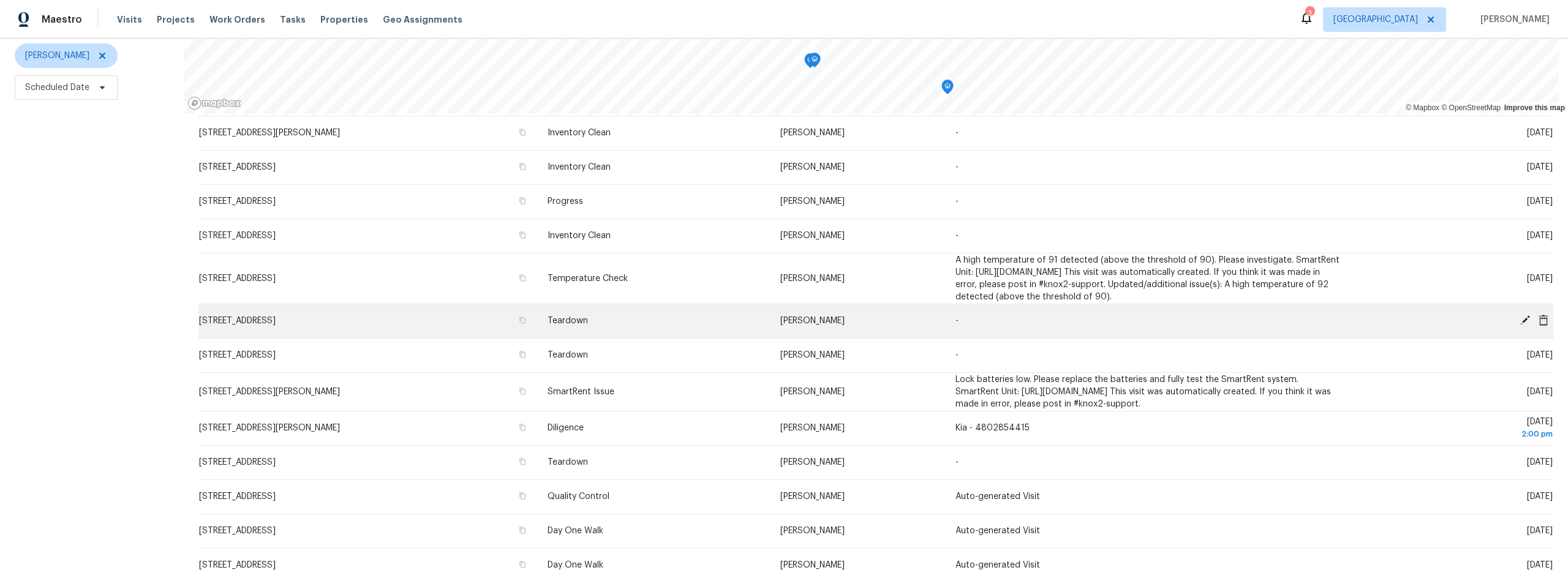
scroll to position [329, 0]
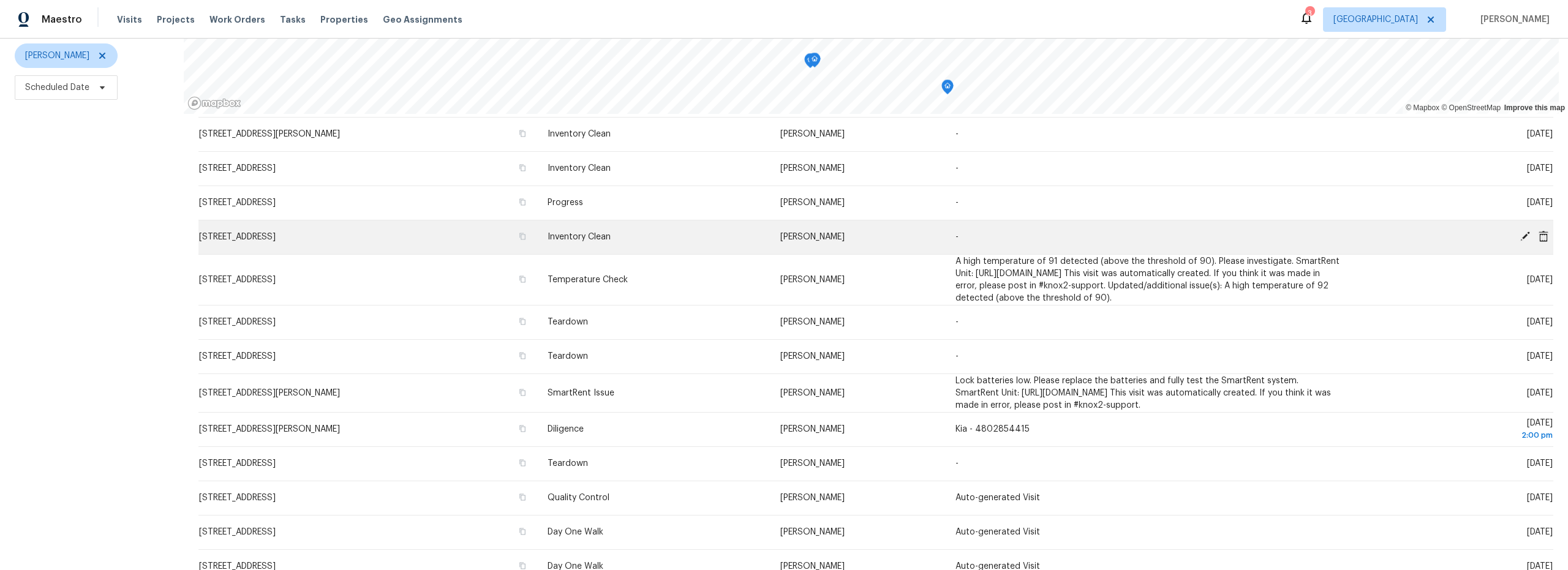
click at [1520, 231] on icon at bounding box center [1525, 236] width 10 height 10
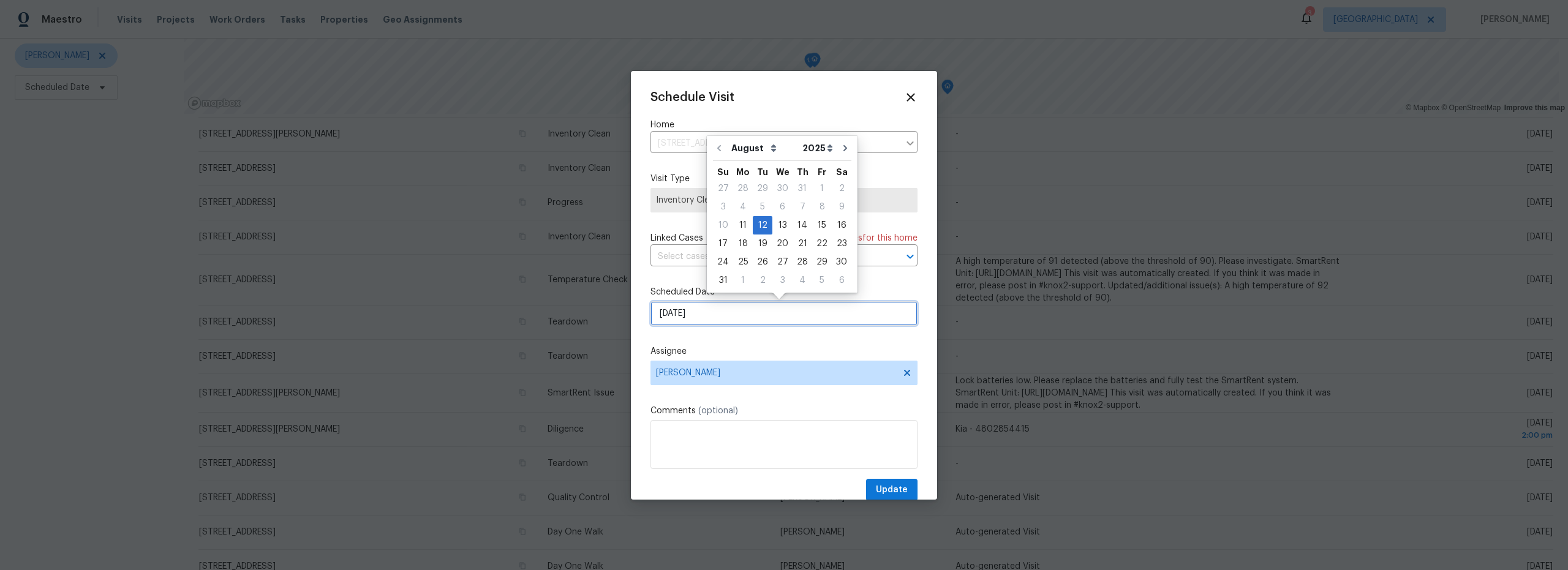
click at [742, 323] on input "[DATE]" at bounding box center [784, 313] width 267 height 24
click at [815, 225] on div "15" at bounding box center [822, 225] width 20 height 17
type input "[DATE]"
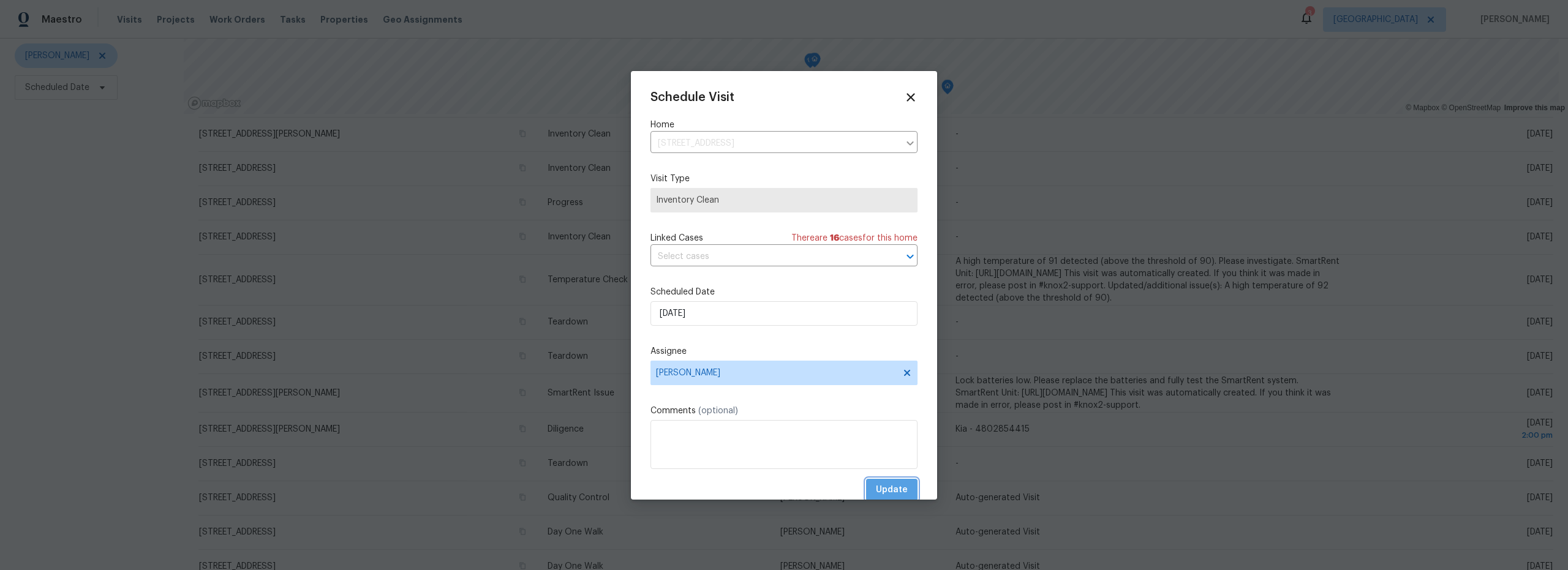
click at [882, 484] on span "Update" at bounding box center [892, 490] width 32 height 15
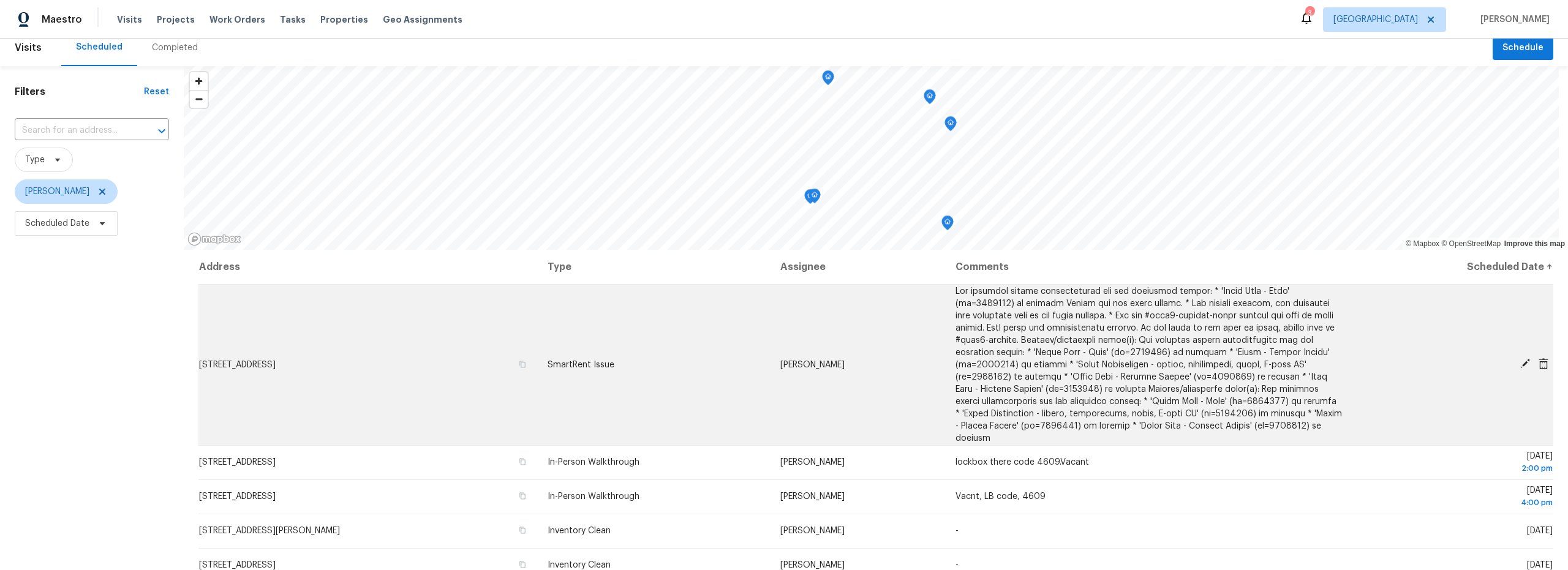
scroll to position [0, 0]
